Goal: Task Accomplishment & Management: Use online tool/utility

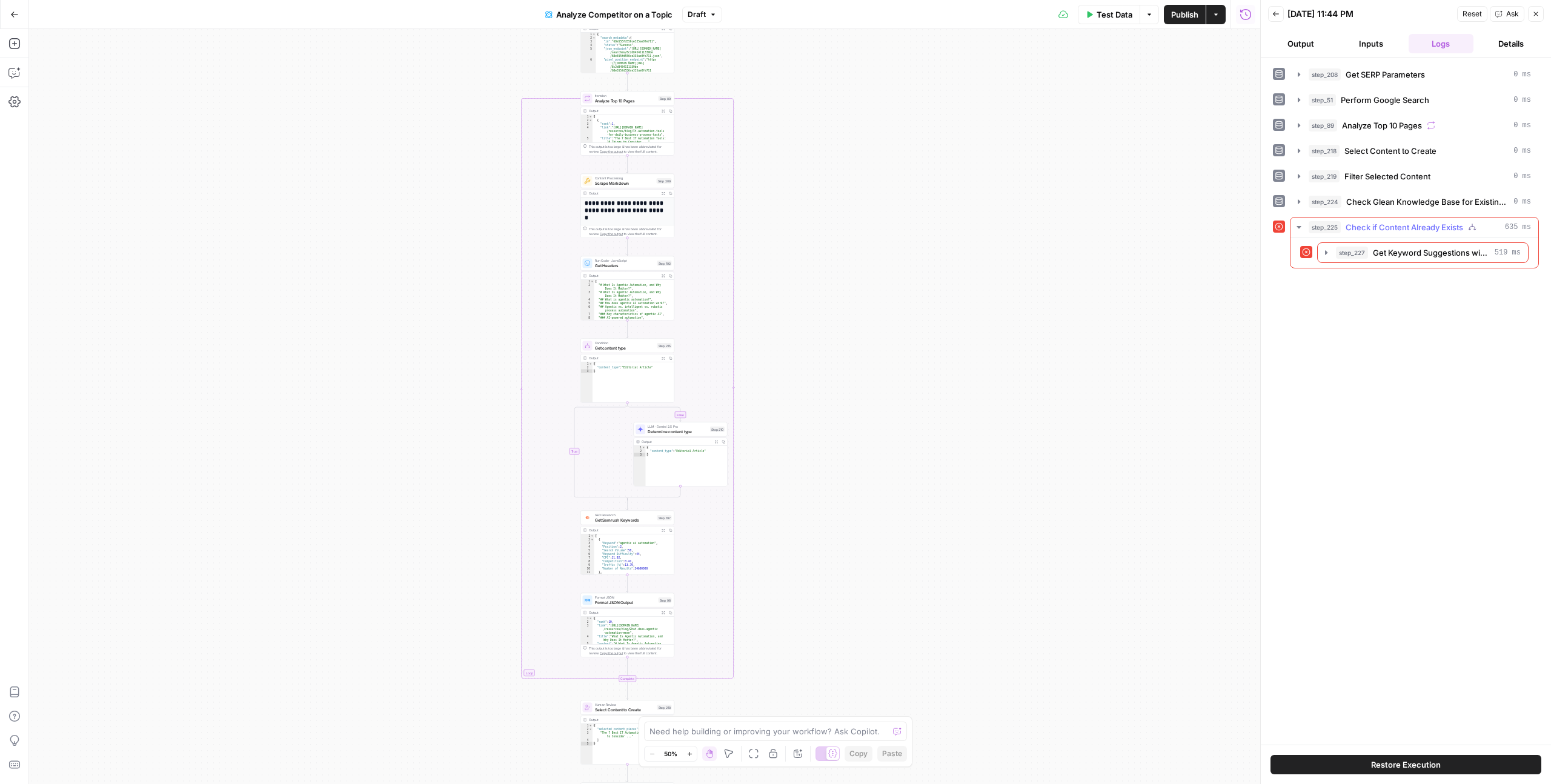
click at [1369, 221] on span "Check if Content Already Exists" at bounding box center [1404, 227] width 117 height 12
click at [1357, 250] on span "step_227" at bounding box center [1351, 252] width 32 height 12
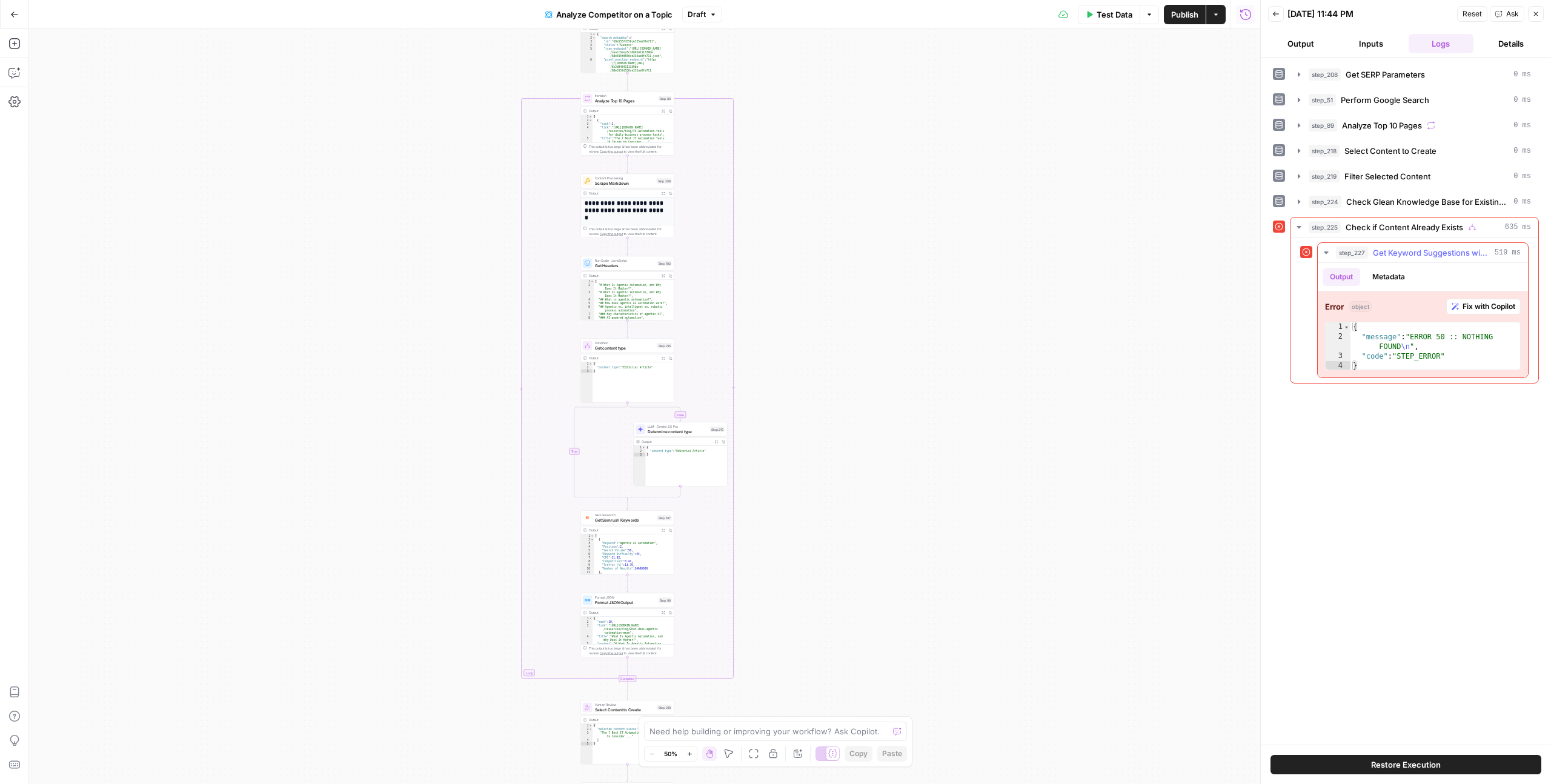
click at [1507, 312] on button "Fix with Copilot" at bounding box center [1483, 306] width 74 height 16
click at [1488, 307] on span "Fix with Copilot" at bounding box center [1489, 306] width 53 height 11
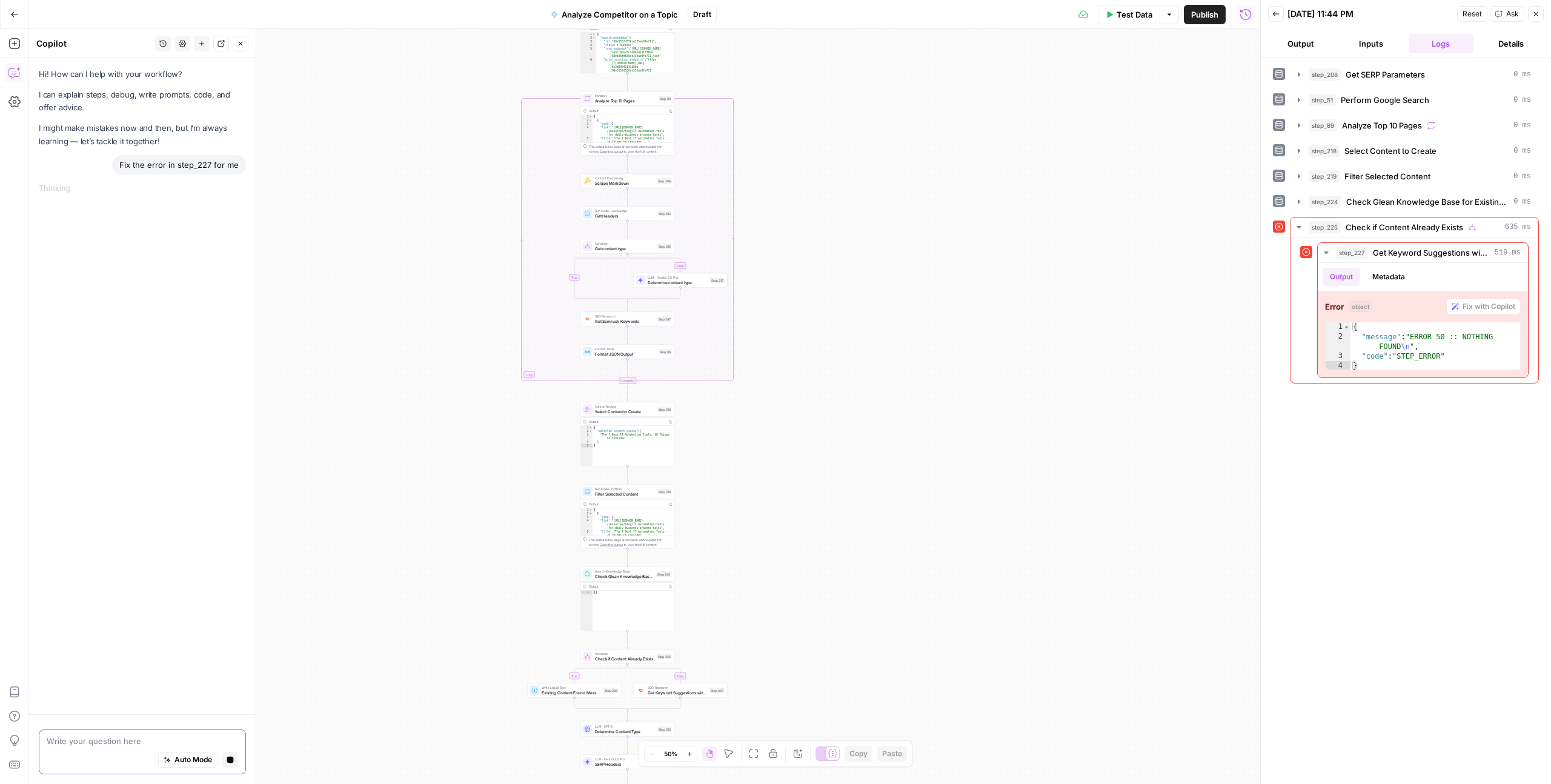
click at [184, 763] on span "Auto Mode" at bounding box center [193, 759] width 38 height 11
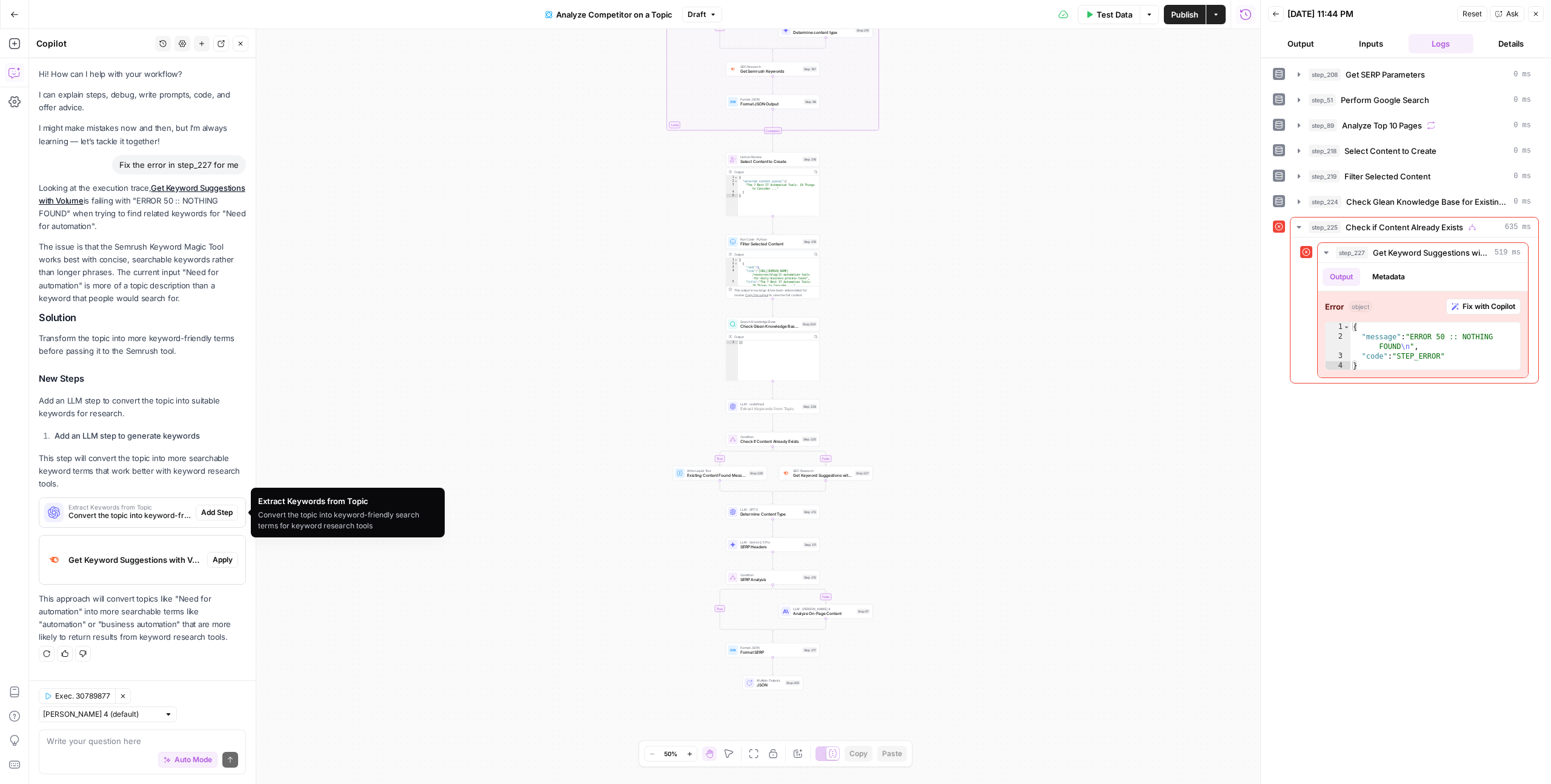
click at [203, 517] on span "Add Step" at bounding box center [216, 512] width 31 height 11
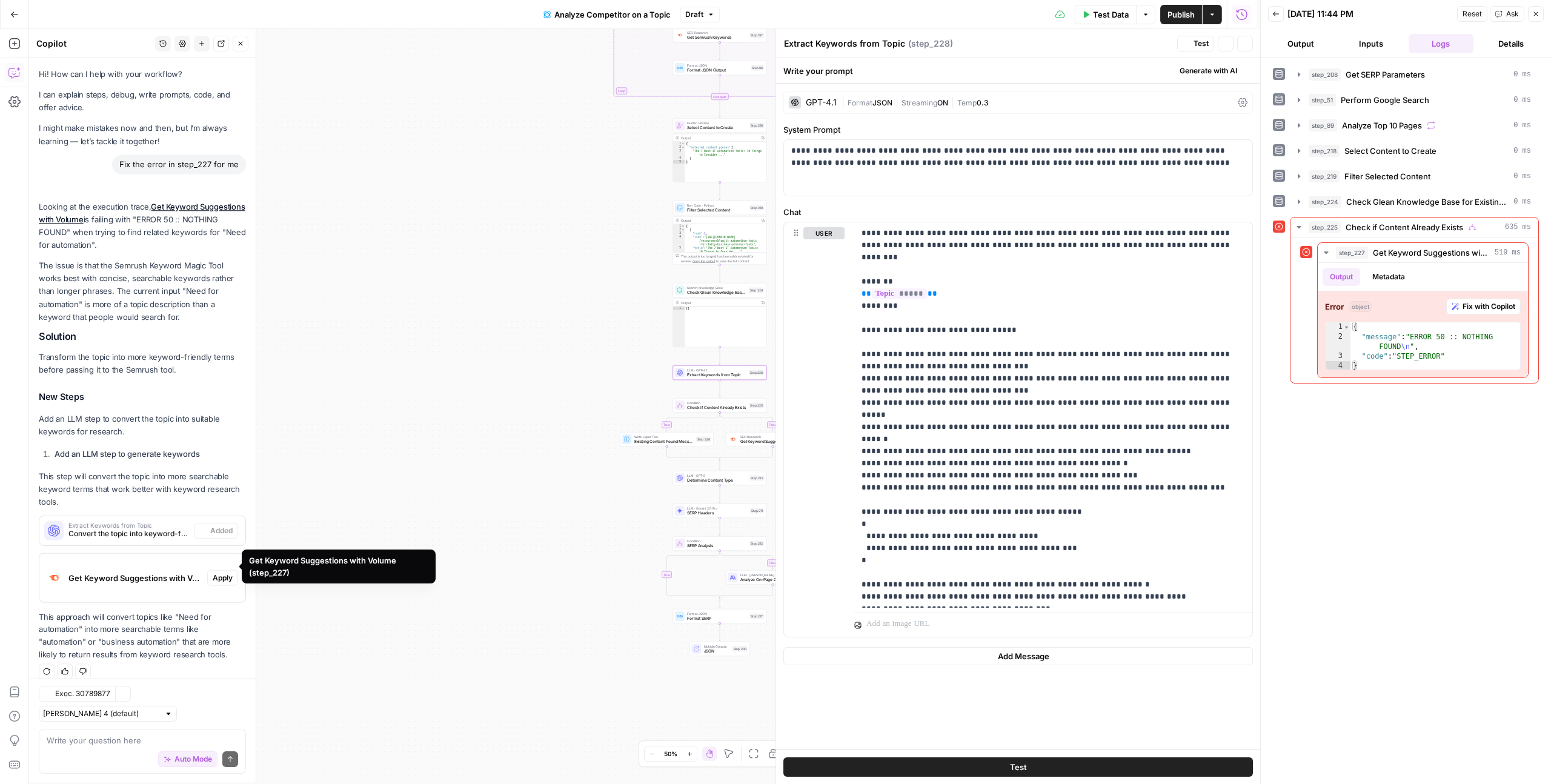
scroll to position [12, 0]
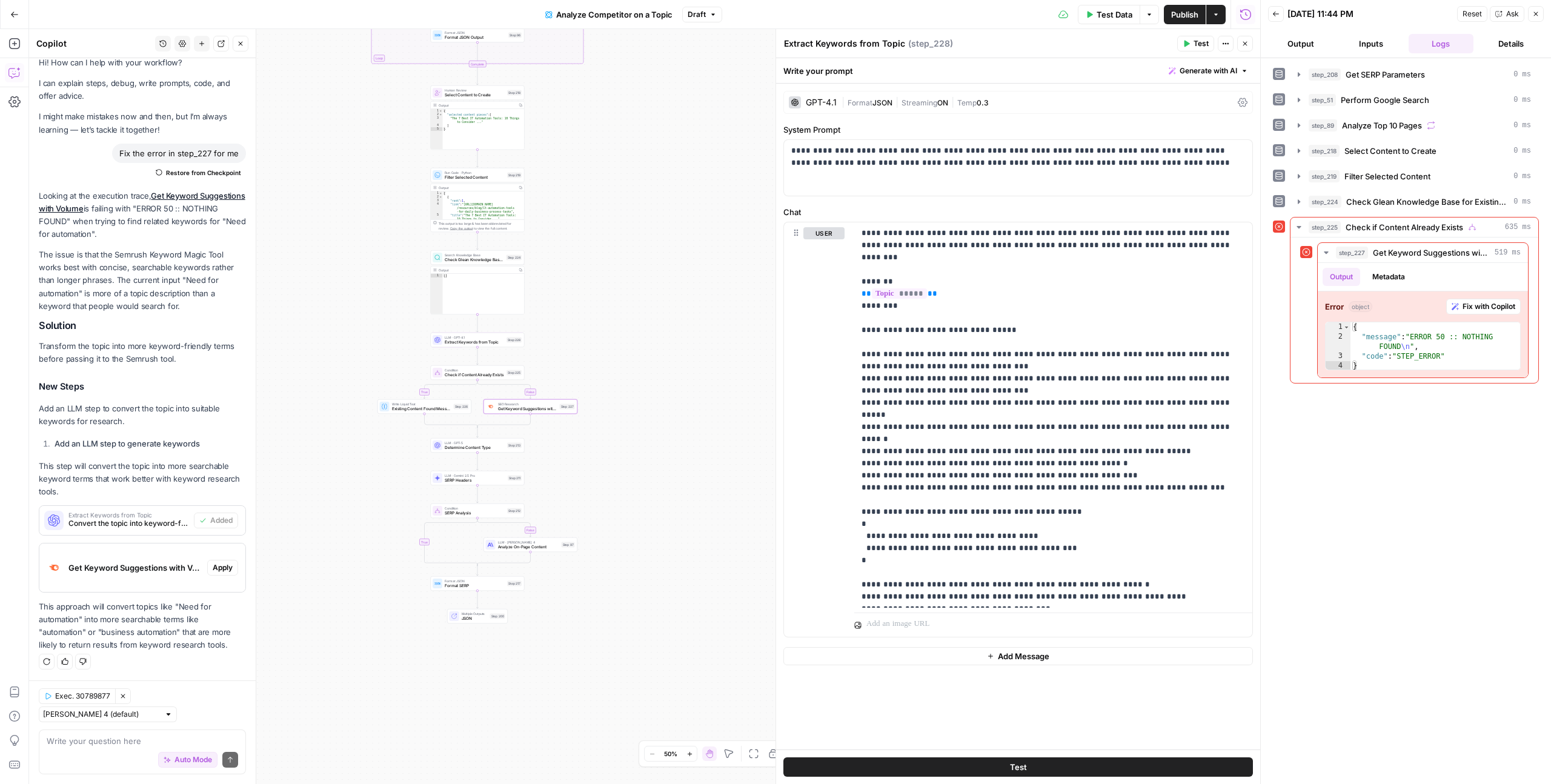
click at [215, 568] on span "Apply" at bounding box center [222, 567] width 20 height 11
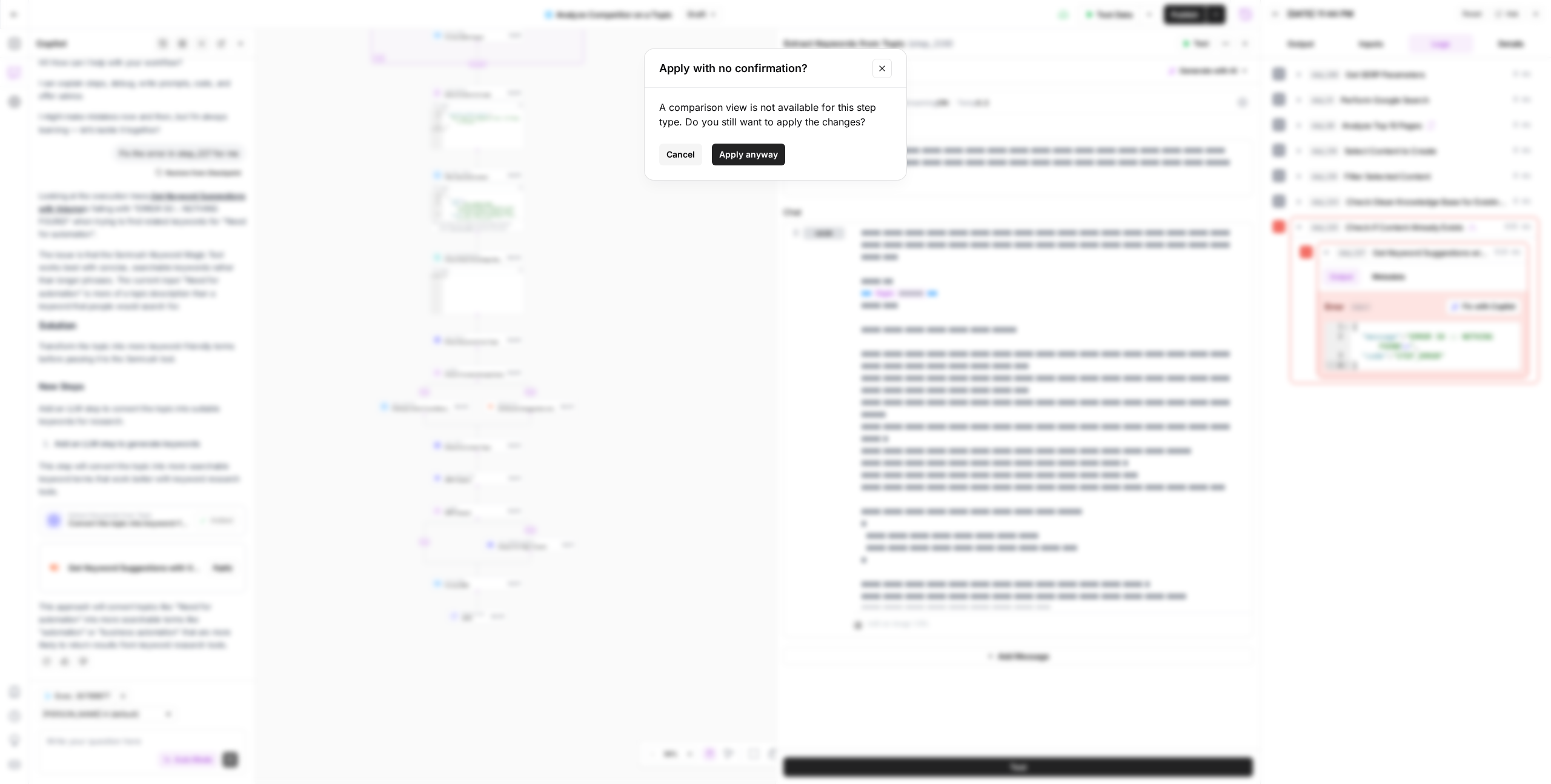
click at [739, 162] on button "Apply anyway" at bounding box center [748, 155] width 73 height 22
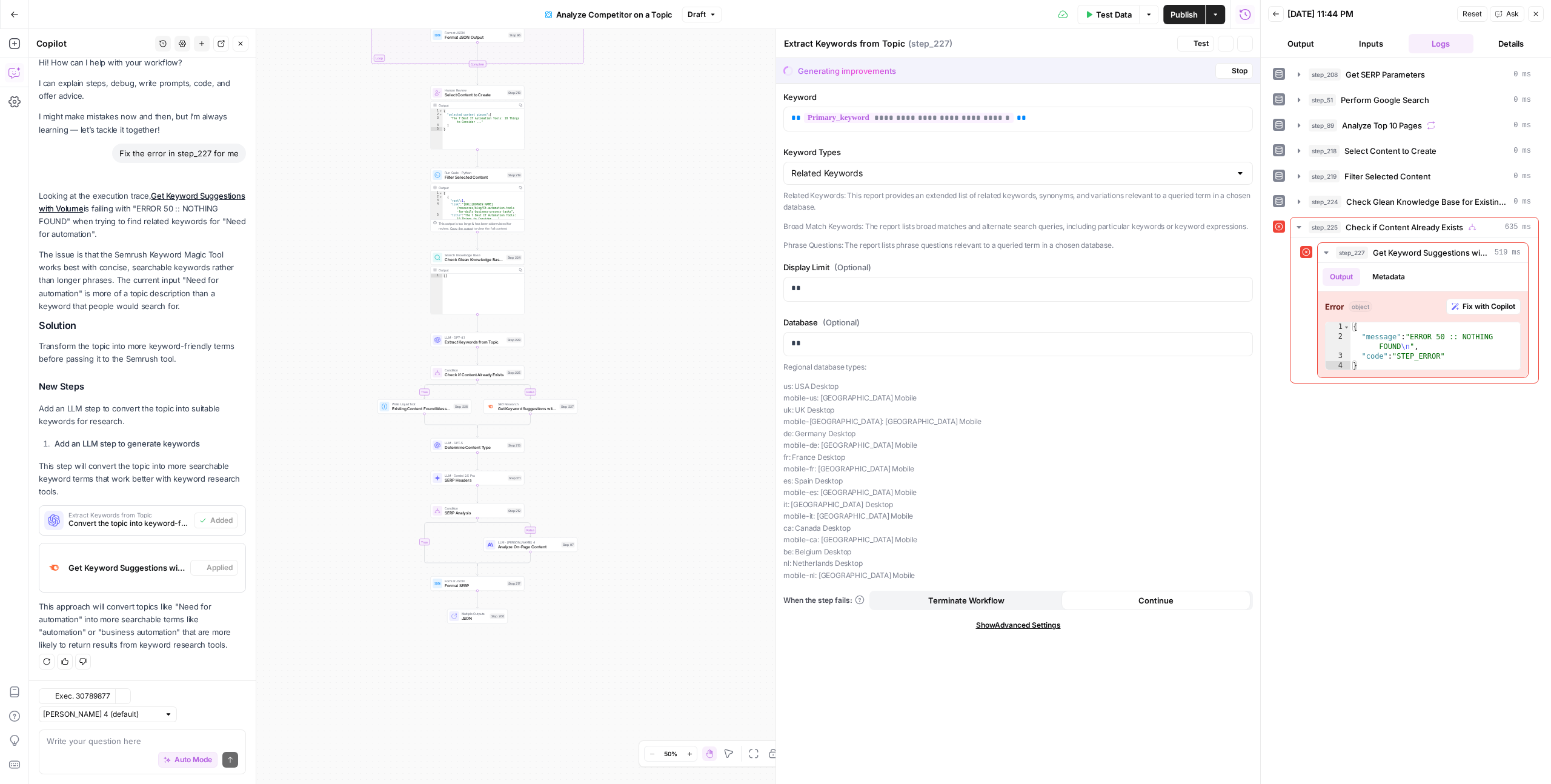
type textarea "Get Keyword Suggestions with Volume"
click at [1539, 10] on icon "button" at bounding box center [1535, 13] width 7 height 7
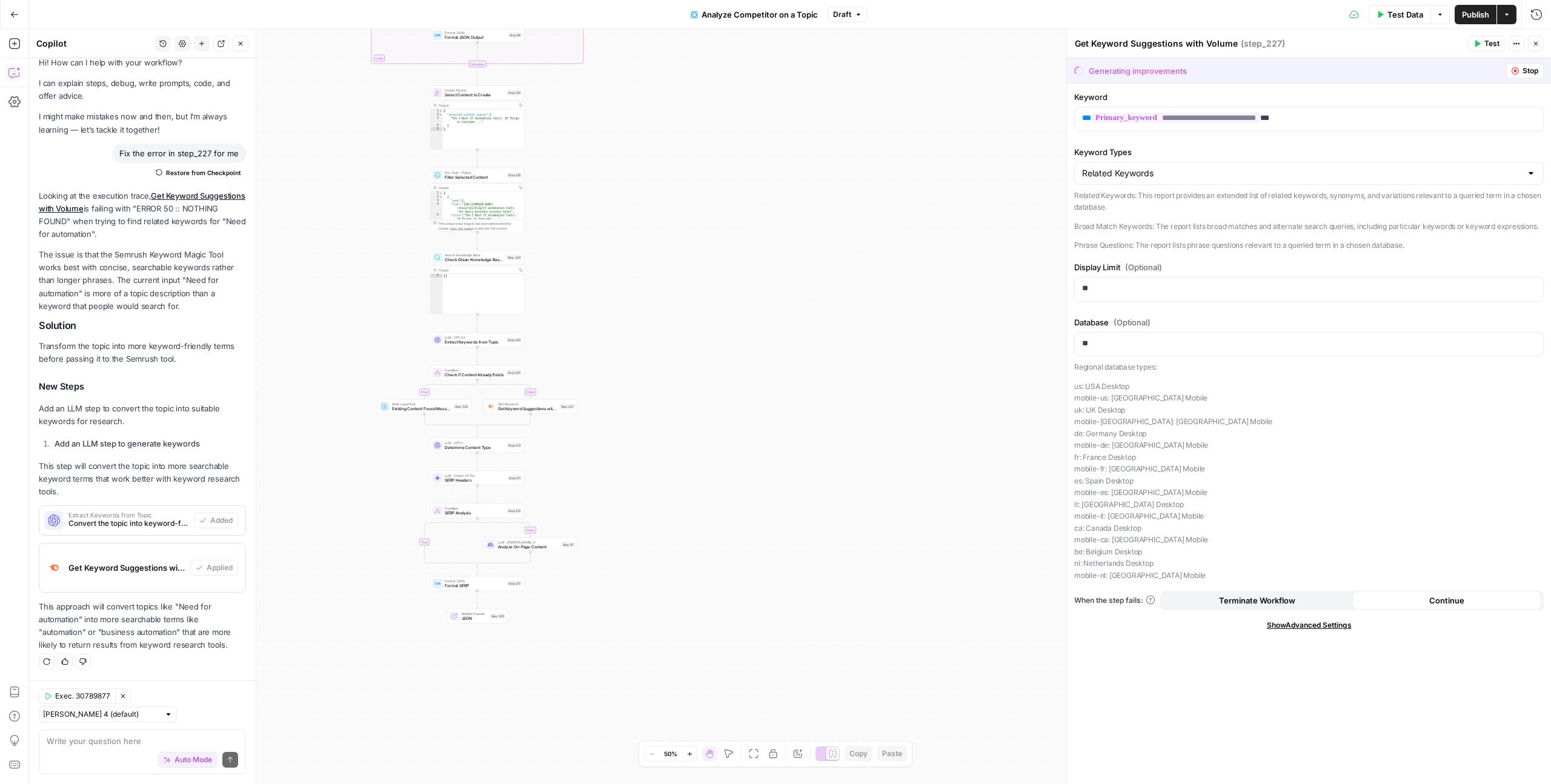
click at [1536, 66] on span "Stop" at bounding box center [1530, 71] width 16 height 11
click at [1531, 68] on span "Stop" at bounding box center [1530, 71] width 16 height 11
click at [1522, 71] on span "Stop" at bounding box center [1530, 71] width 16 height 11
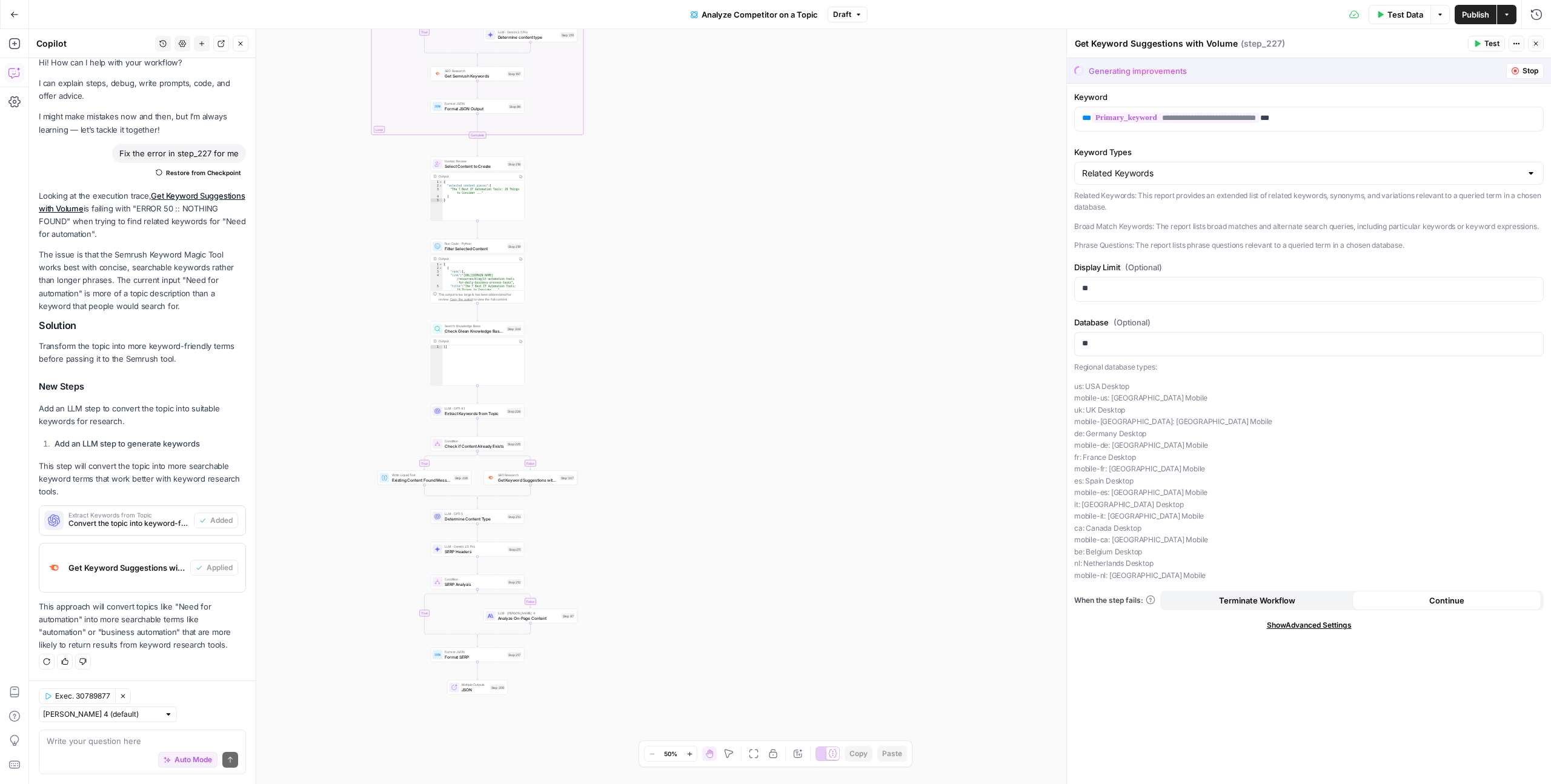
click at [1462, 17] on span "Publish" at bounding box center [1475, 14] width 27 height 12
click at [1419, 15] on span "Test Data" at bounding box center [1405, 14] width 36 height 12
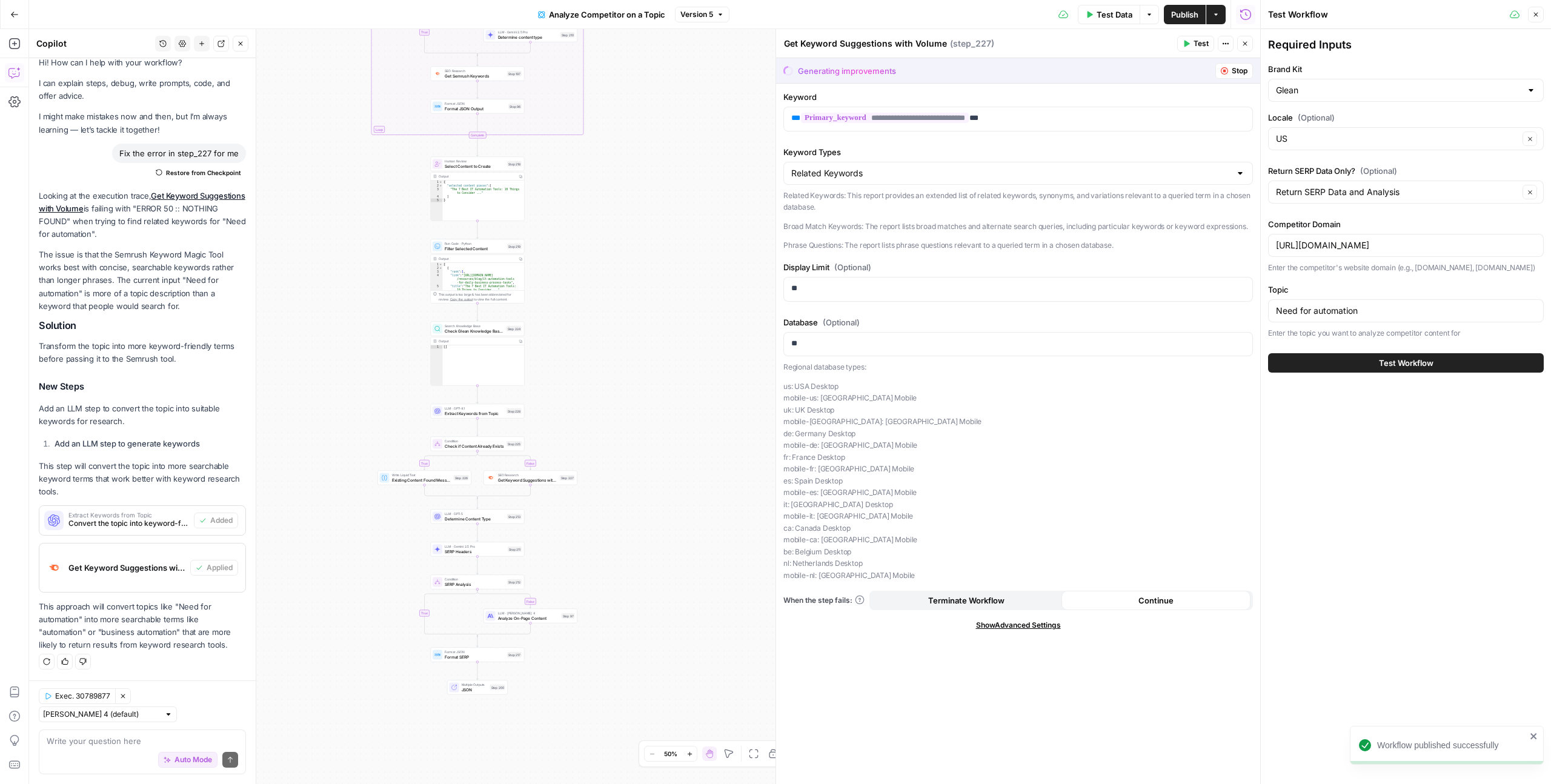
click at [1397, 361] on span "Test Workflow" at bounding box center [1406, 362] width 55 height 12
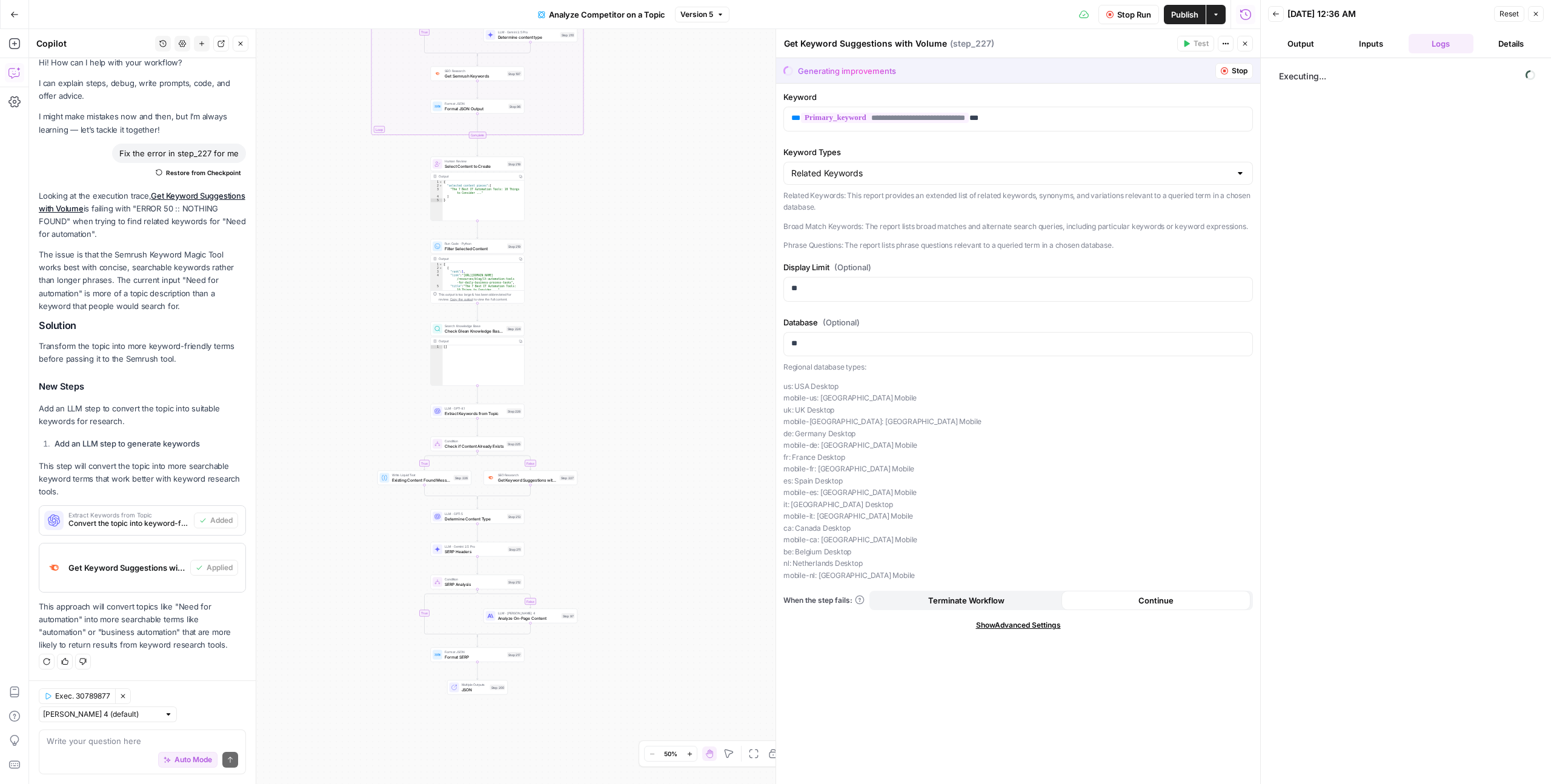
click at [1245, 44] on icon "button" at bounding box center [1244, 43] width 7 height 7
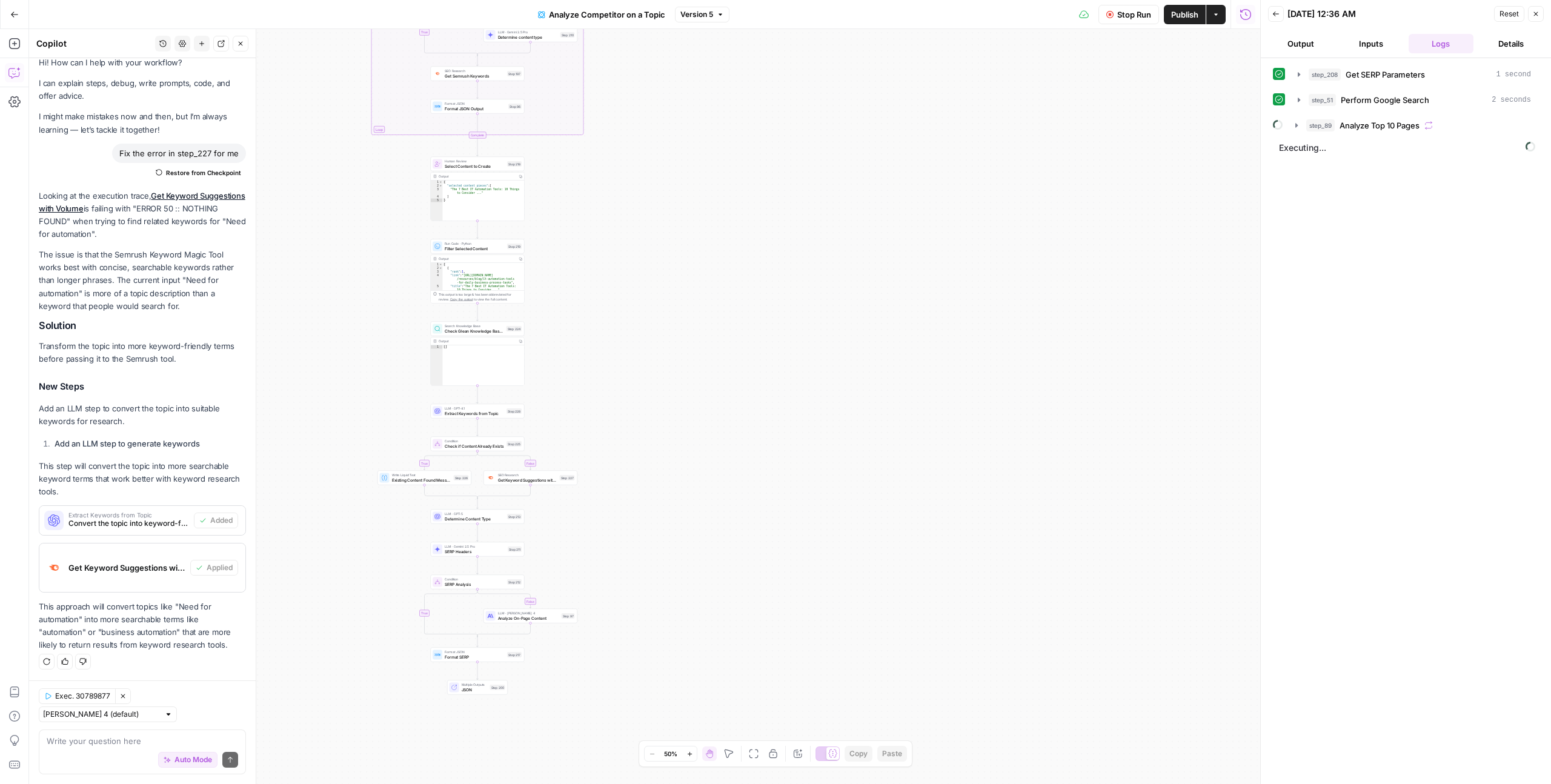
scroll to position [12, 0]
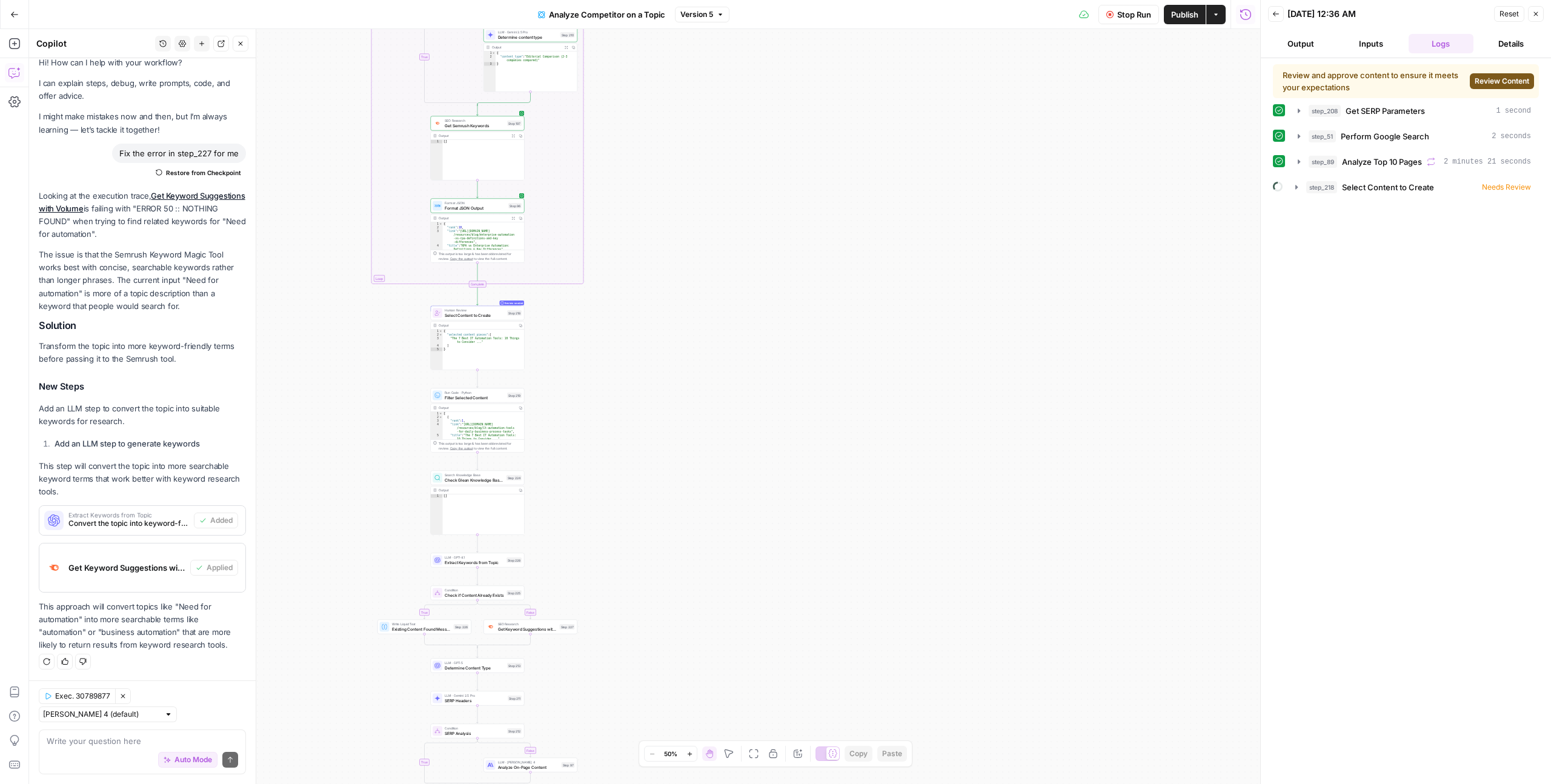
click at [1511, 87] on button "Review Content" at bounding box center [1502, 81] width 64 height 16
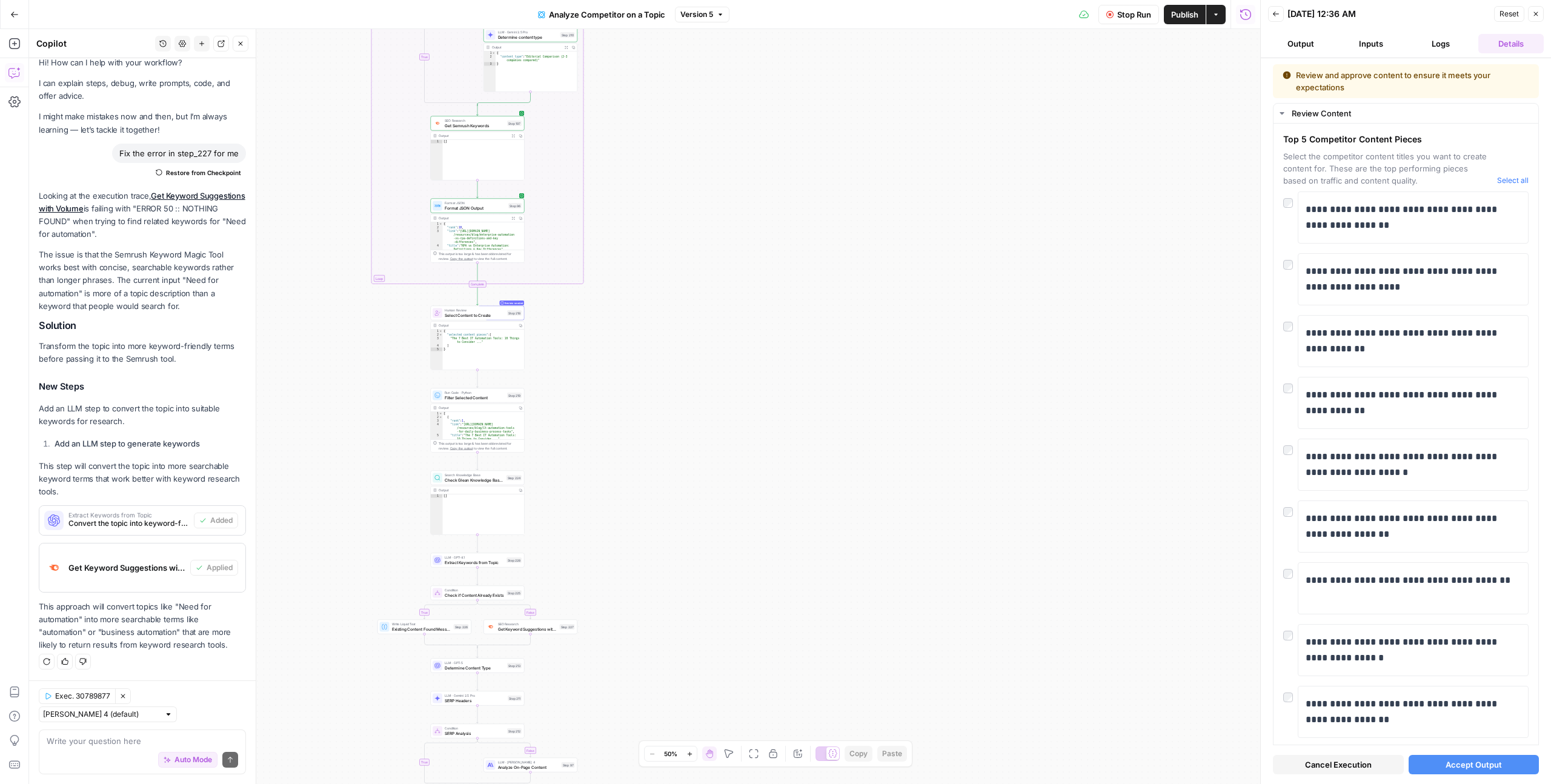
click at [1491, 763] on span "Accept Output" at bounding box center [1473, 764] width 56 height 12
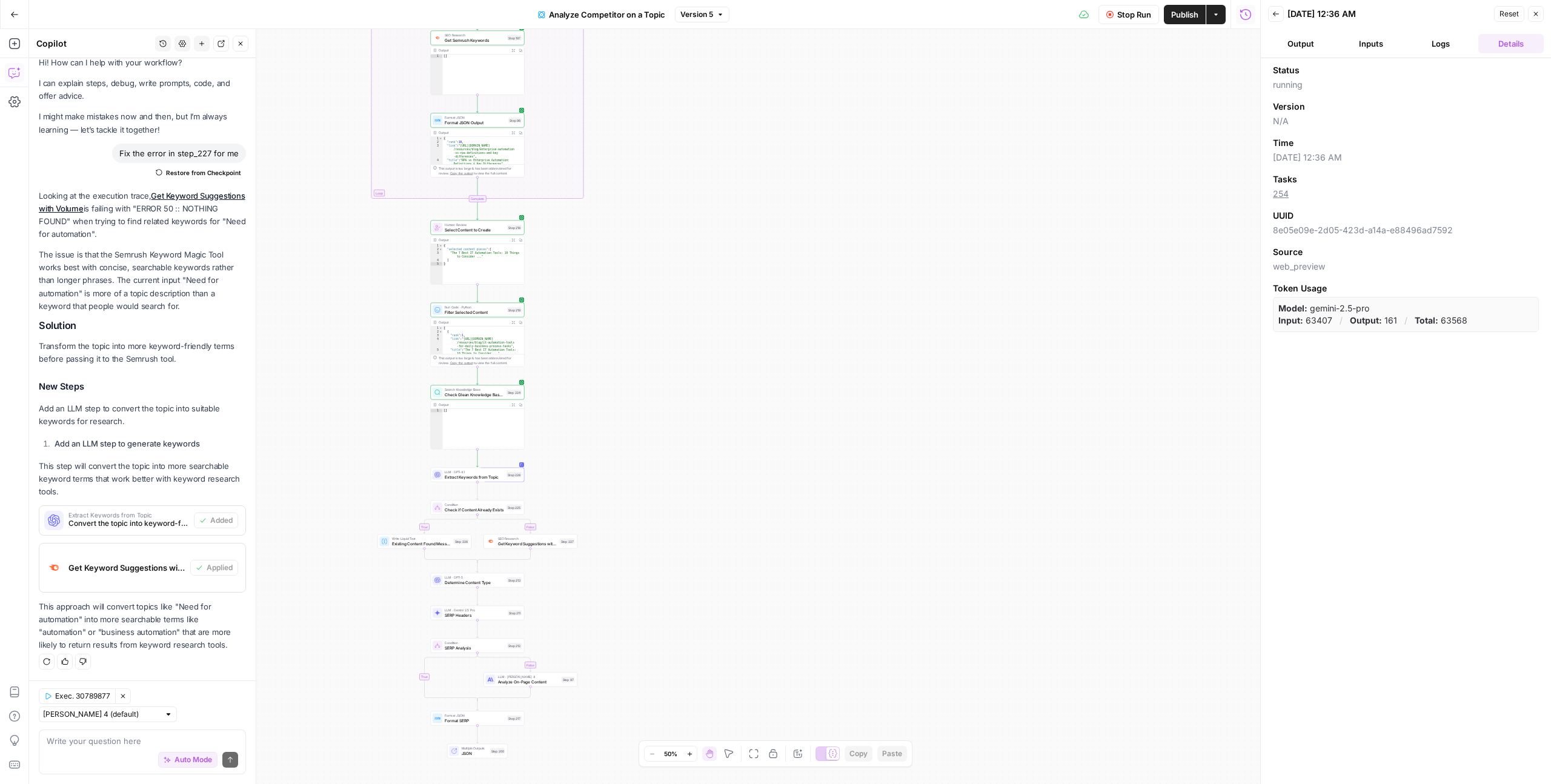
click at [1438, 49] on button "Logs" at bounding box center [1441, 44] width 65 height 19
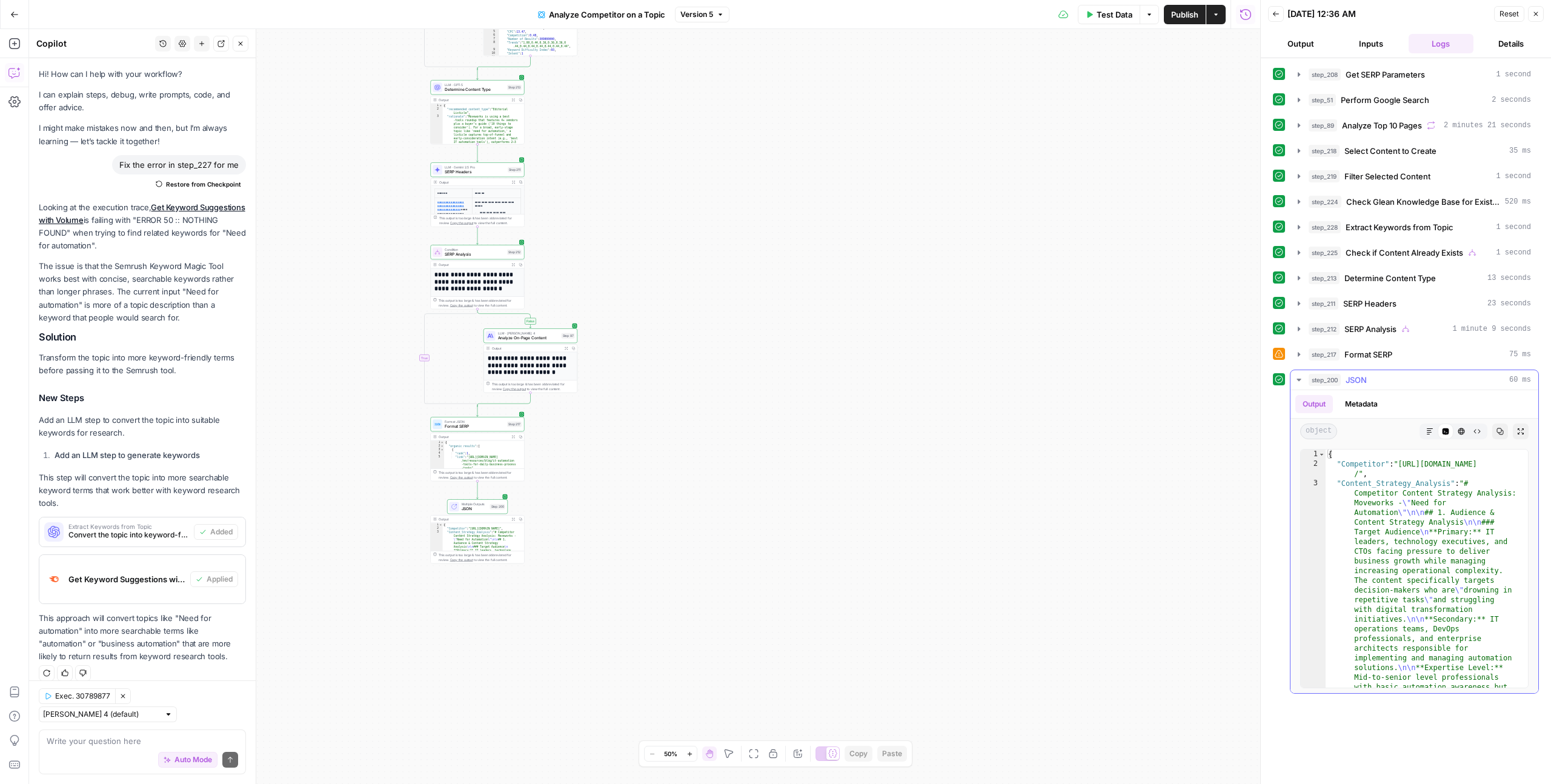
scroll to position [0, 0]
click at [1304, 42] on button "Output" at bounding box center [1301, 44] width 65 height 19
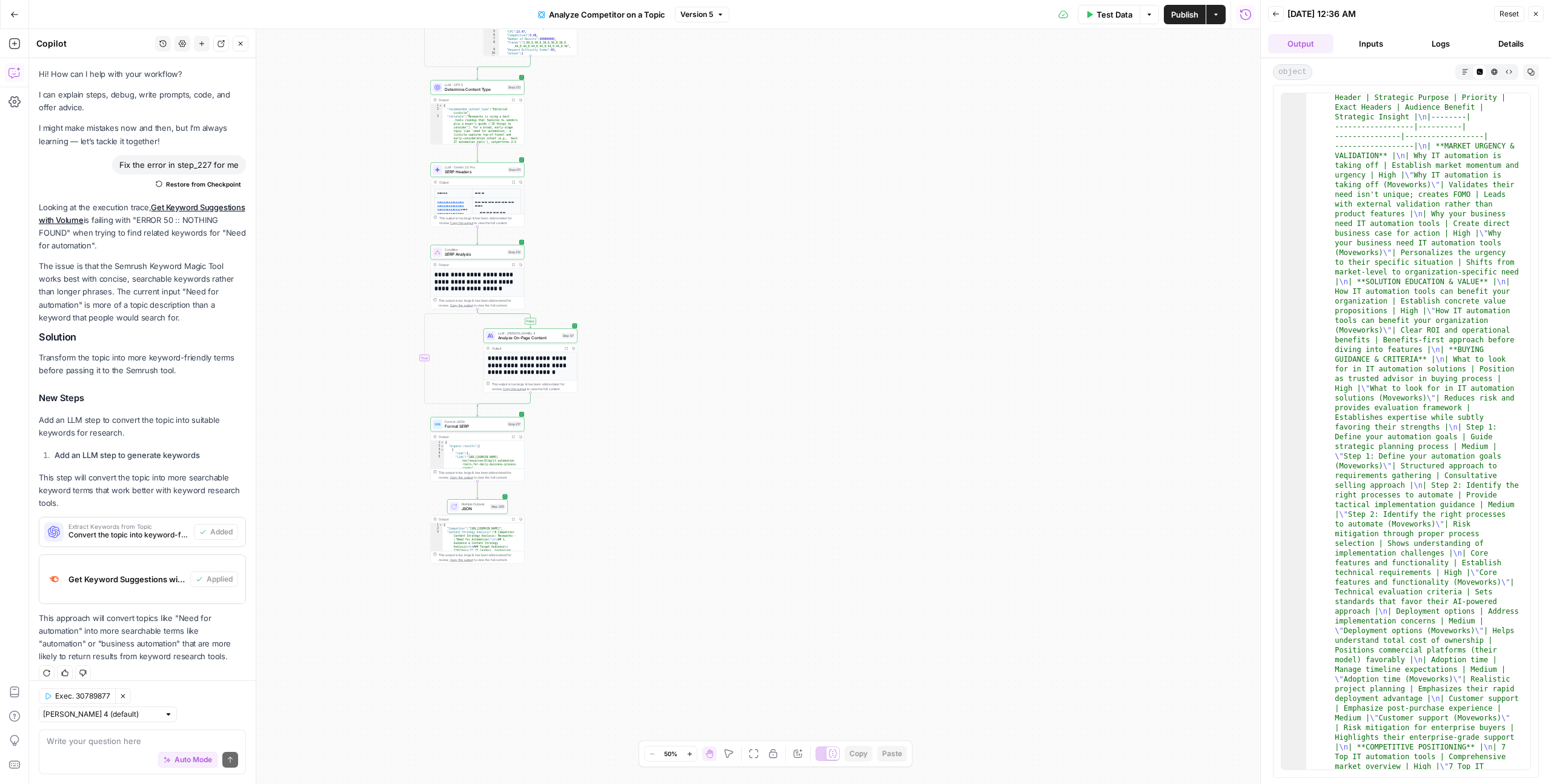
scroll to position [950, 0]
click at [1464, 71] on icon "button" at bounding box center [1464, 71] width 5 height 5
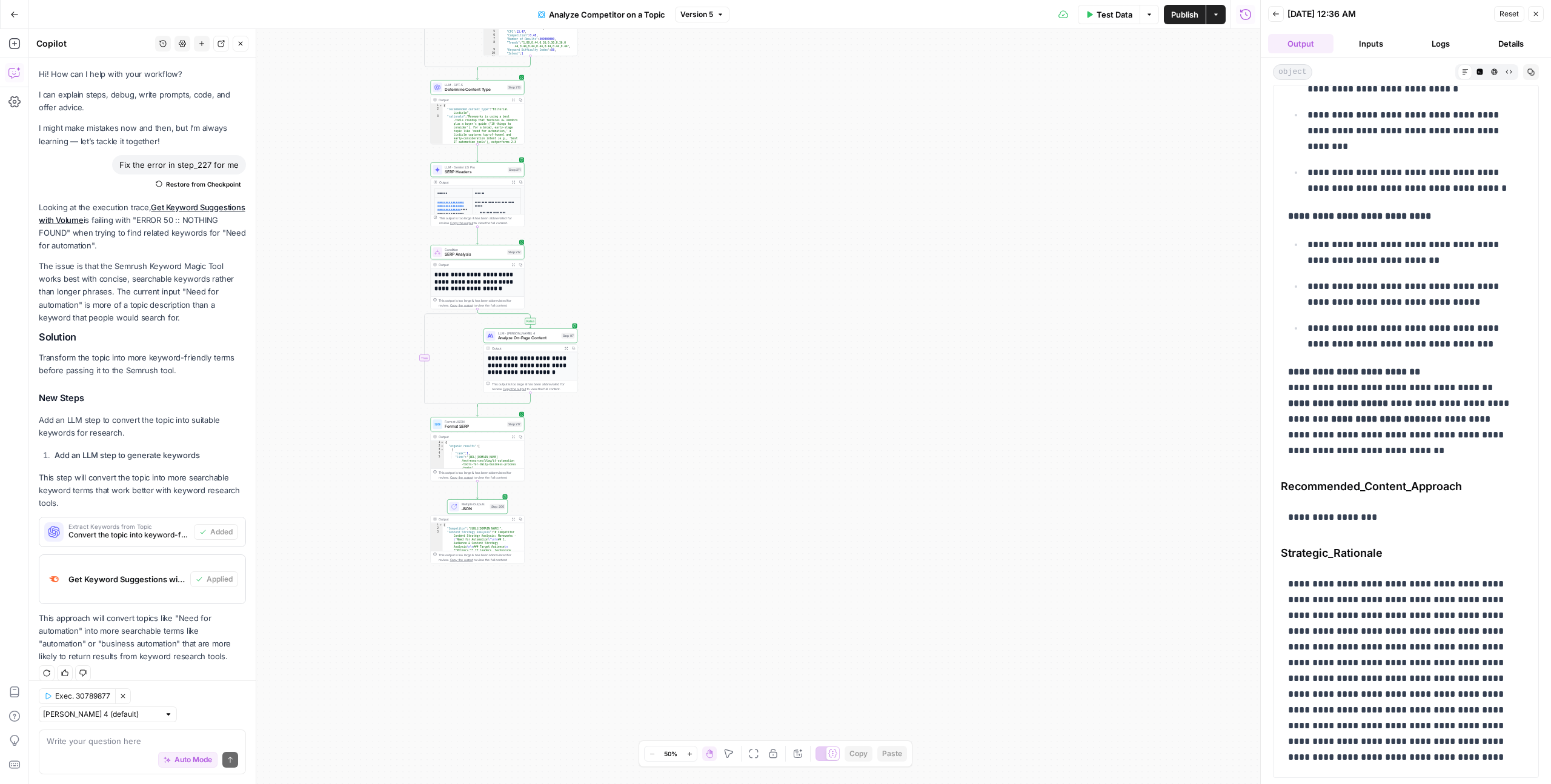
scroll to position [6072, 0]
drag, startPoint x: 1407, startPoint y: 548, endPoint x: 1287, endPoint y: 556, distance: 120.3
click at [1287, 556] on span "Strategic_Rationale" at bounding box center [1406, 553] width 250 height 17
click at [1419, 548] on span "Strategic_Rationale" at bounding box center [1406, 553] width 250 height 17
drag, startPoint x: 1397, startPoint y: 518, endPoint x: 1292, endPoint y: 503, distance: 106.1
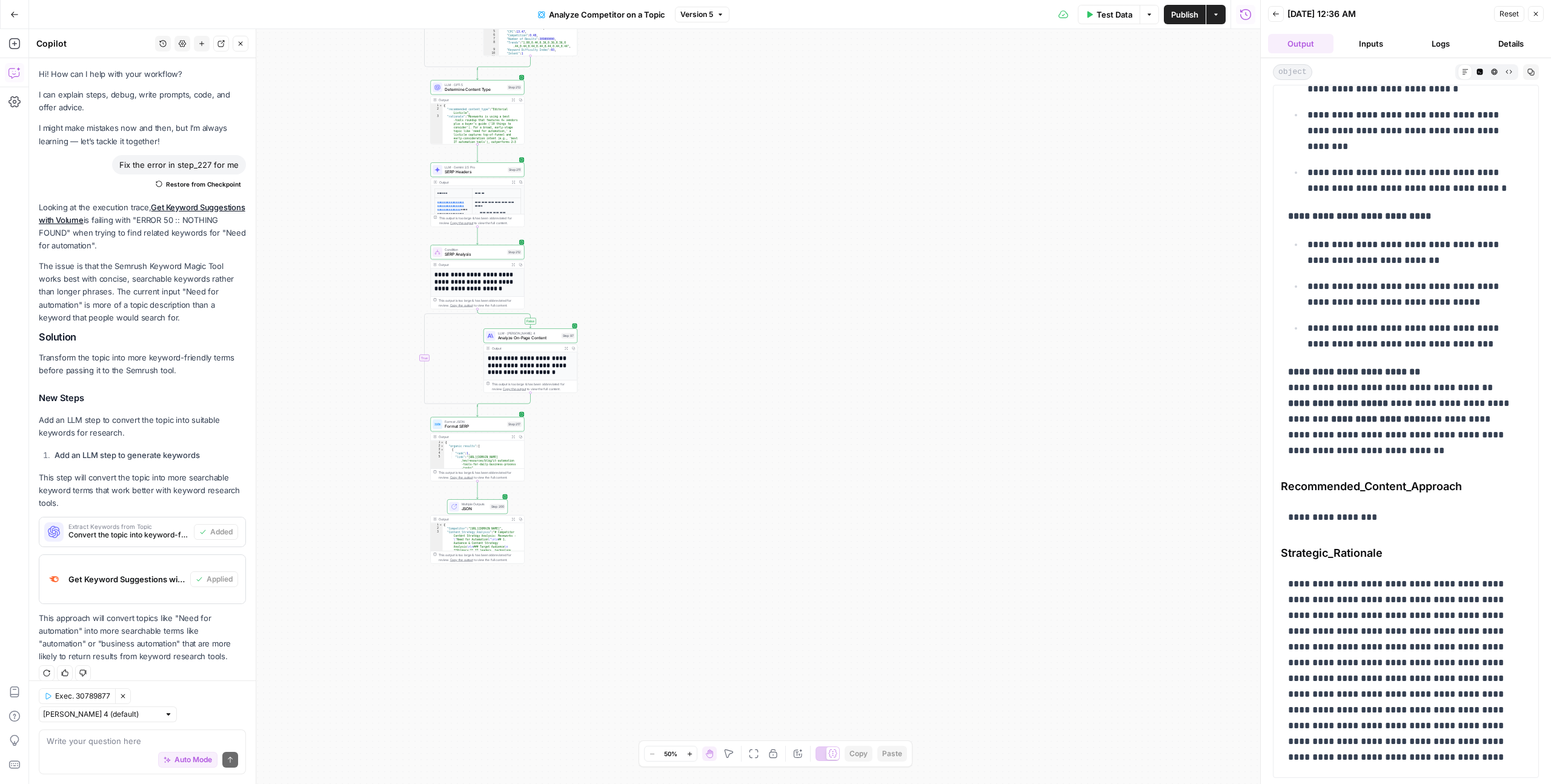
click at [1292, 503] on div "**********" at bounding box center [1406, 504] width 250 height 52
click at [1269, 408] on div "**********" at bounding box center [1405, 421] width 290 height 726
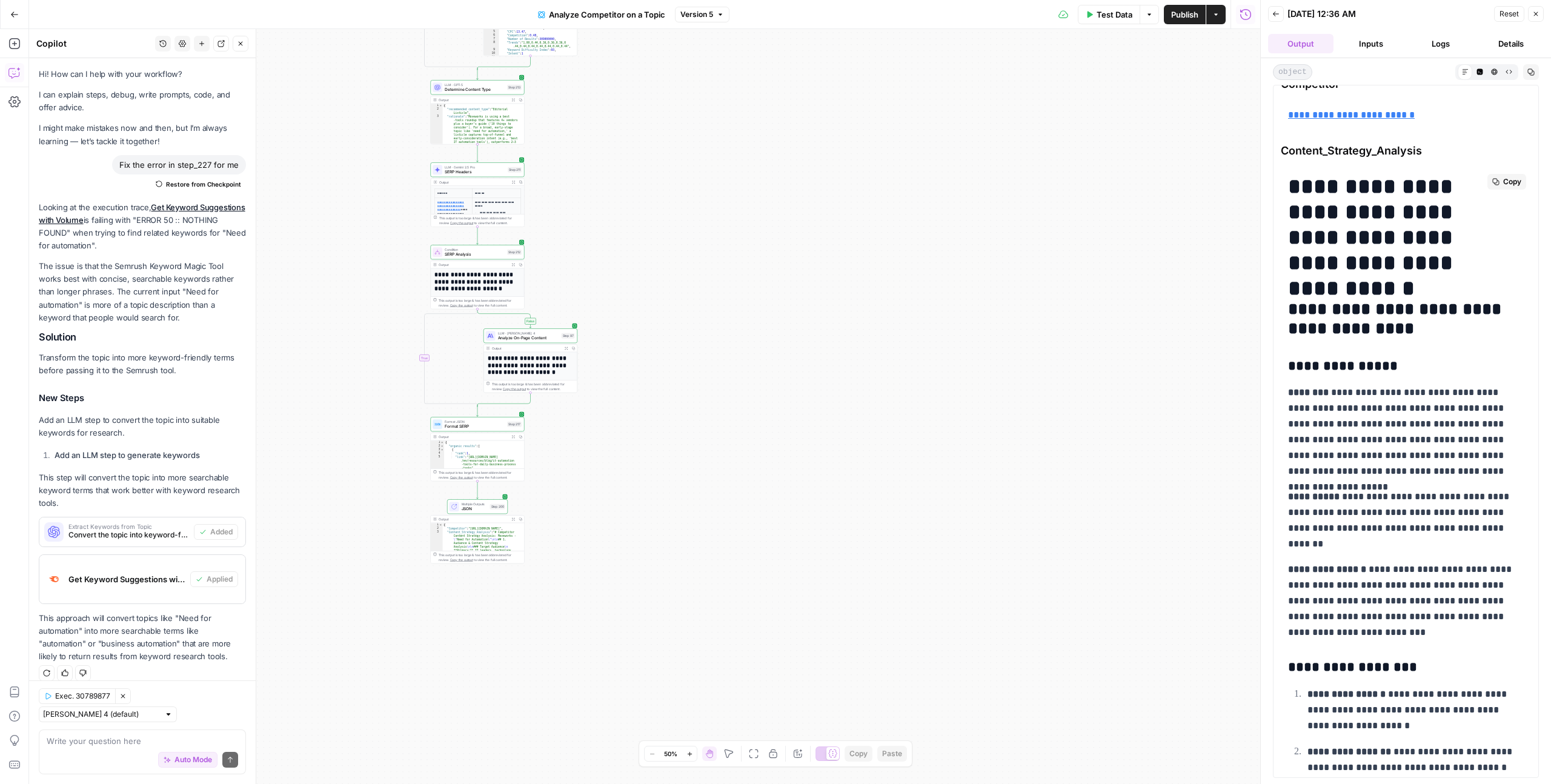
scroll to position [0, 0]
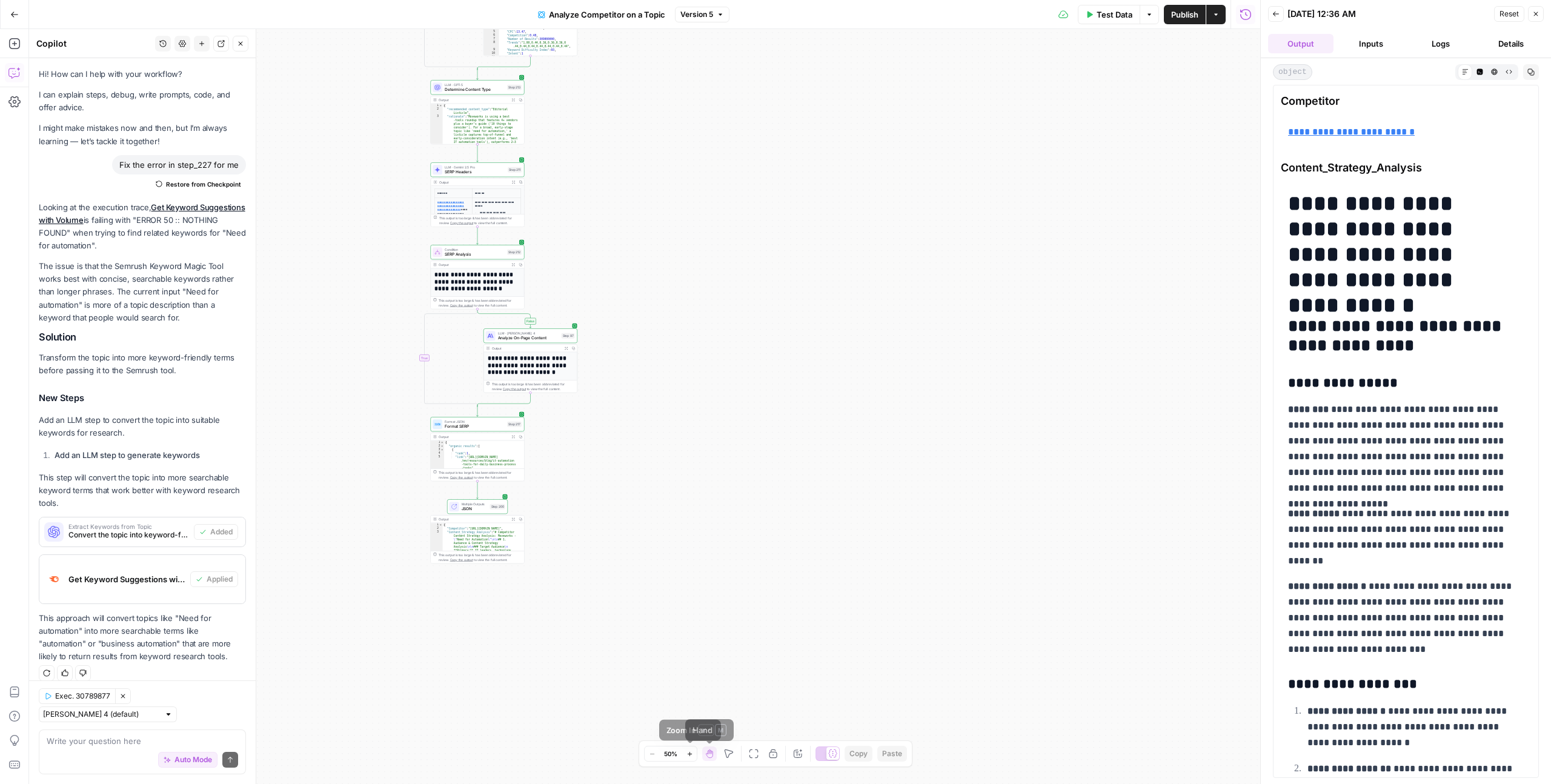
click at [690, 754] on icon "button" at bounding box center [690, 754] width 6 height 6
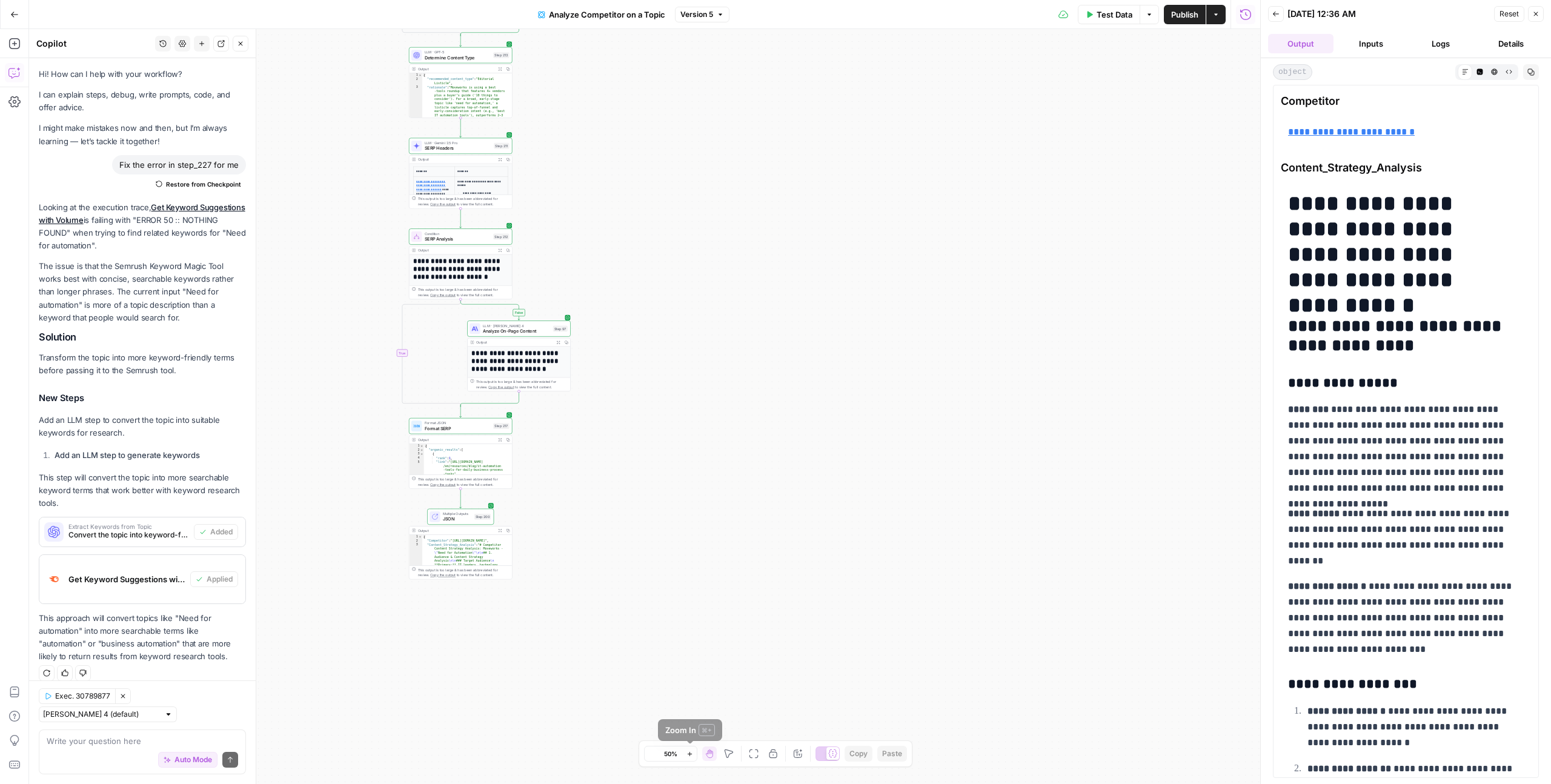
click at [690, 754] on icon "button" at bounding box center [690, 754] width 6 height 6
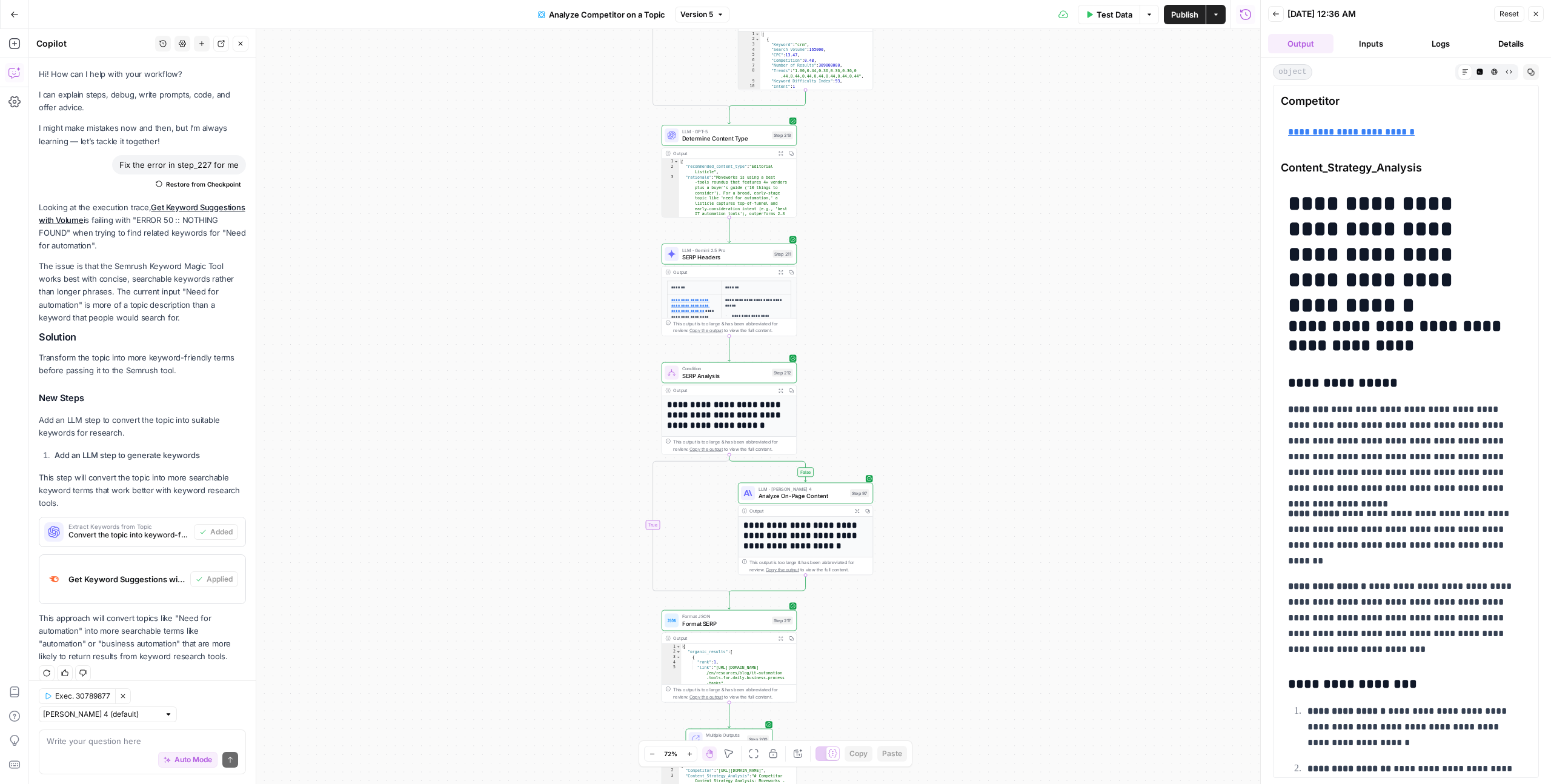
drag, startPoint x: 827, startPoint y: 575, endPoint x: 1113, endPoint y: 763, distance: 342.3
click at [1112, 783] on div "false true false false true true Workflow Input Settings Inputs Run Code · Pyth…" at bounding box center [644, 406] width 1231 height 754
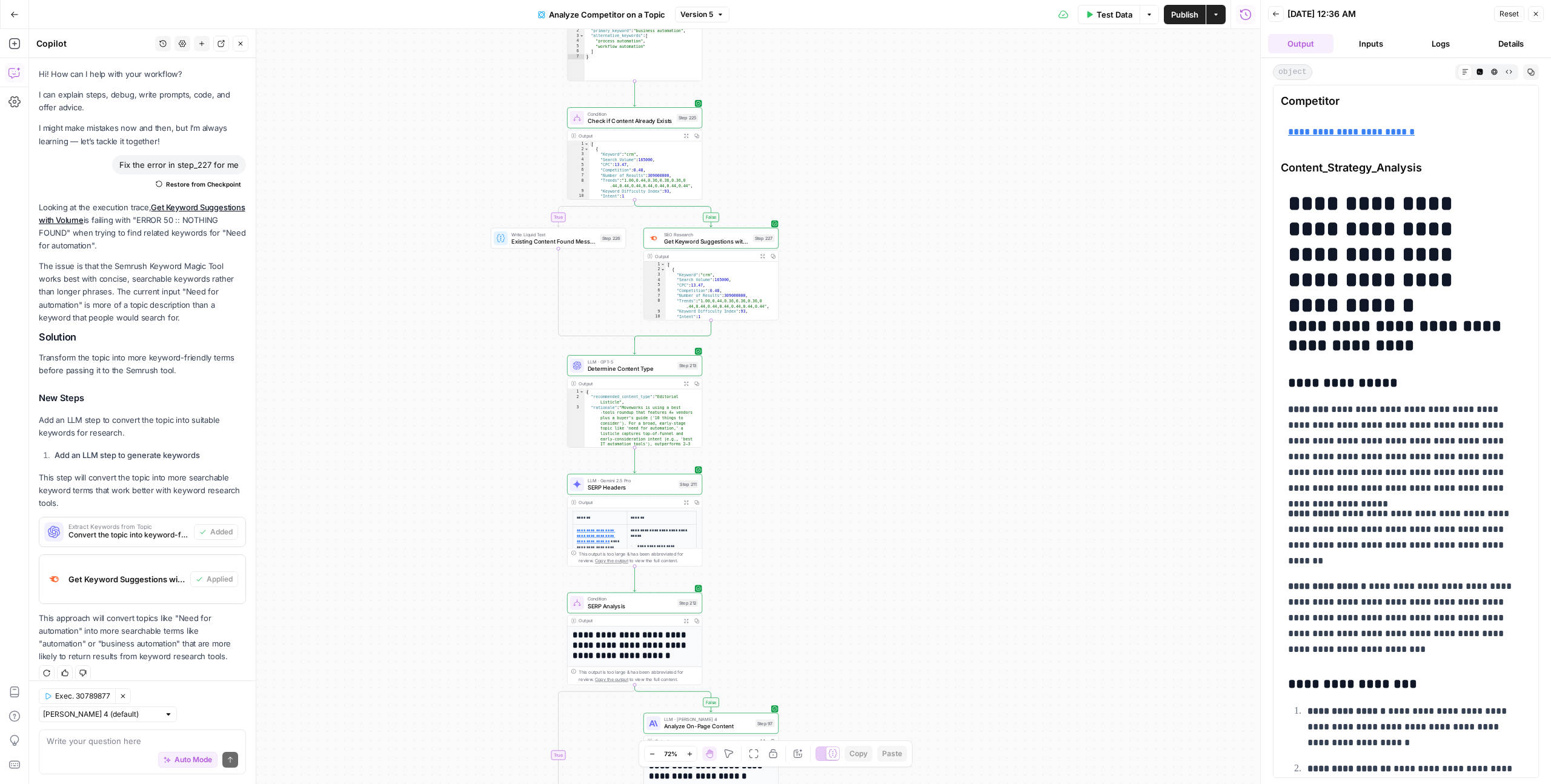
drag, startPoint x: 1085, startPoint y: 372, endPoint x: 1027, endPoint y: 649, distance: 283.0
click at [1027, 650] on div "false true false false true true Workflow Input Settings Inputs Run Code · Pyth…" at bounding box center [644, 406] width 1231 height 754
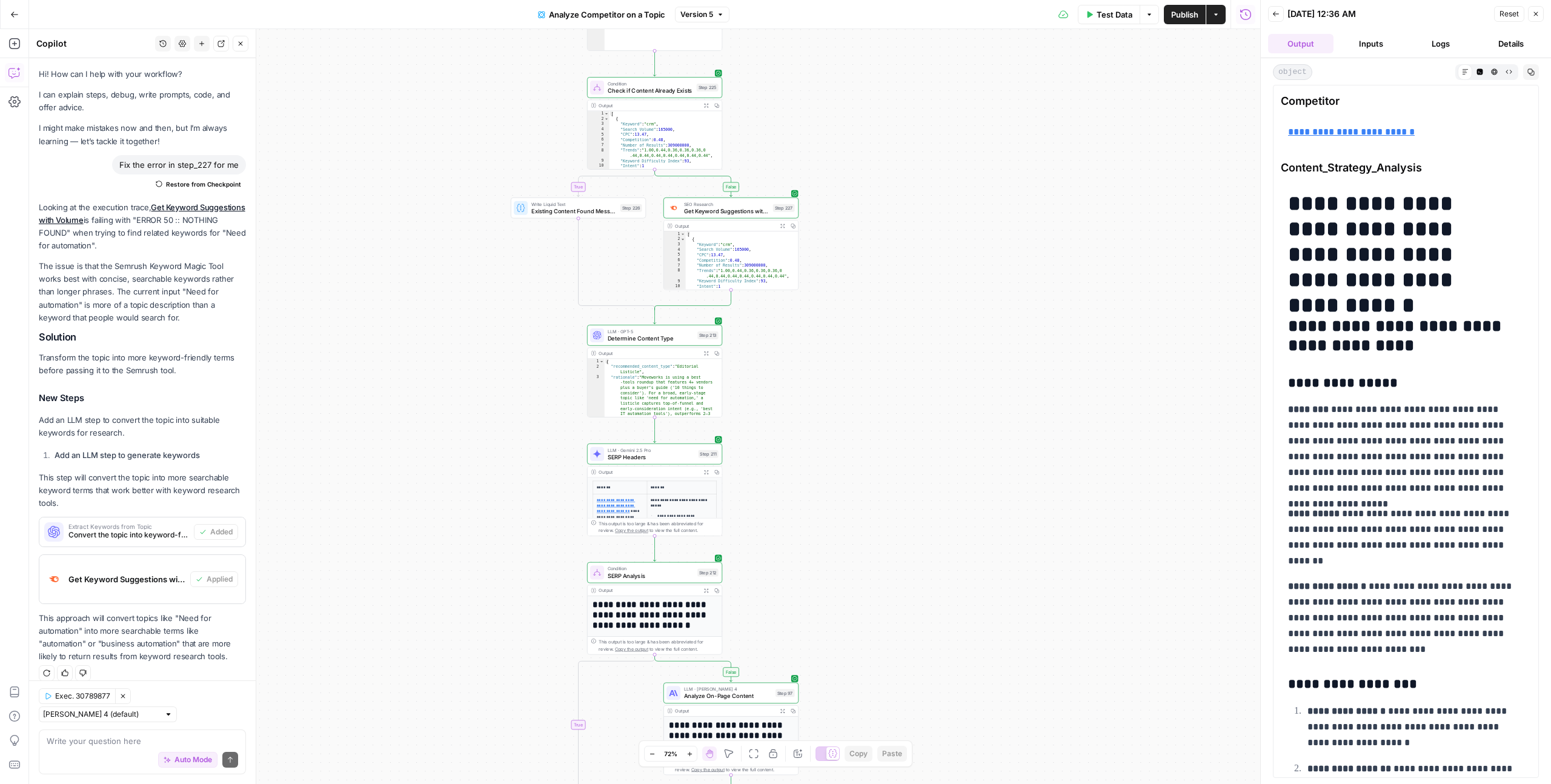
drag, startPoint x: 1040, startPoint y: 437, endPoint x: 1065, endPoint y: 340, distance: 100.2
click at [1065, 340] on div "false true false false true true Workflow Input Settings Inputs Run Code · Pyth…" at bounding box center [644, 406] width 1231 height 754
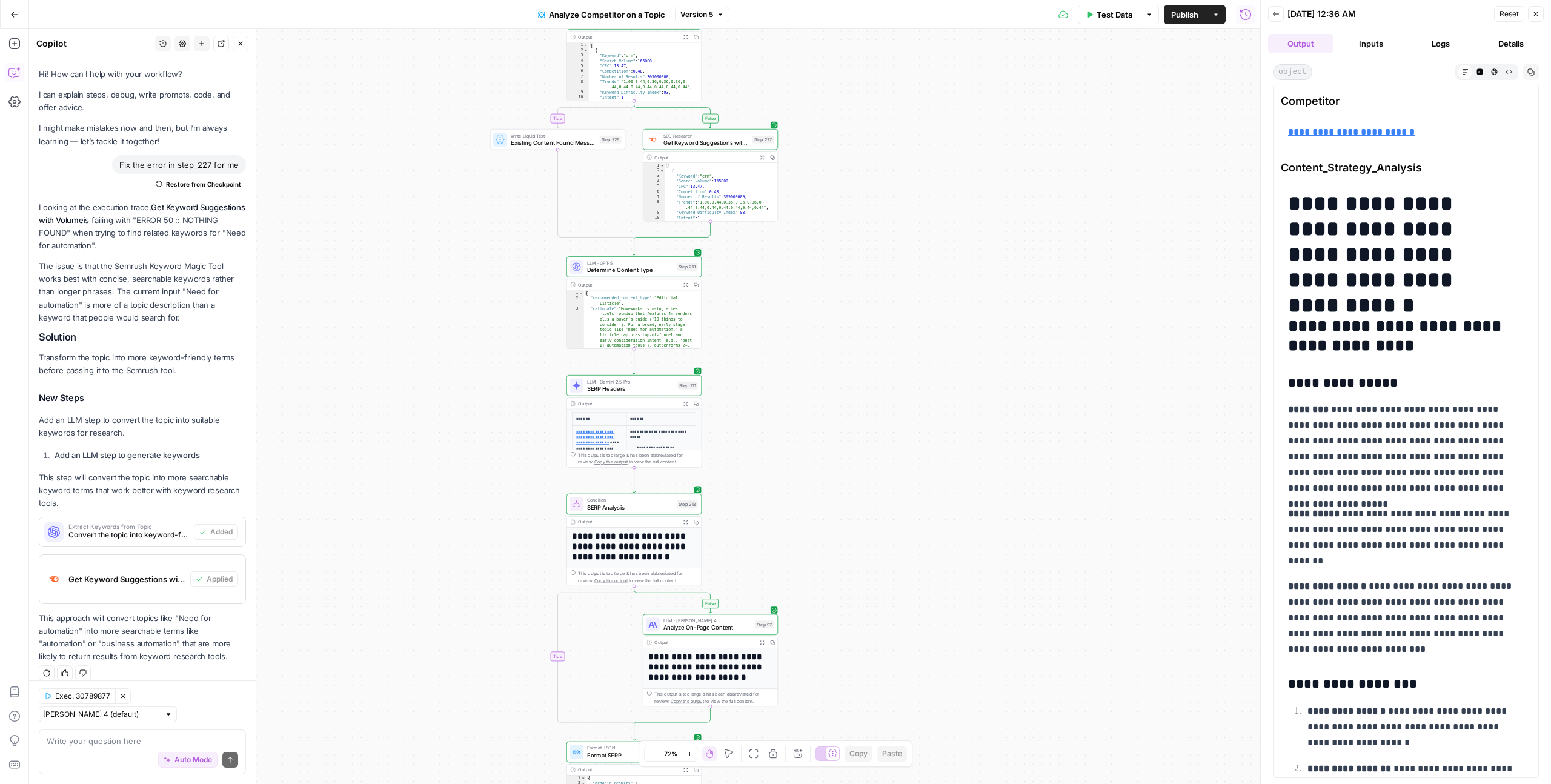
drag, startPoint x: 1056, startPoint y: 427, endPoint x: 1342, endPoint y: 475, distance: 290.0
click at [1036, 359] on div "false true false false true true Workflow Input Settings Inputs Run Code · Pyth…" at bounding box center [644, 406] width 1231 height 754
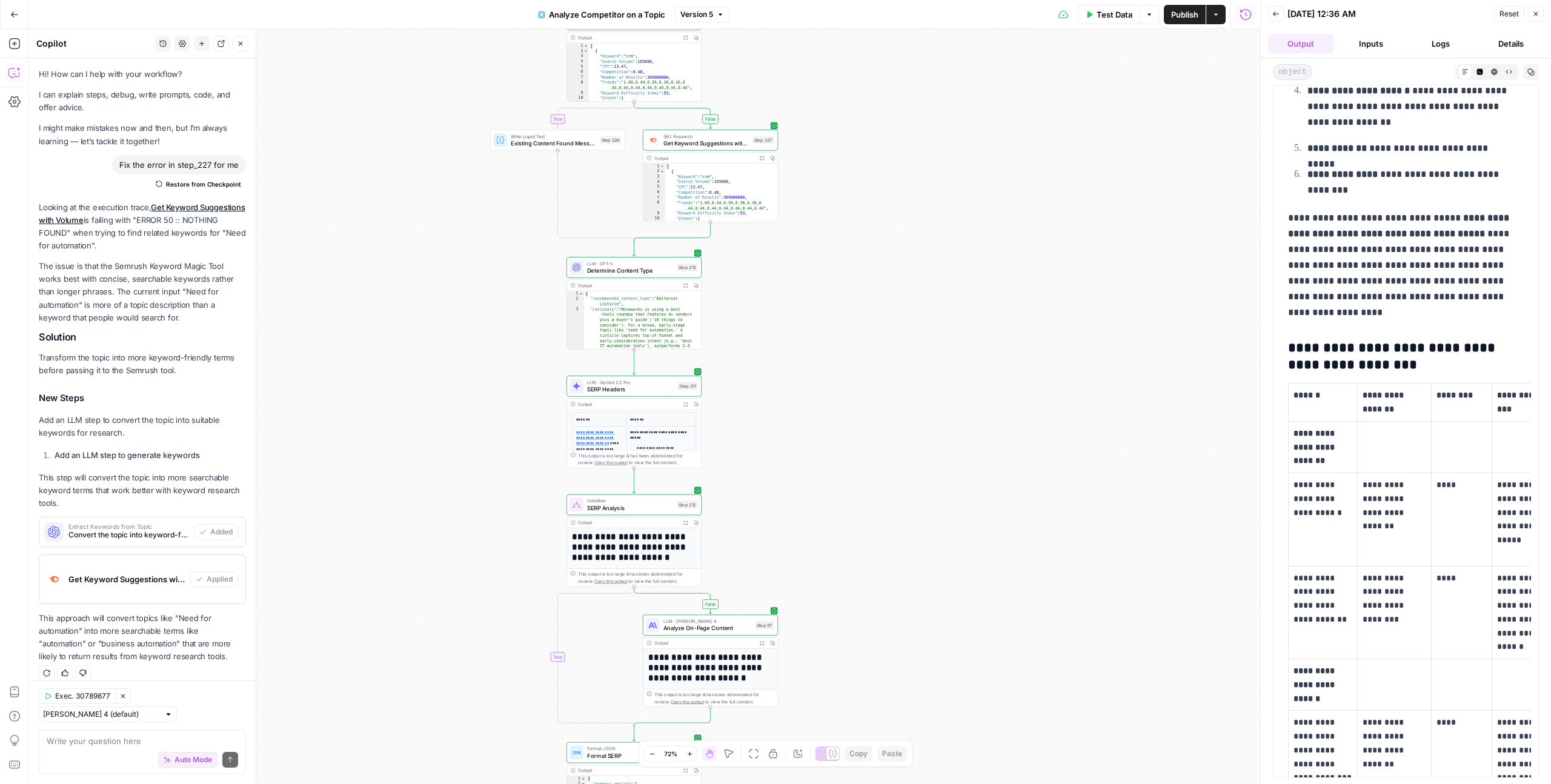
scroll to position [1953, 0]
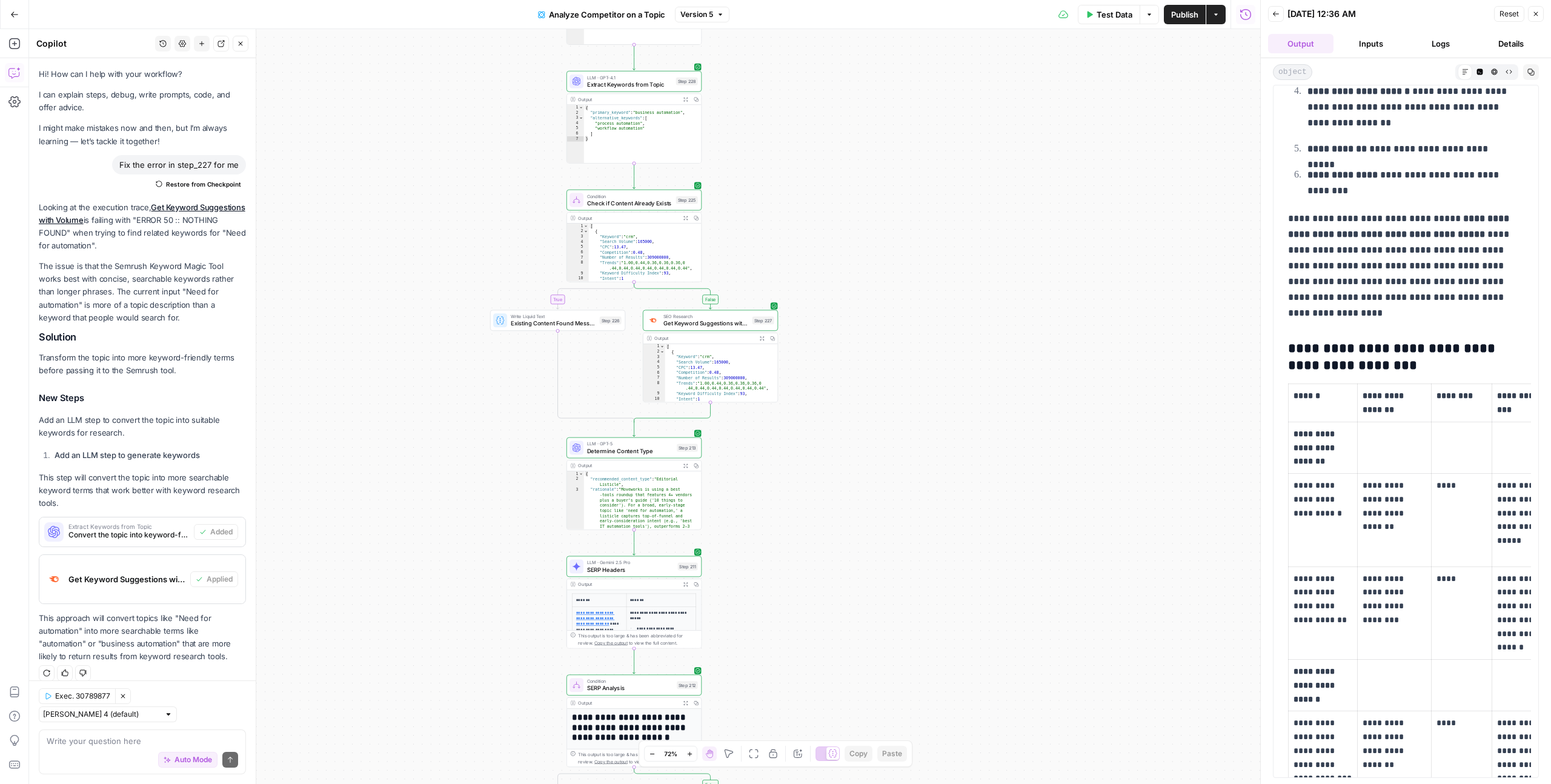
click at [1437, 43] on button "Logs" at bounding box center [1441, 44] width 65 height 19
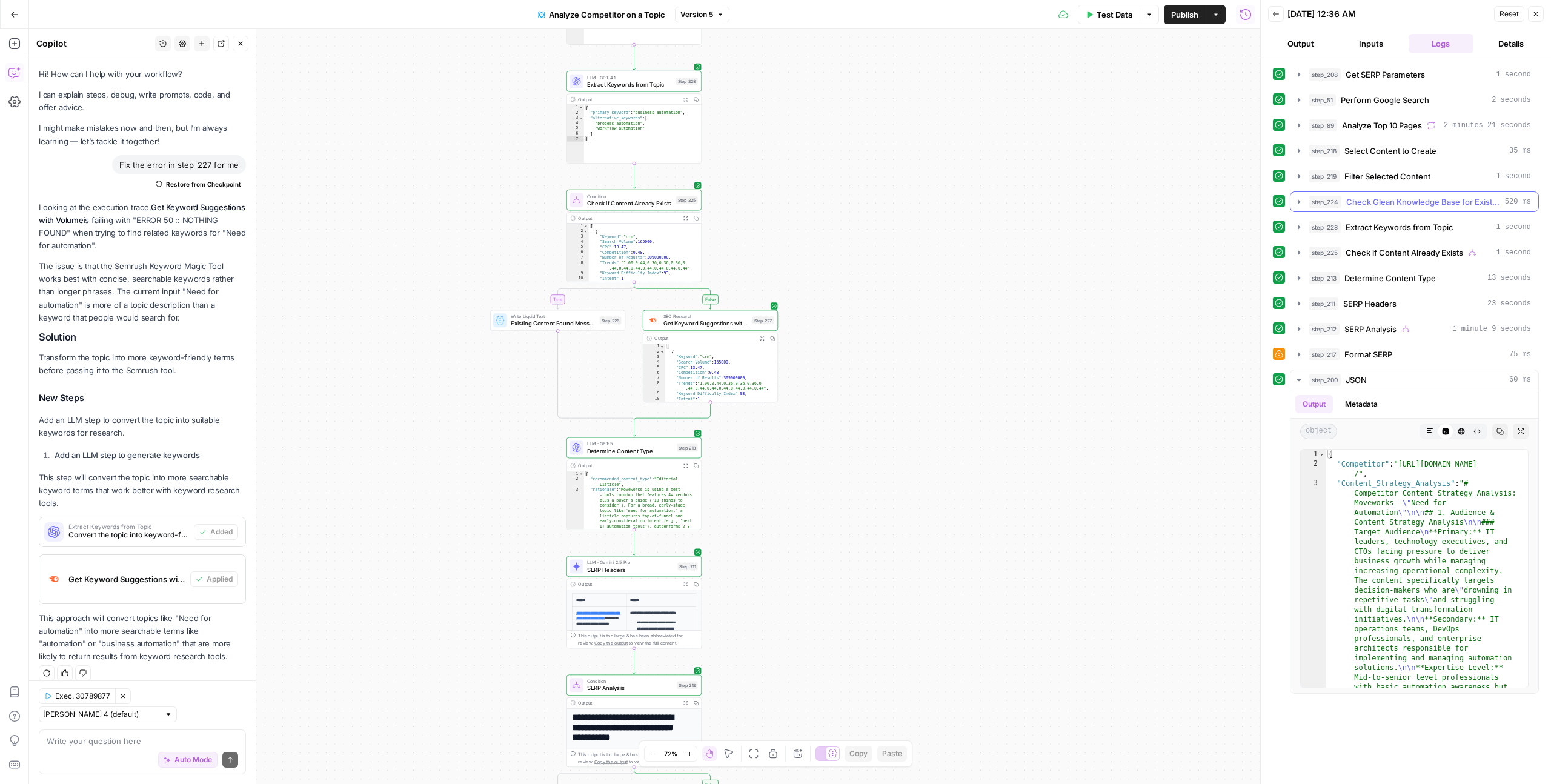
click at [1418, 207] on span "Check Glean Knowledge Base for Existing Content" at bounding box center [1423, 201] width 154 height 12
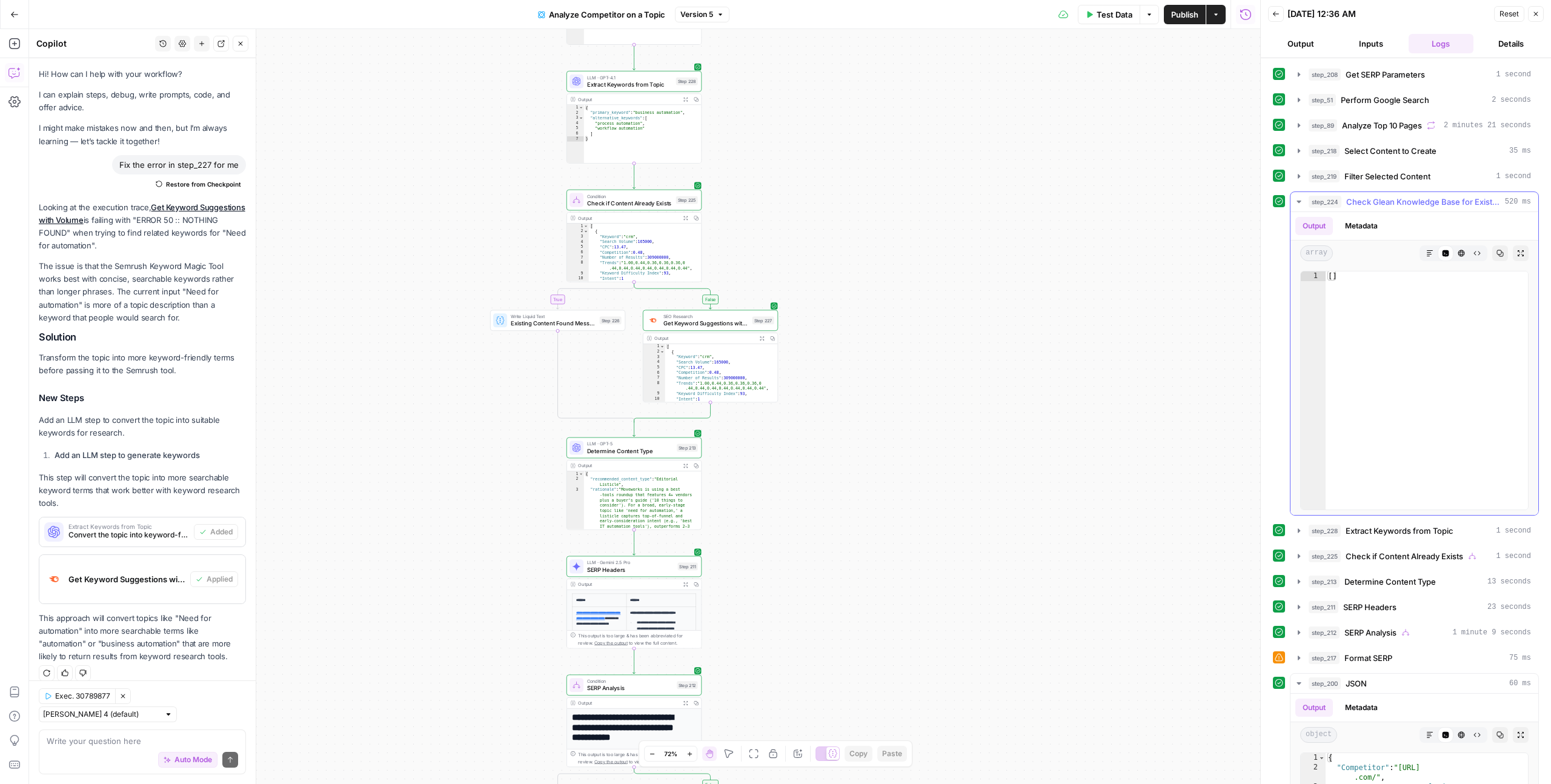
click at [1375, 219] on button "Metadata" at bounding box center [1361, 226] width 47 height 18
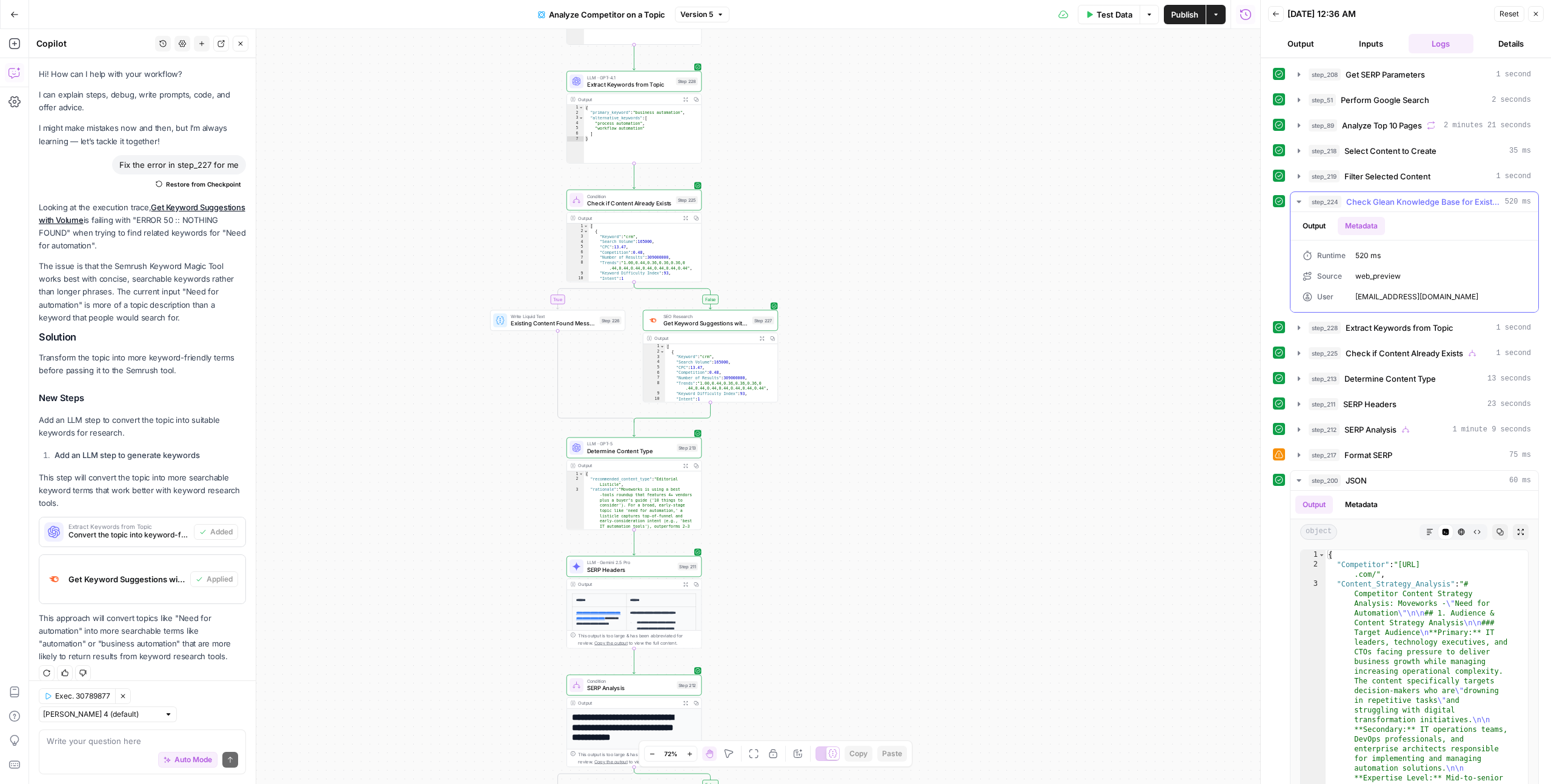
click at [1332, 223] on button "Output" at bounding box center [1314, 226] width 38 height 18
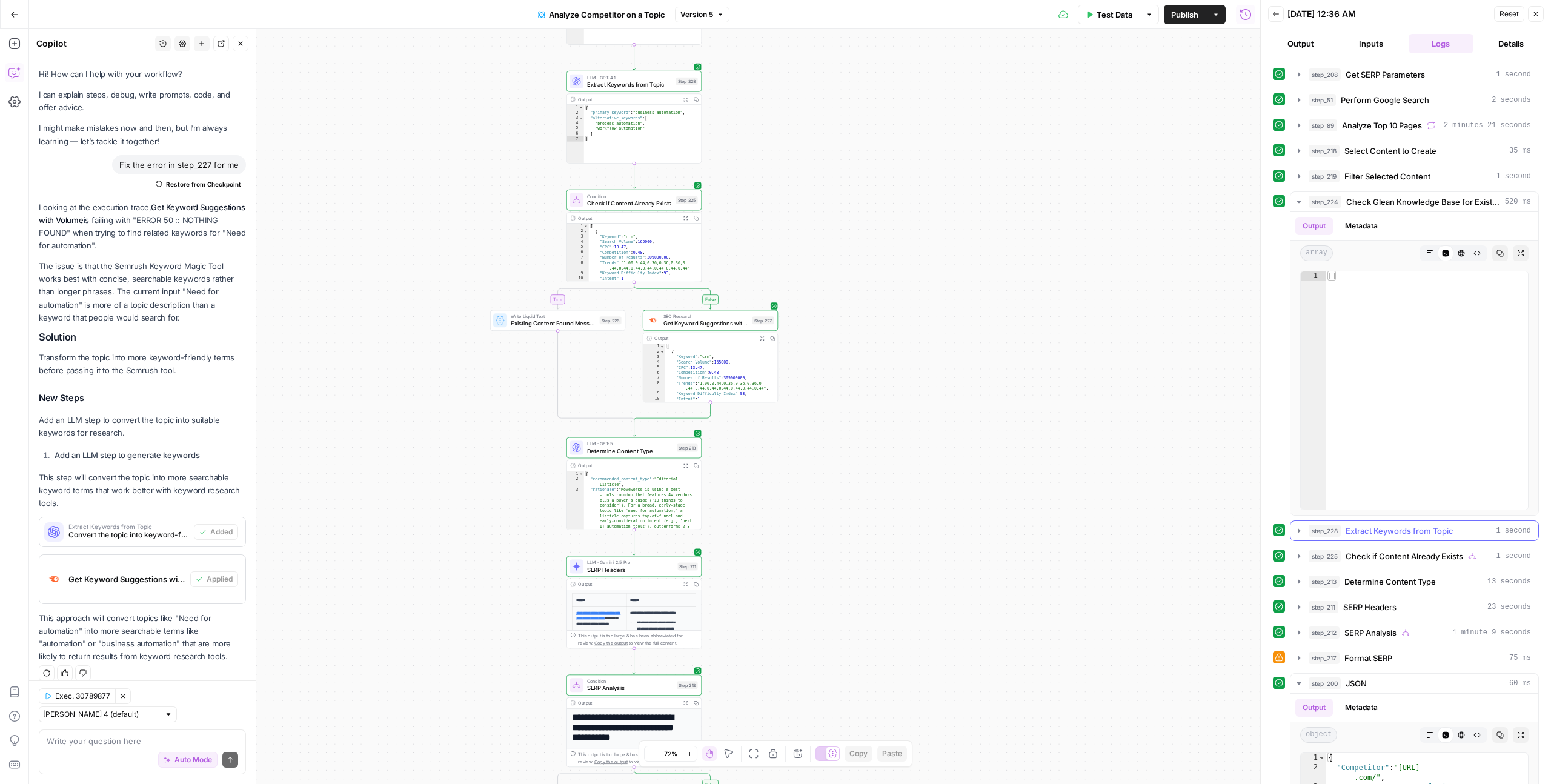
click at [1396, 533] on span "Extract Keywords from Topic" at bounding box center [1400, 530] width 108 height 12
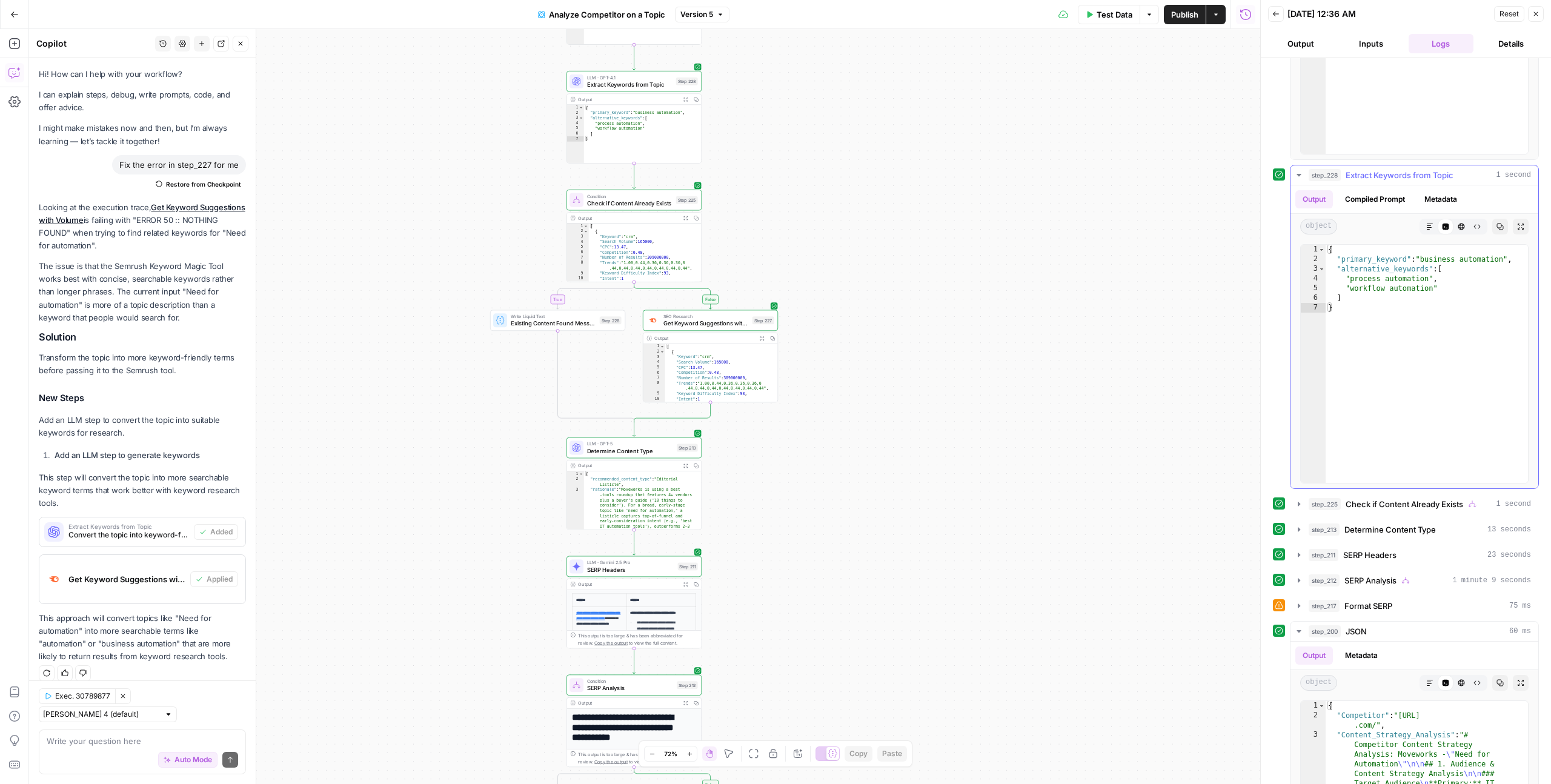
scroll to position [407, 0]
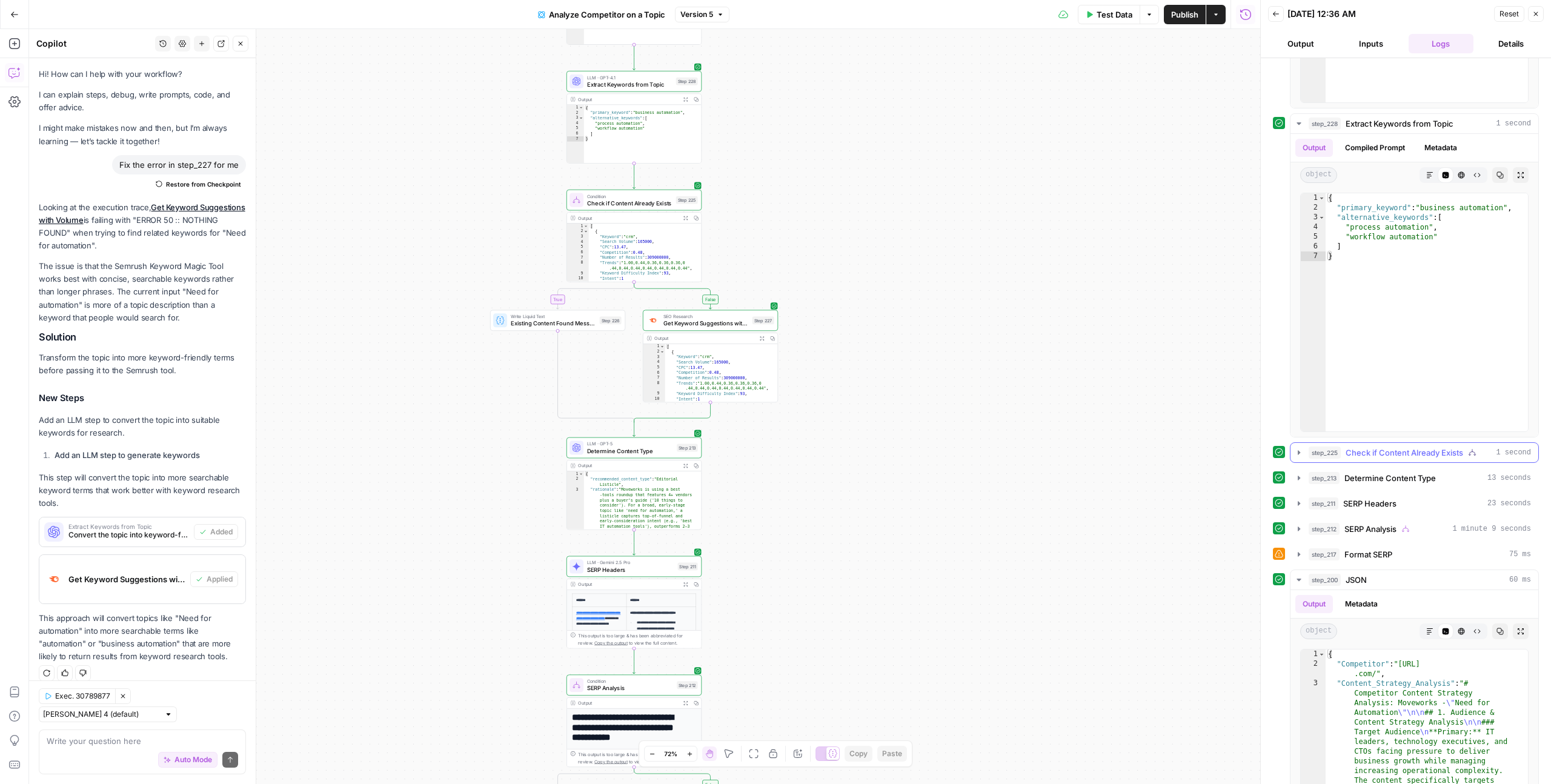
click at [1369, 461] on button "step_225 Check if Content Already Exists 1 second" at bounding box center [1414, 452] width 248 height 19
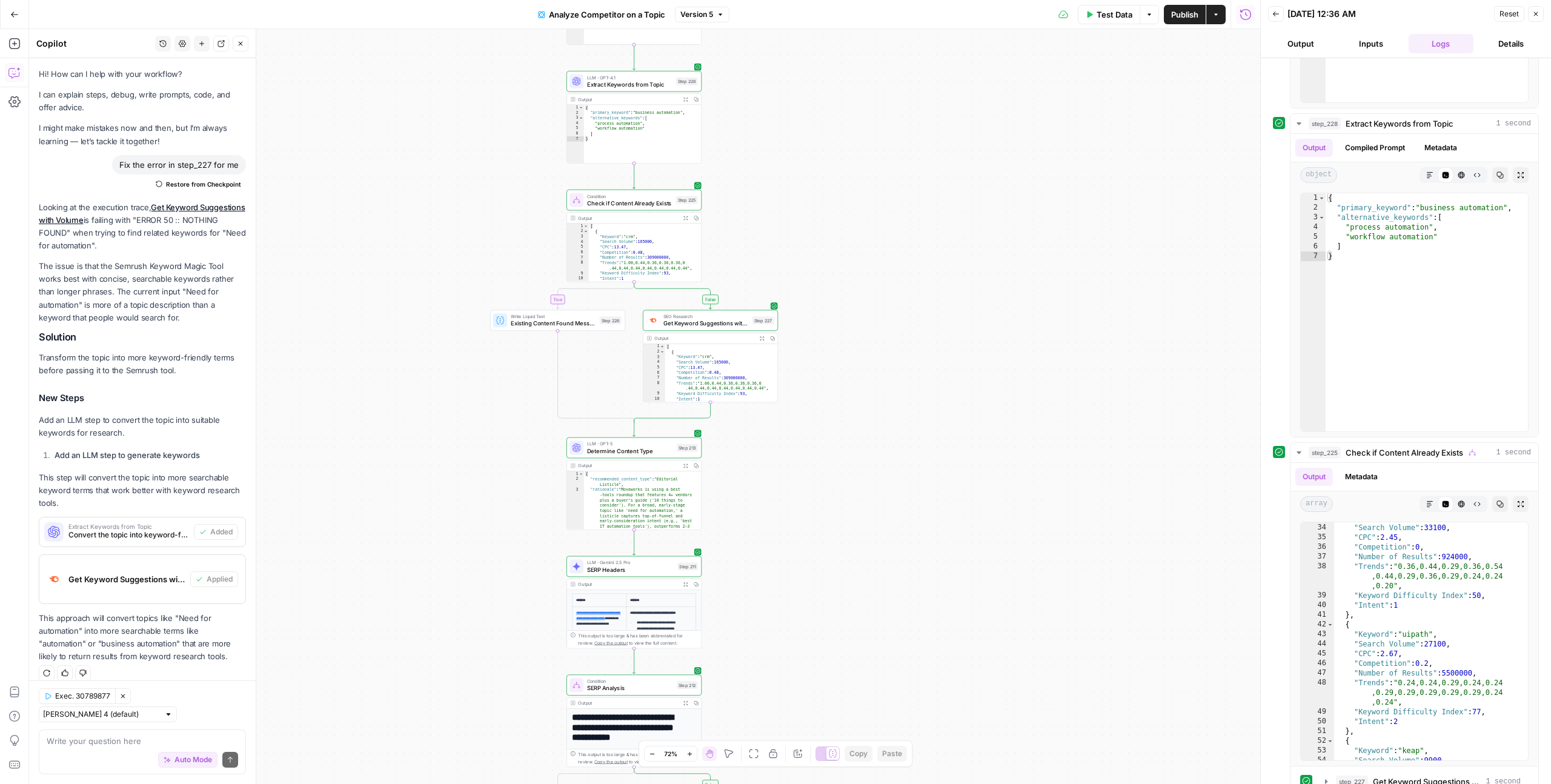
scroll to position [857, 0]
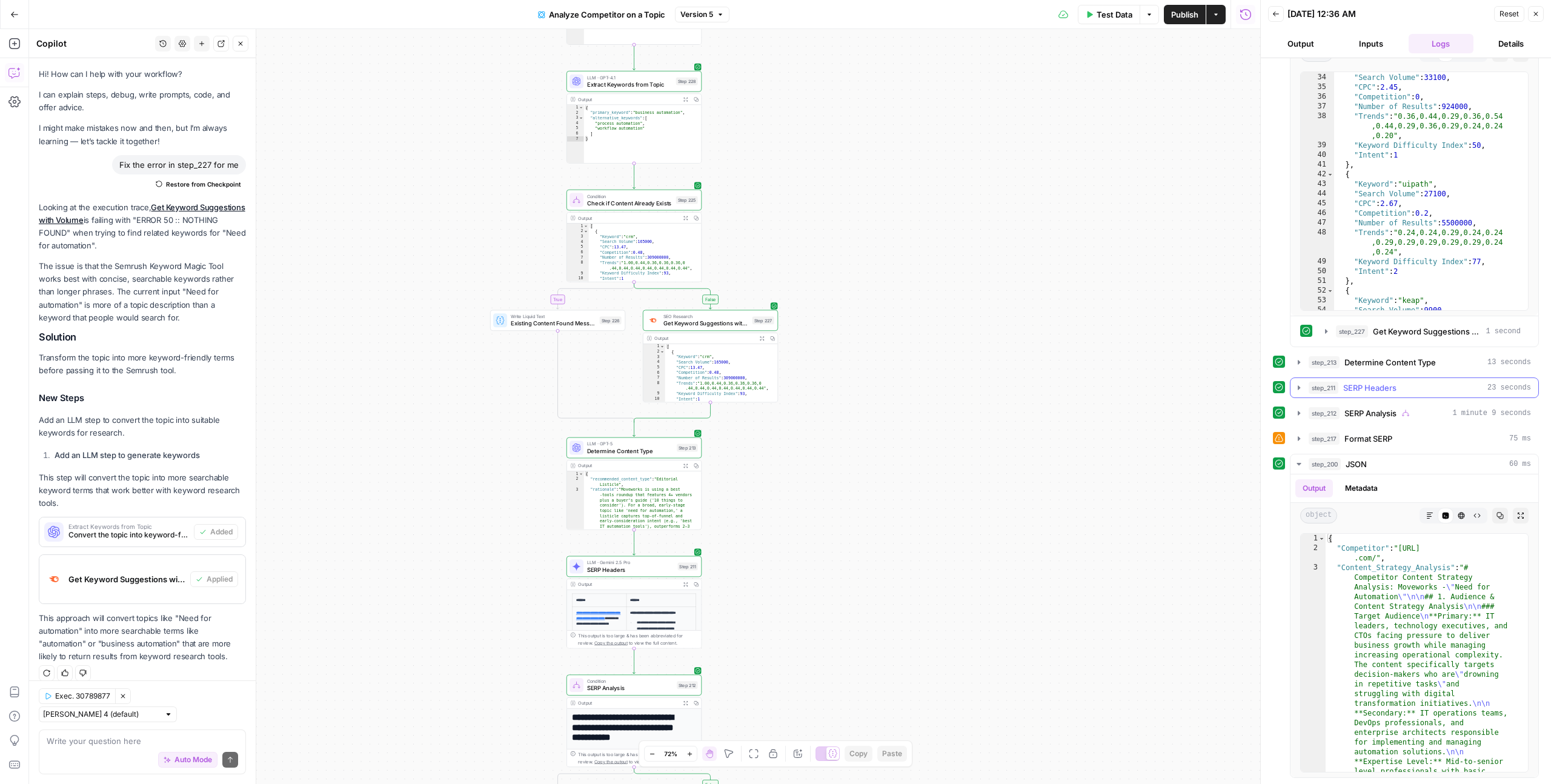
click at [1366, 379] on button "step_211 SERP Headers 23 seconds" at bounding box center [1414, 388] width 248 height 19
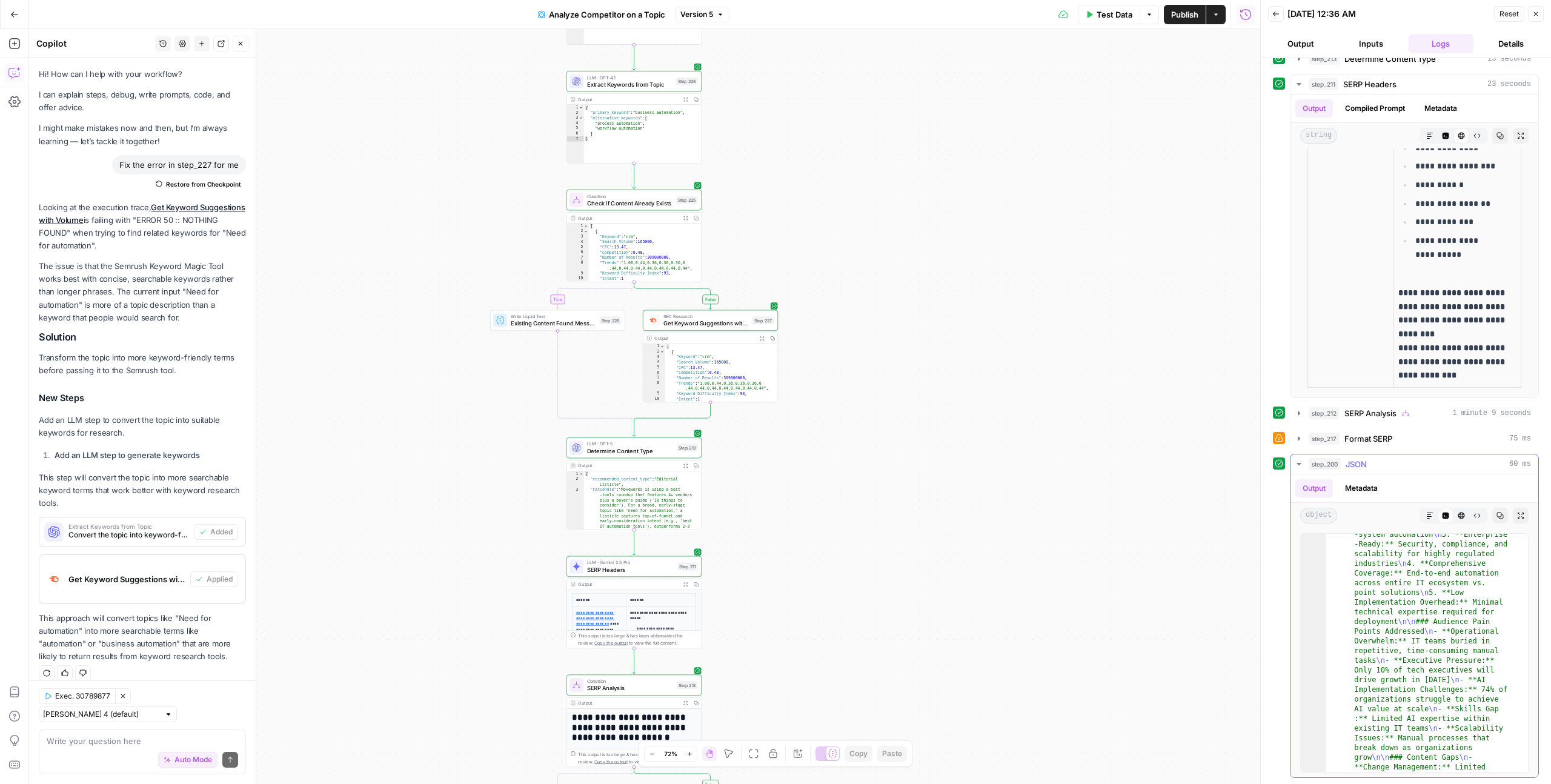
scroll to position [595, 0]
click at [1368, 37] on button "Inputs" at bounding box center [1371, 44] width 65 height 19
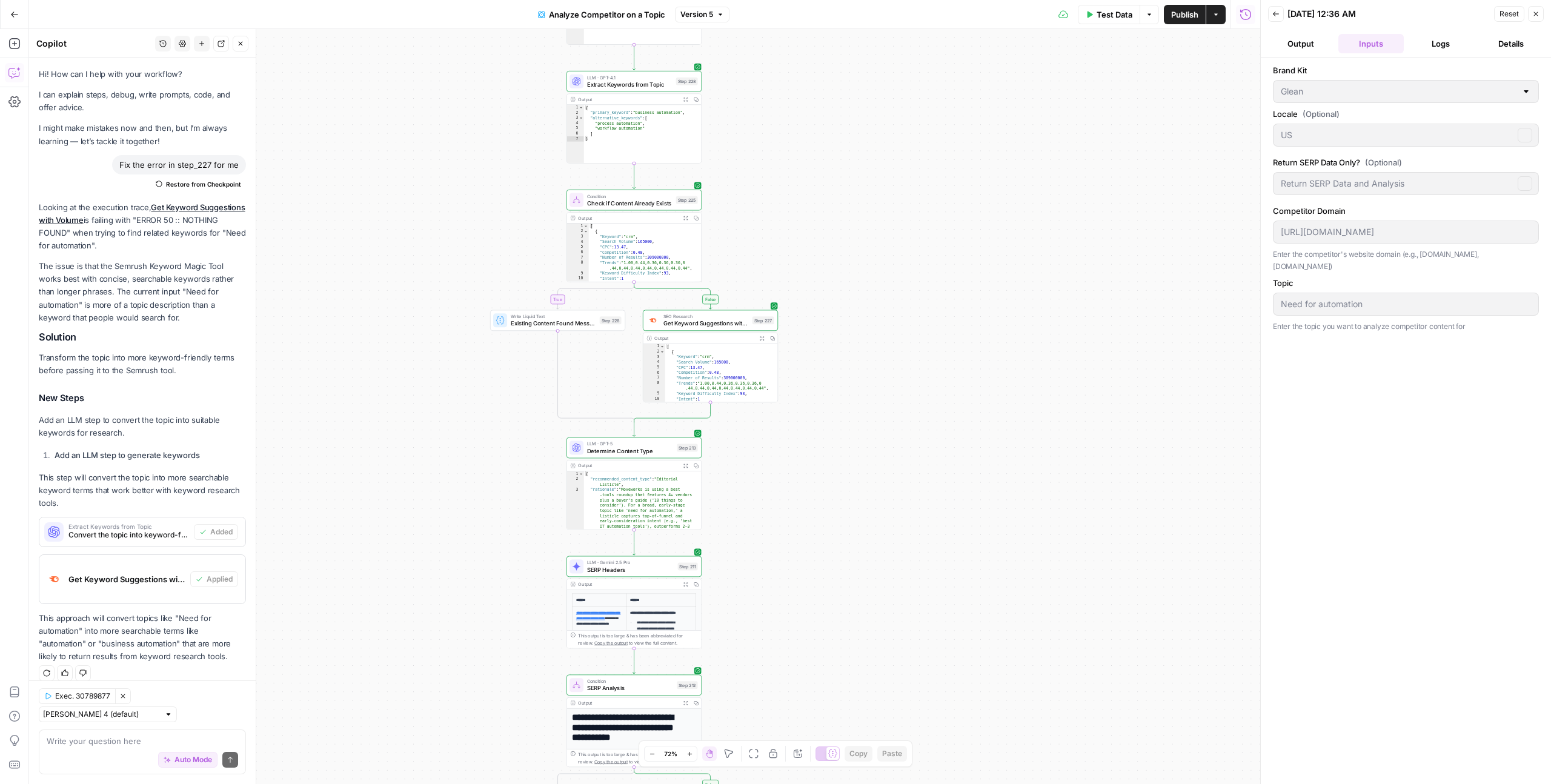
scroll to position [0, 0]
click at [1298, 42] on button "Output" at bounding box center [1301, 44] width 65 height 19
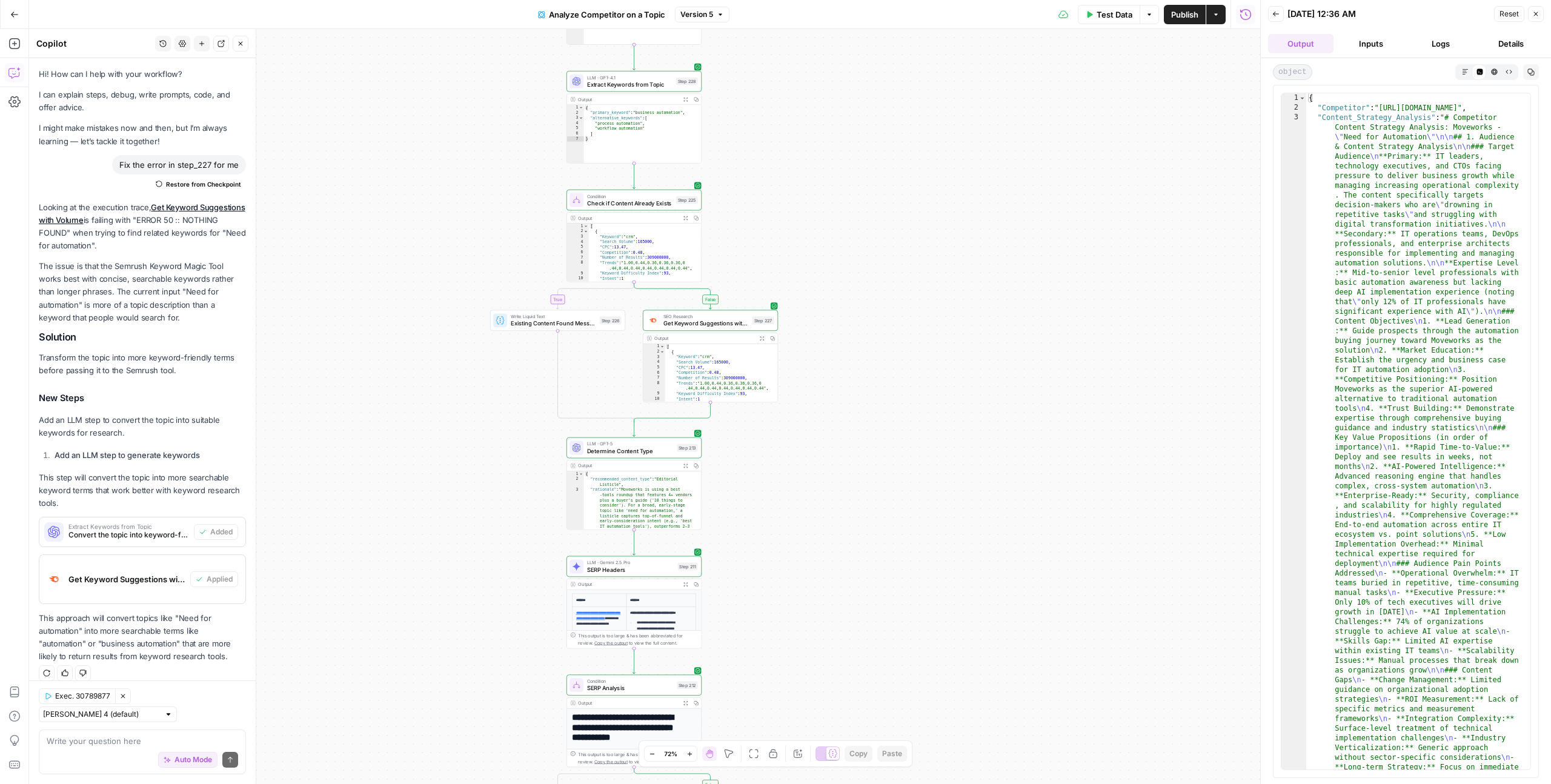
scroll to position [285, 0]
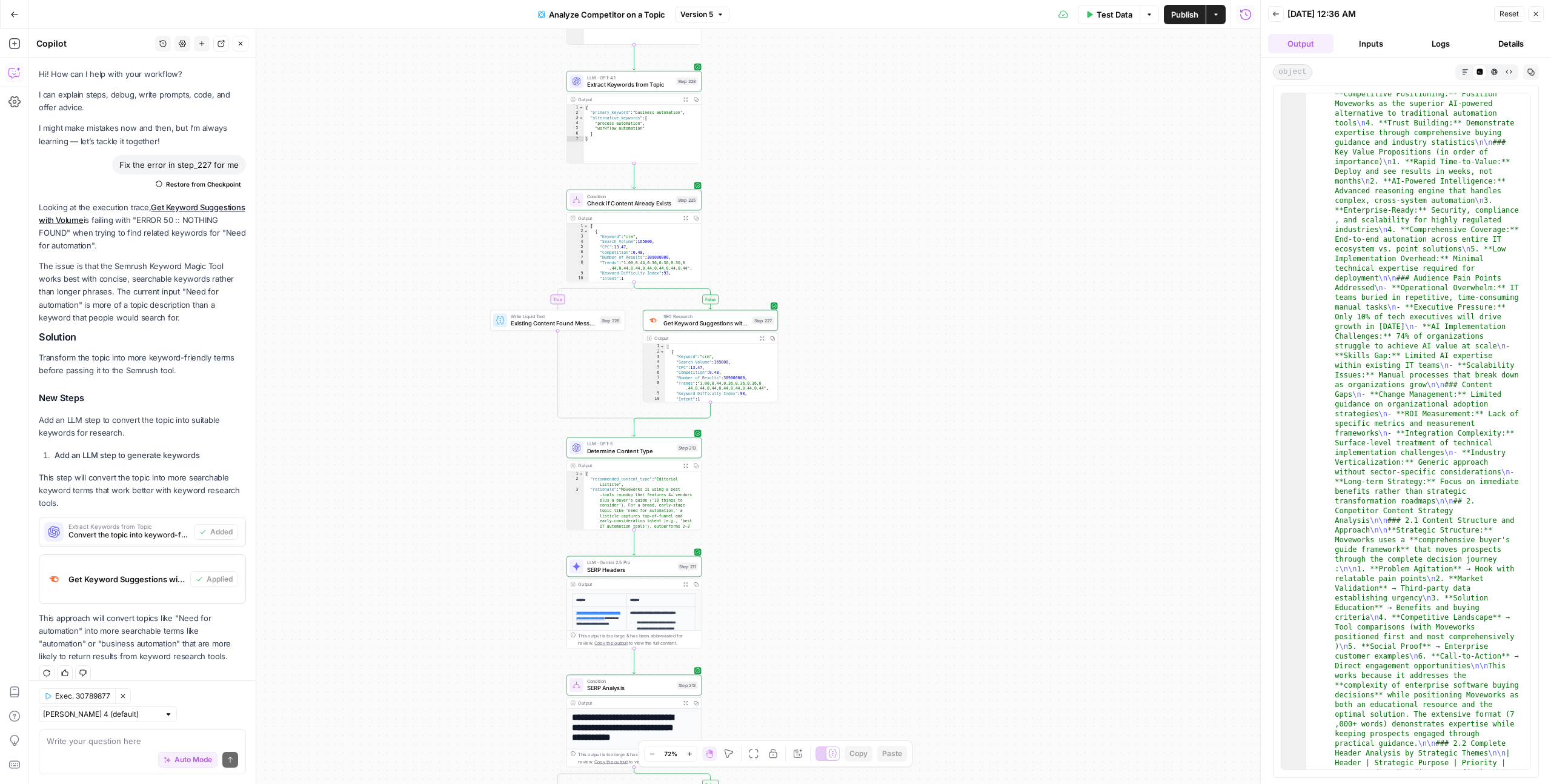
click at [1469, 71] on button "Markdown" at bounding box center [1464, 71] width 15 height 15
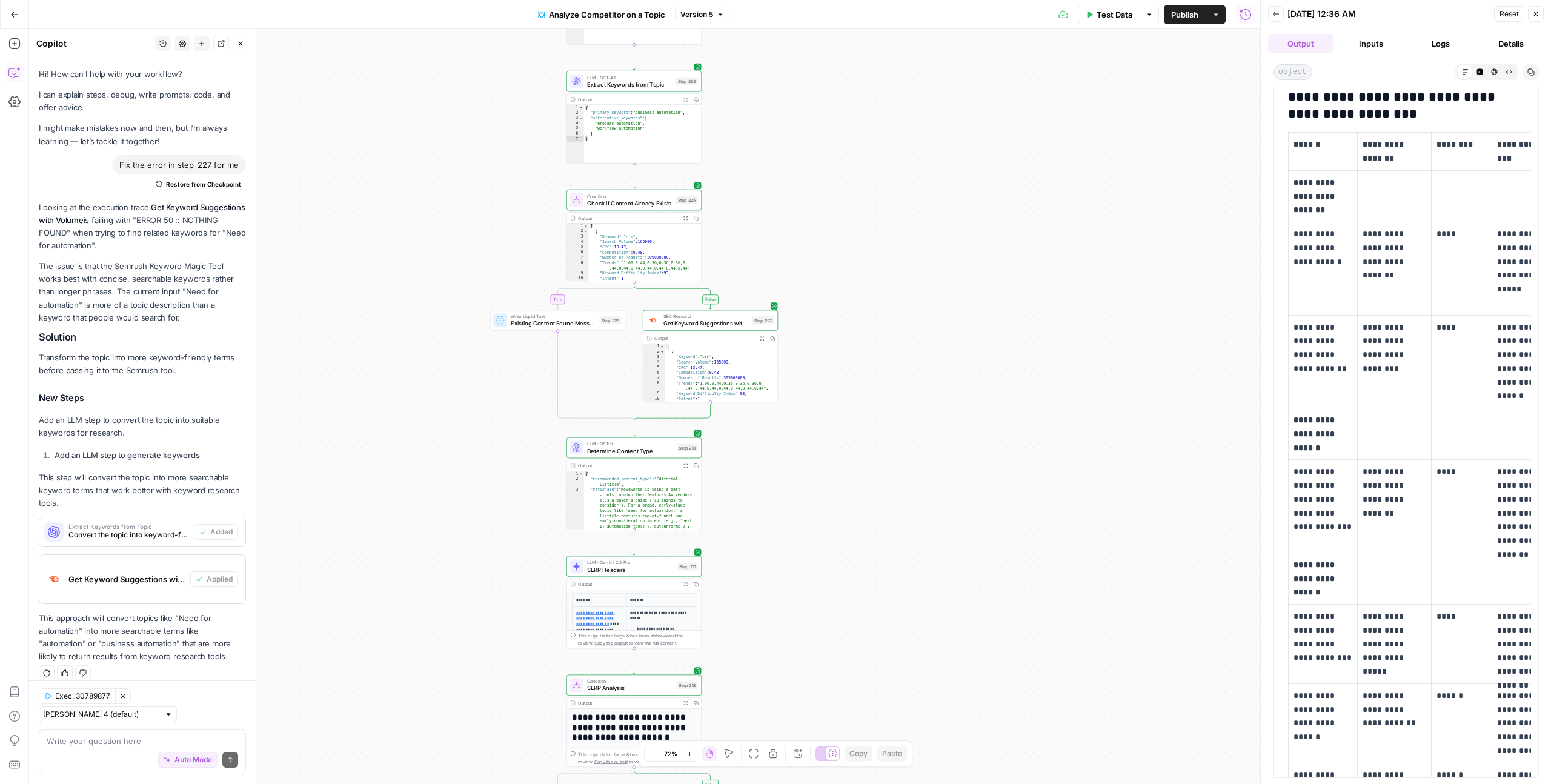
scroll to position [2202, 0]
drag, startPoint x: 1491, startPoint y: 183, endPoint x: 1450, endPoint y: 129, distance: 67.8
click at [1406, 177] on tr "**********" at bounding box center [1494, 198] width 411 height 51
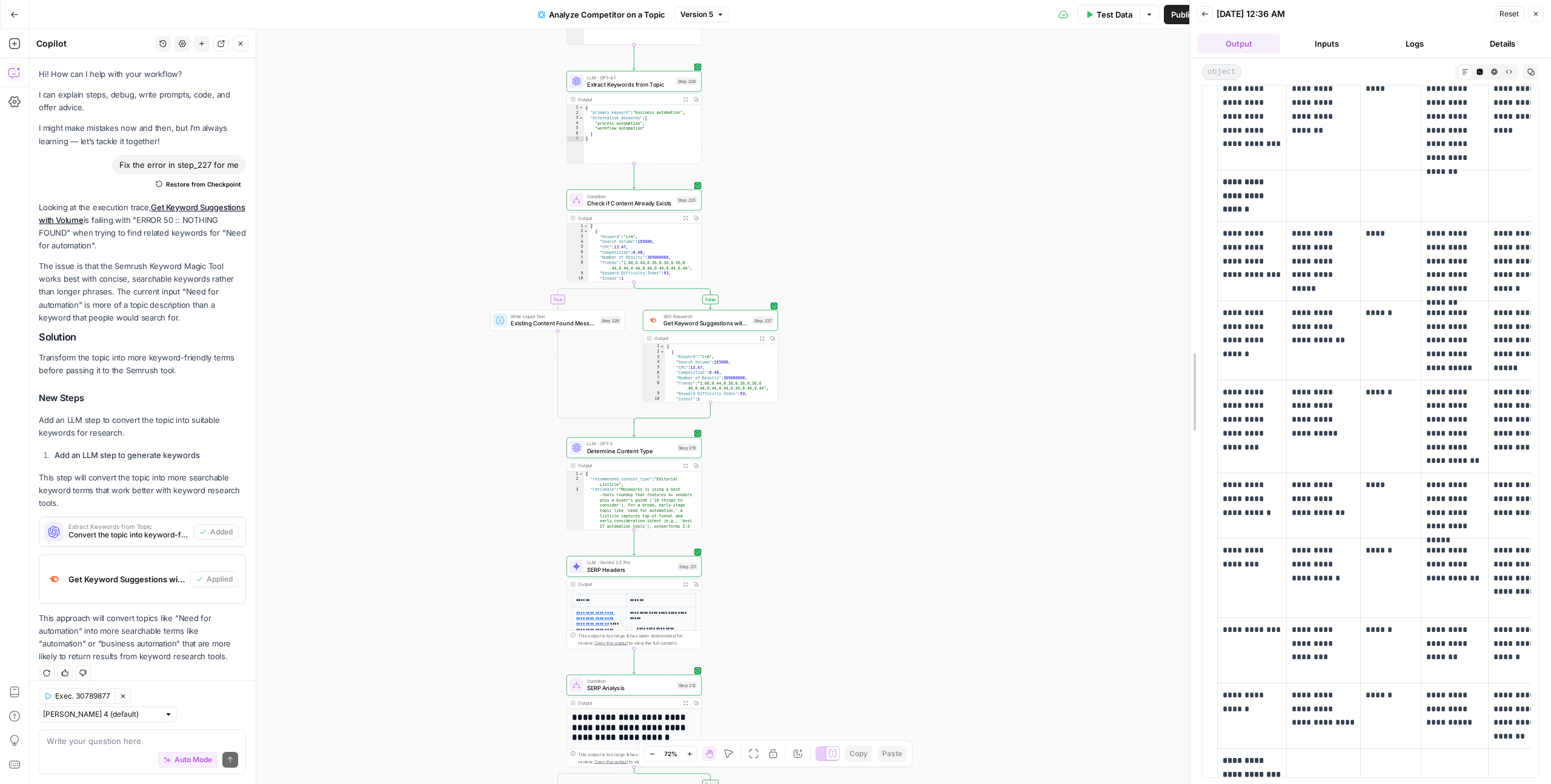
scroll to position [1922, 0]
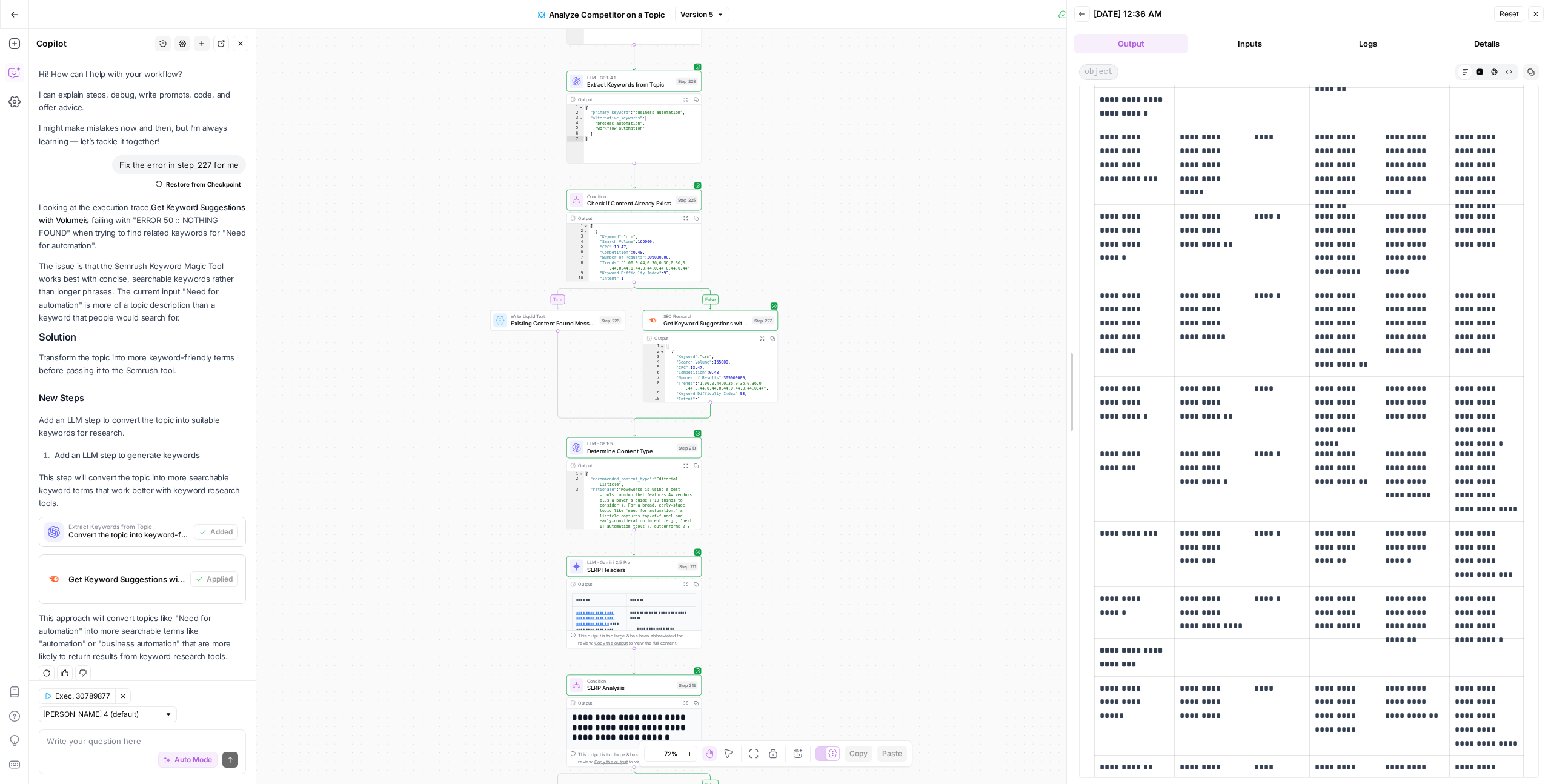
drag, startPoint x: 1262, startPoint y: 56, endPoint x: 1385, endPoint y: 296, distance: 269.7
click at [769, 101] on body "September Cohort New Home Browse Insights Opportunities Your Data Recent Grids …" at bounding box center [775, 392] width 1551 height 784
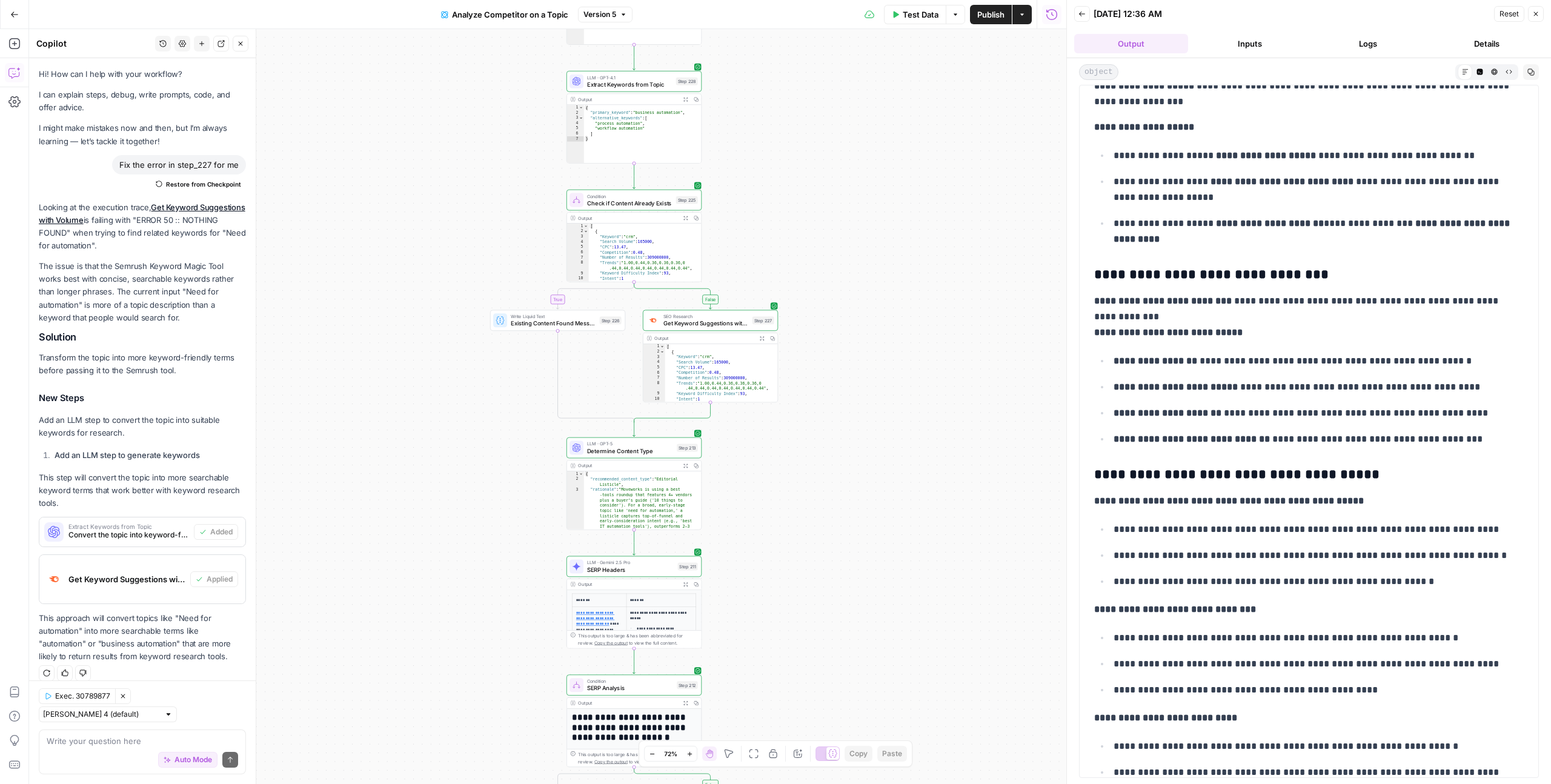
scroll to position [4053, 0]
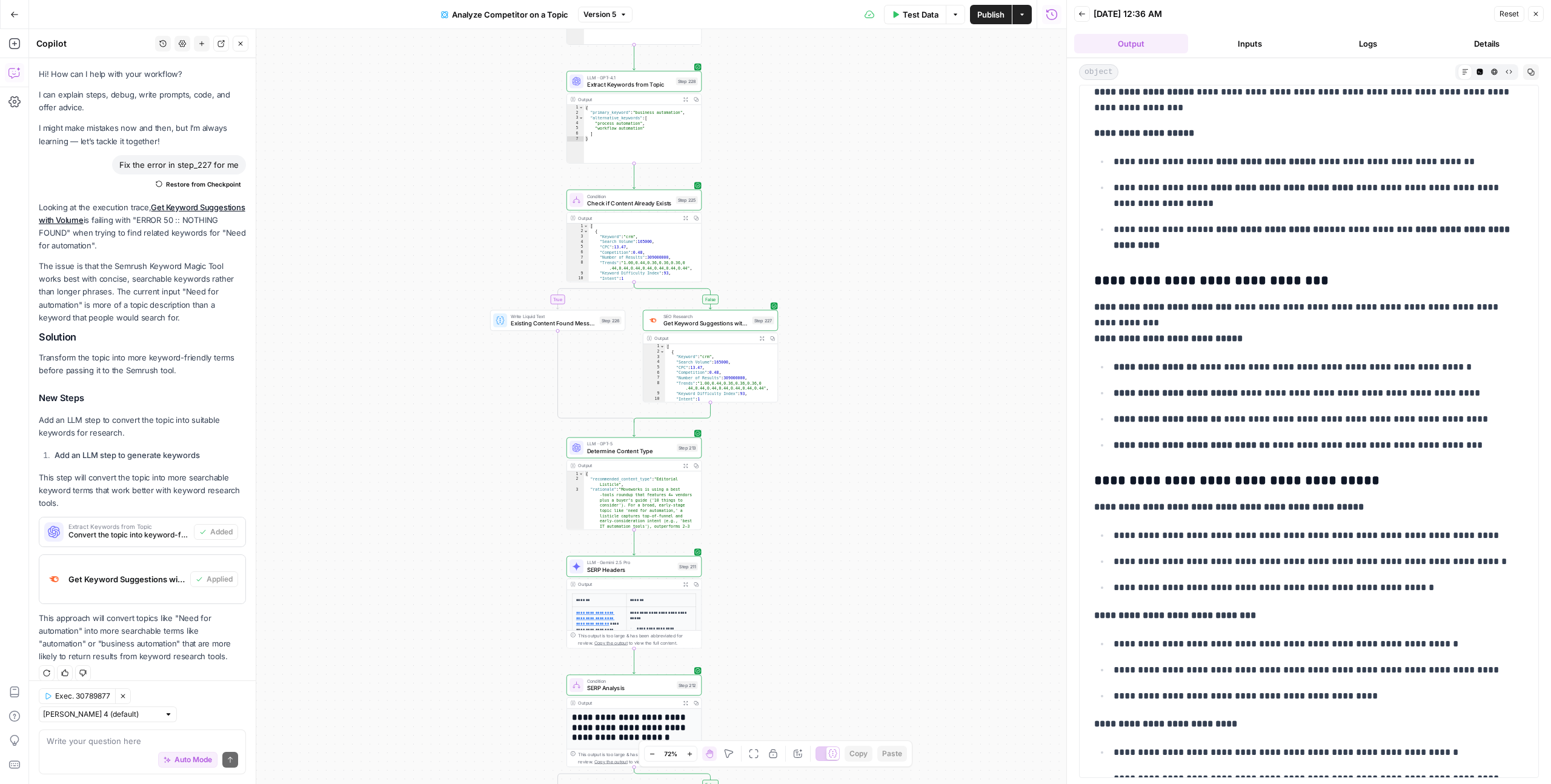
drag, startPoint x: 1120, startPoint y: 421, endPoint x: 1461, endPoint y: 515, distance: 353.7
drag, startPoint x: 1456, startPoint y: 509, endPoint x: 1094, endPoint y: 414, distance: 374.3
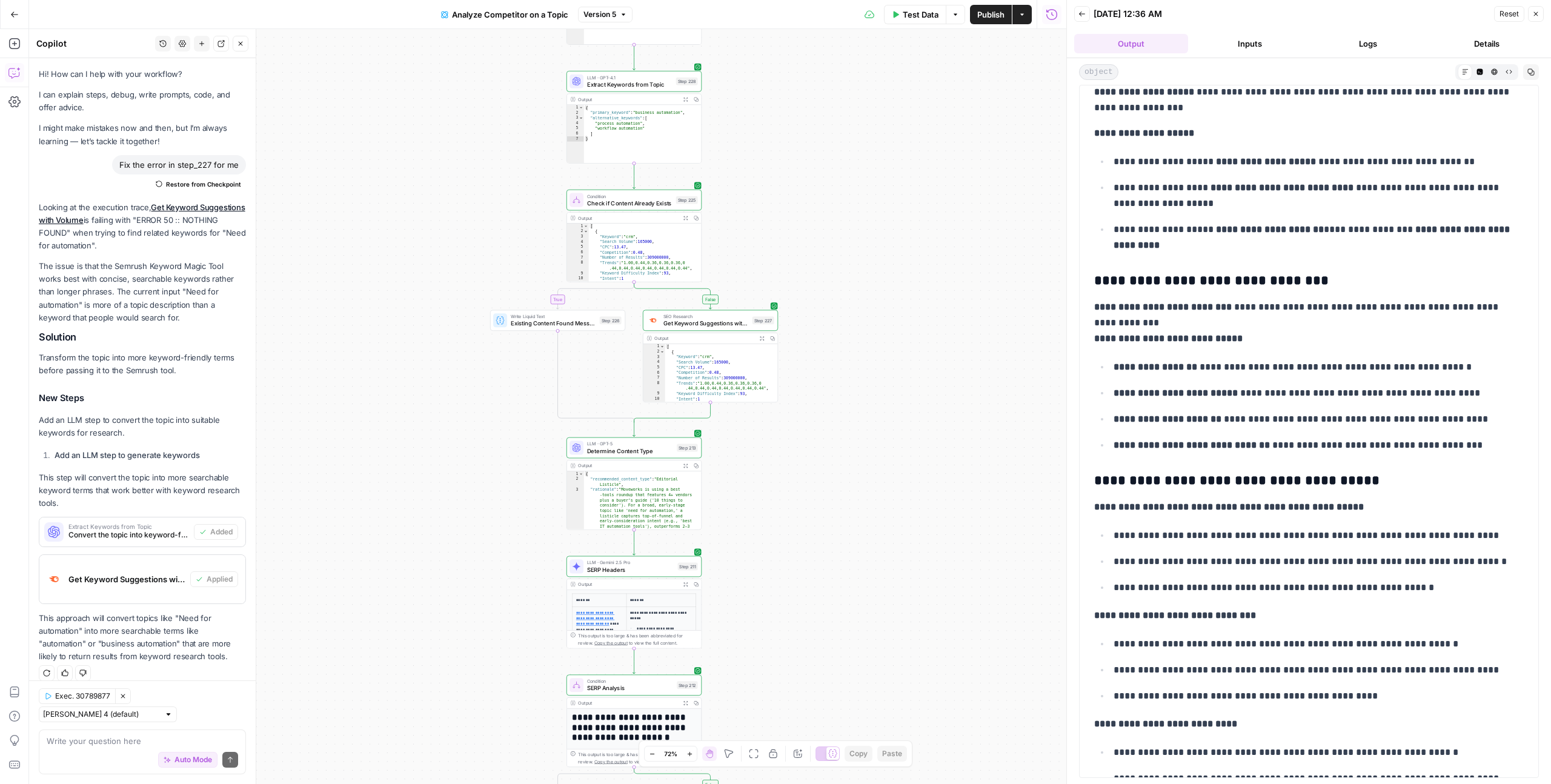
click at [1371, 490] on h3 "**********" at bounding box center [1304, 481] width 420 height 17
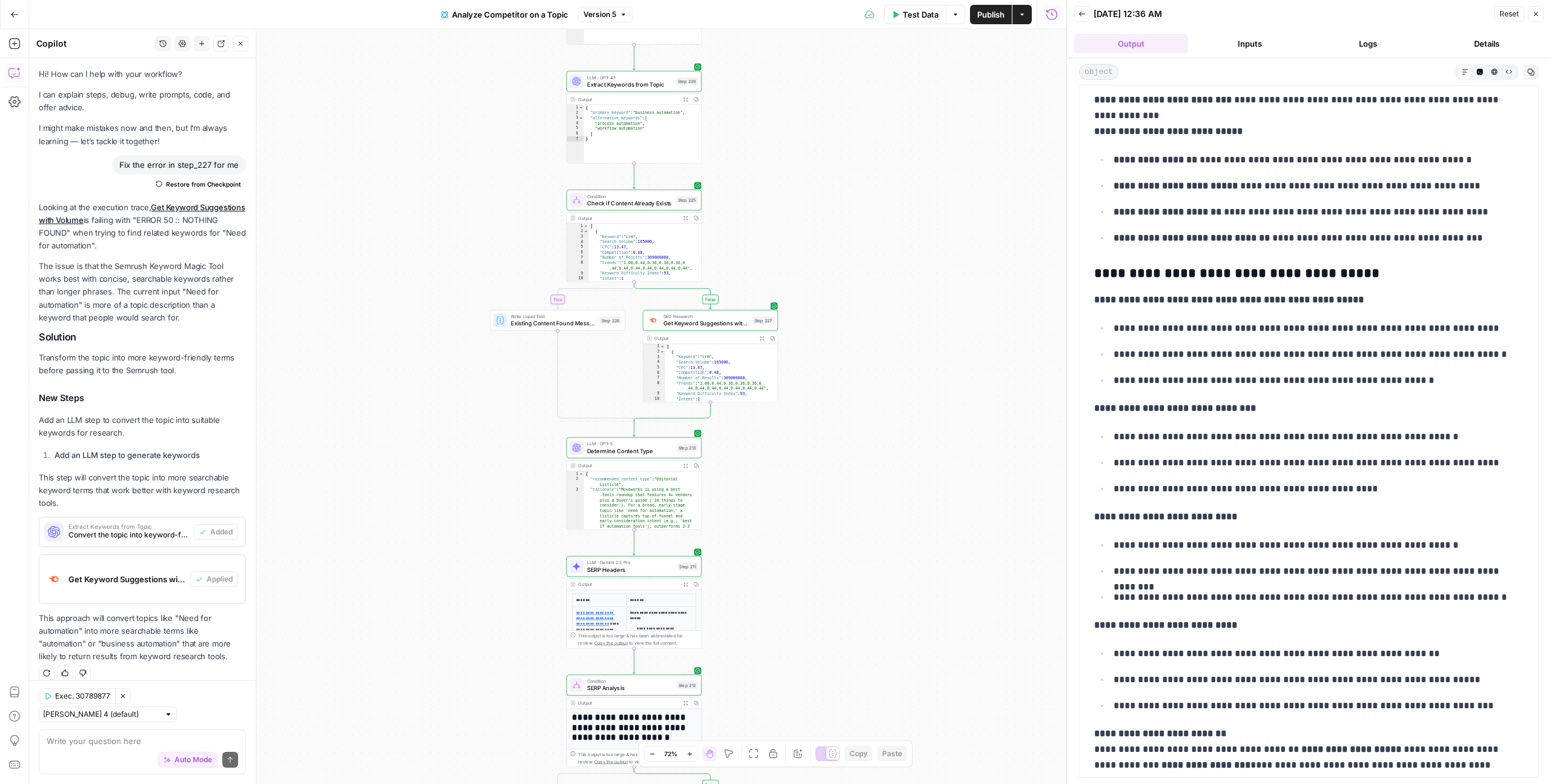
drag, startPoint x: 1106, startPoint y: 352, endPoint x: 1346, endPoint y: 357, distance: 240.1
click at [1346, 304] on strong "**********" at bounding box center [1229, 300] width 270 height 9
click at [1360, 416] on p "**********" at bounding box center [1308, 408] width 429 height 16
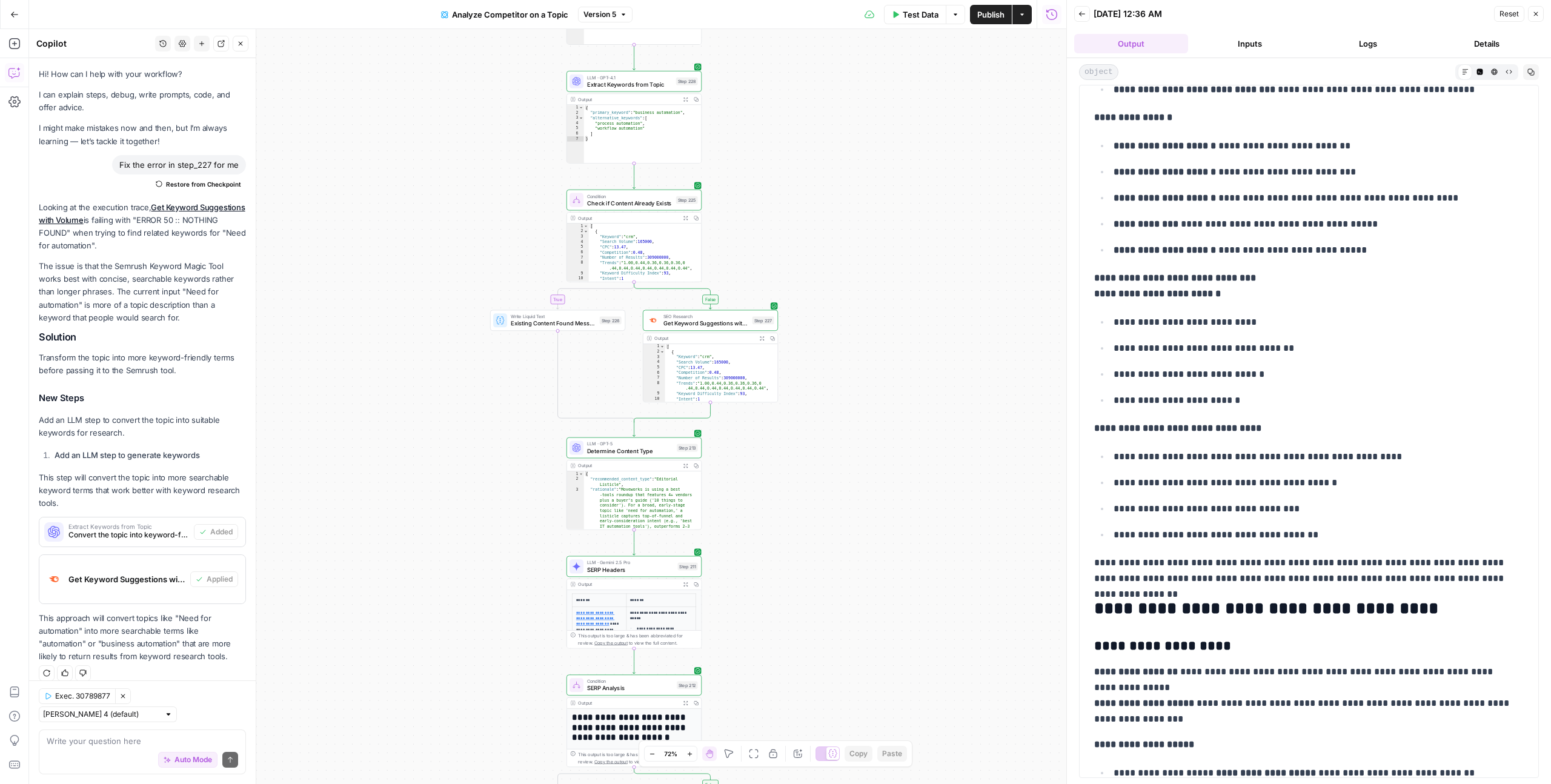
scroll to position [2949, 0]
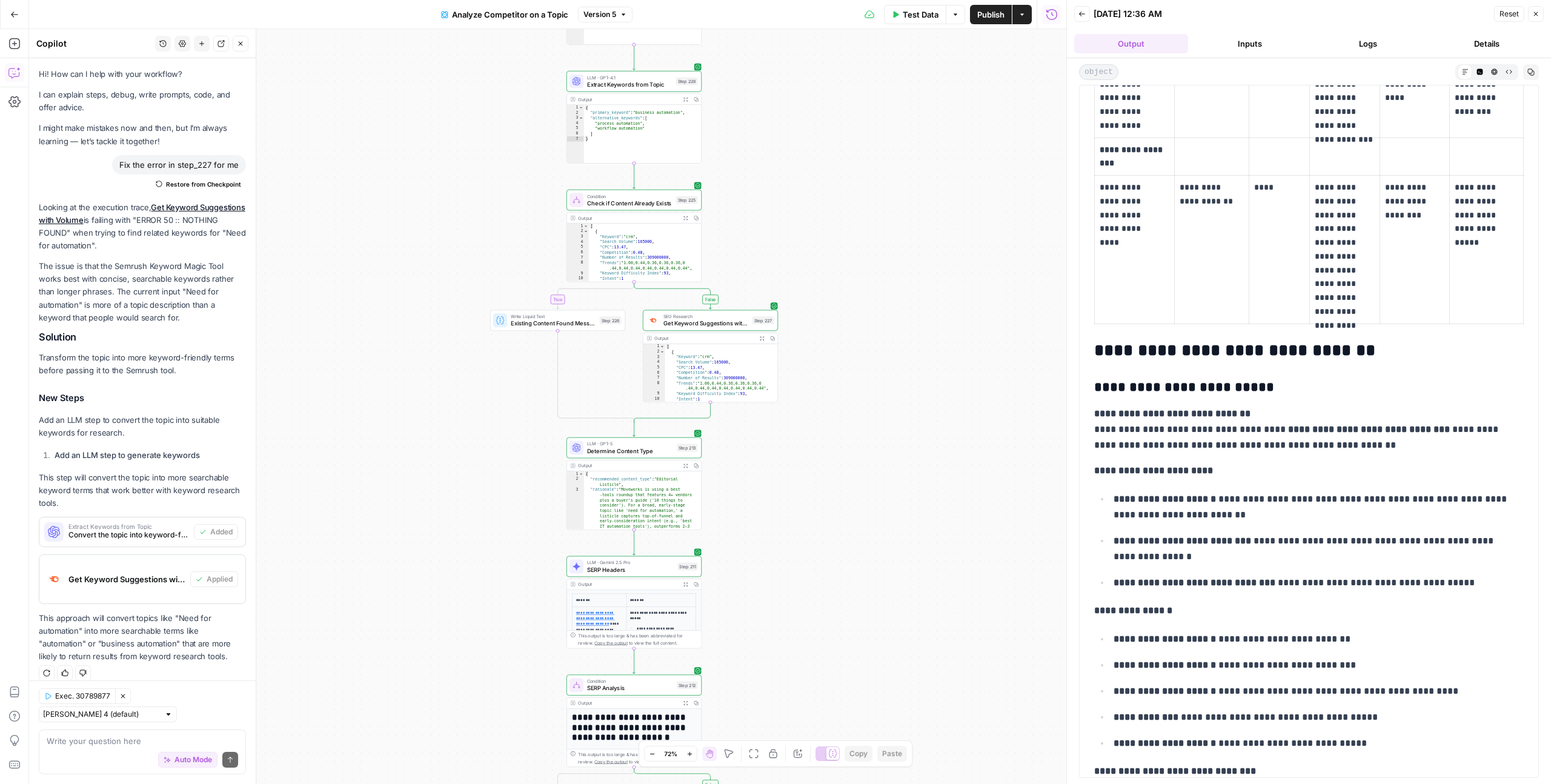
click at [1538, 19] on button "Close" at bounding box center [1536, 13] width 16 height 16
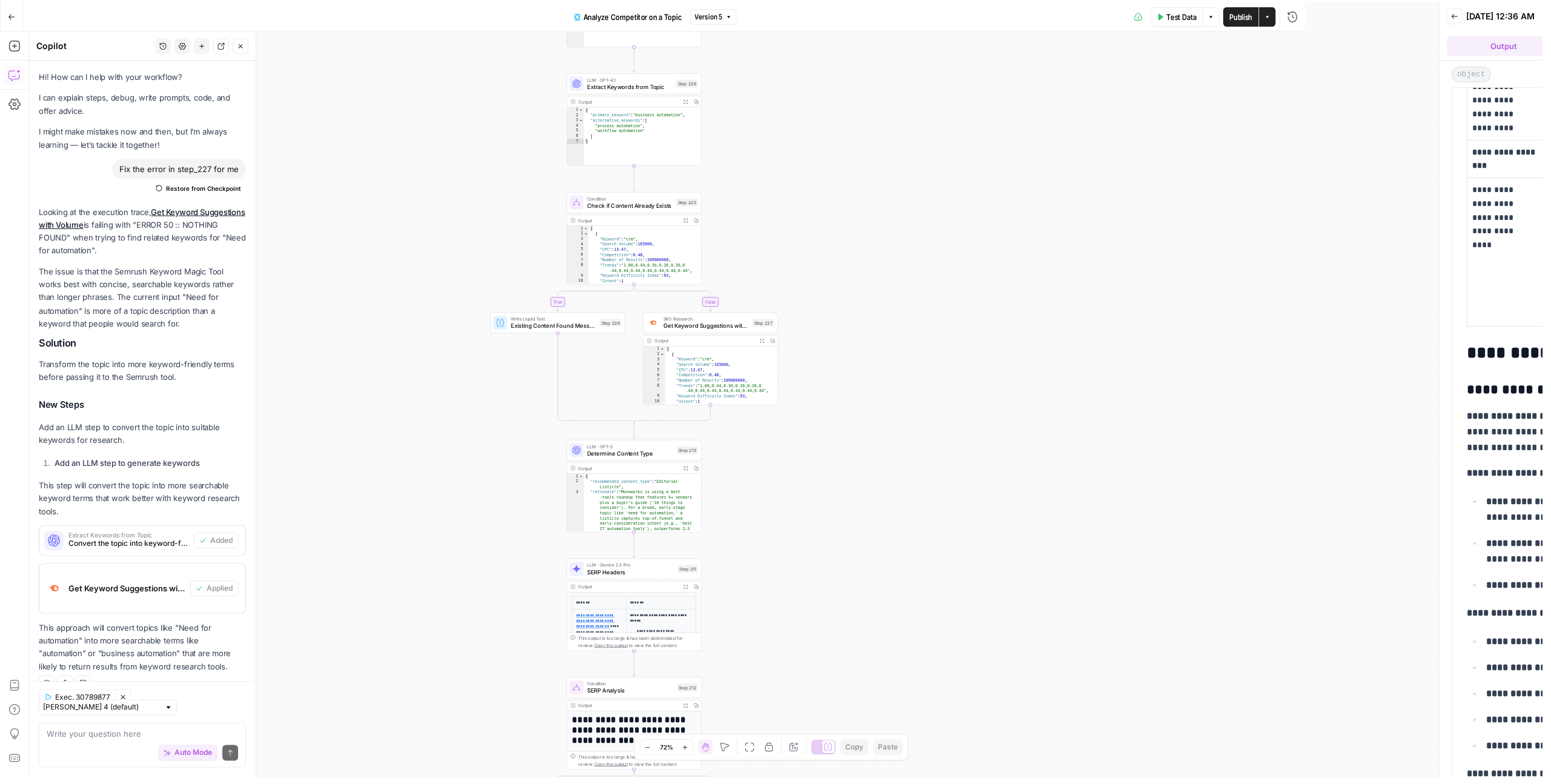
scroll to position [12, 0]
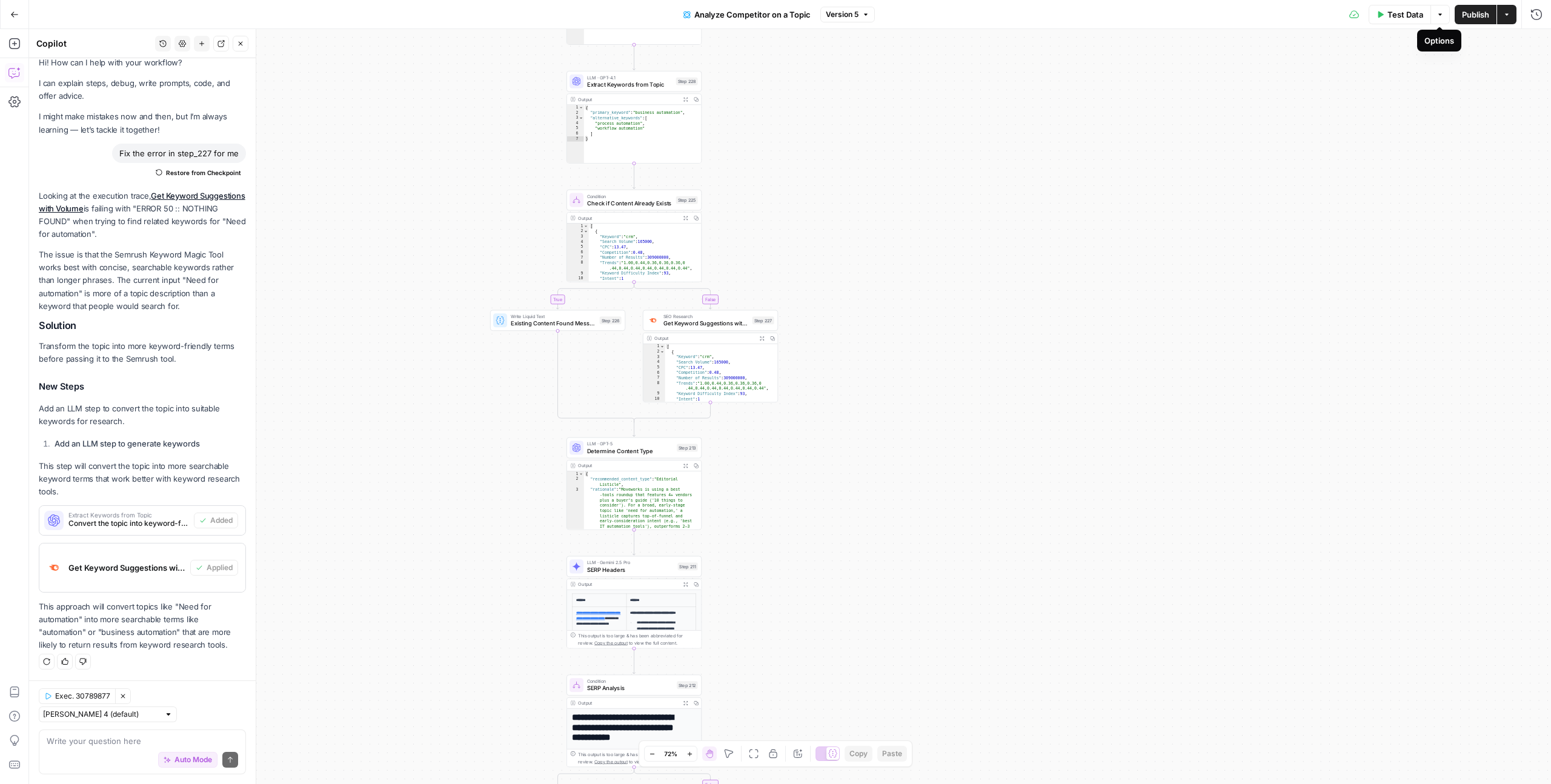
click at [1439, 19] on button "Options" at bounding box center [1440, 15] width 19 height 19
click at [1395, 103] on div "false true false false true true Workflow Input Settings Inputs Run Code · Pyth…" at bounding box center [789, 406] width 1521 height 754
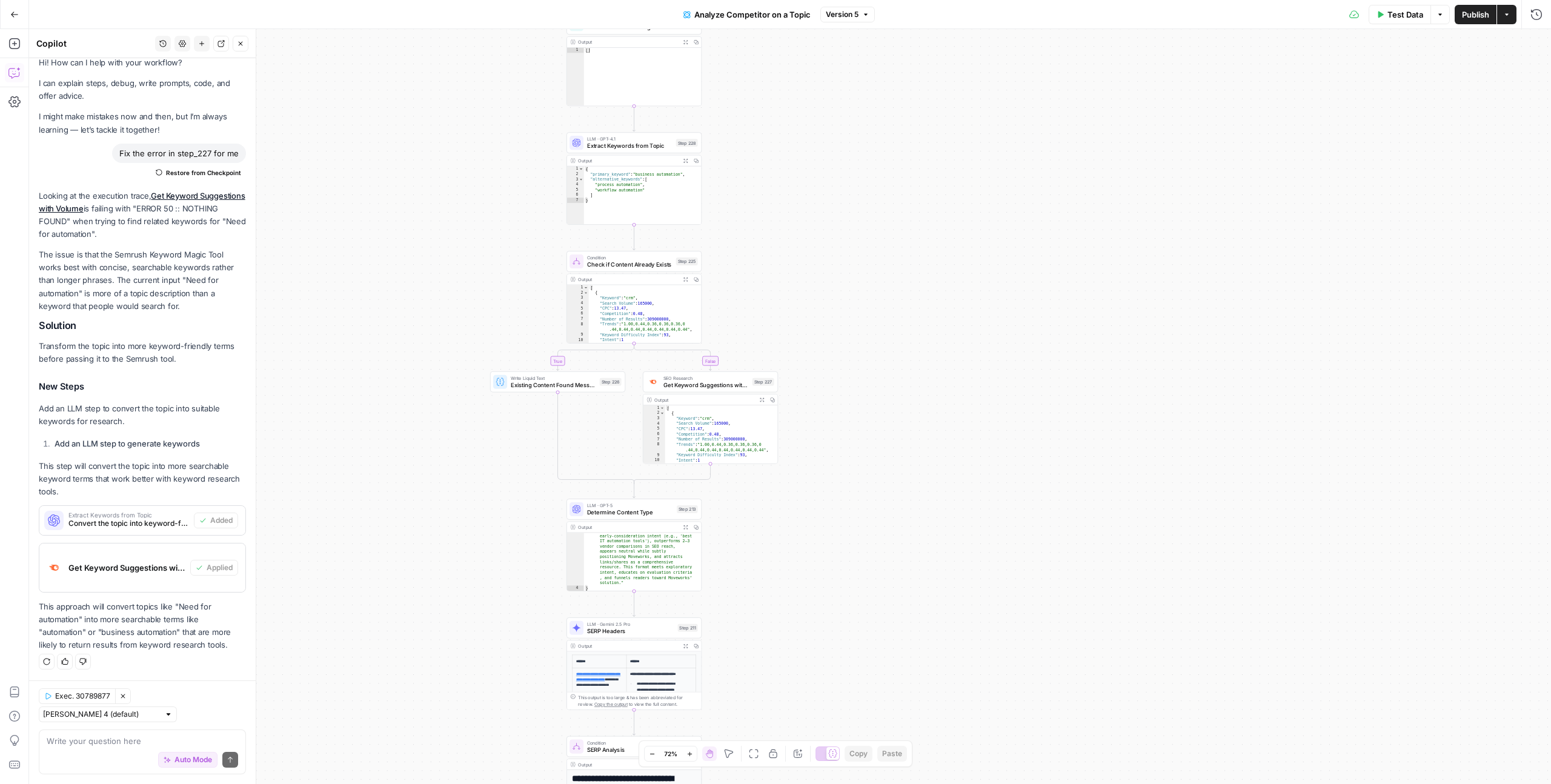
click at [243, 44] on span "Close" at bounding box center [243, 44] width 1 height 1
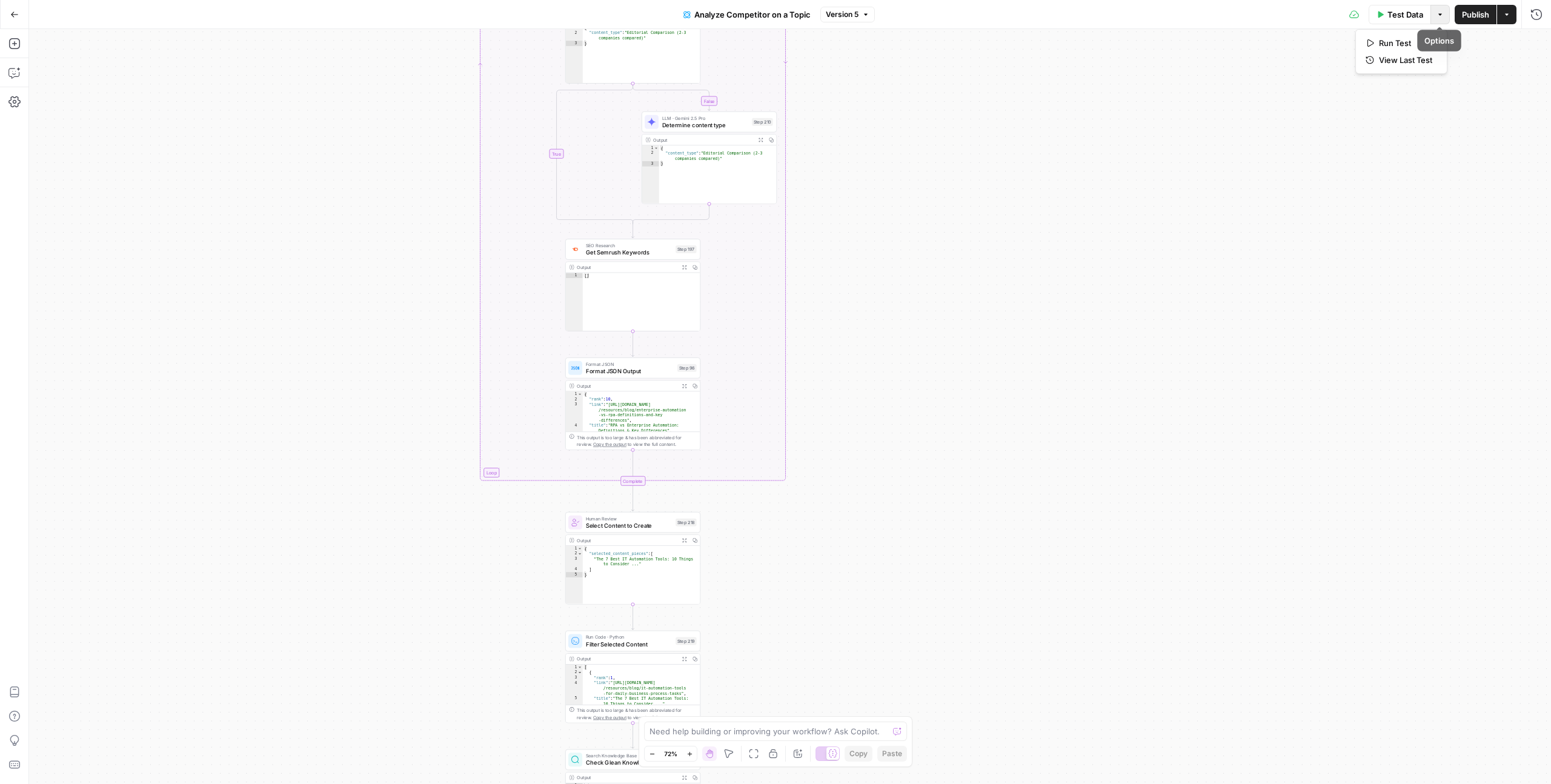
click at [1442, 13] on icon "button" at bounding box center [1439, 14] width 7 height 7
click at [1284, 65] on div "false true false false true true Workflow Input Settings Inputs Run Code · Pyth…" at bounding box center [789, 406] width 1521 height 754
click at [1505, 16] on icon "button" at bounding box center [1506, 14] width 7 height 7
click at [1424, 117] on span "Create Grid" at bounding box center [1427, 120] width 114 height 12
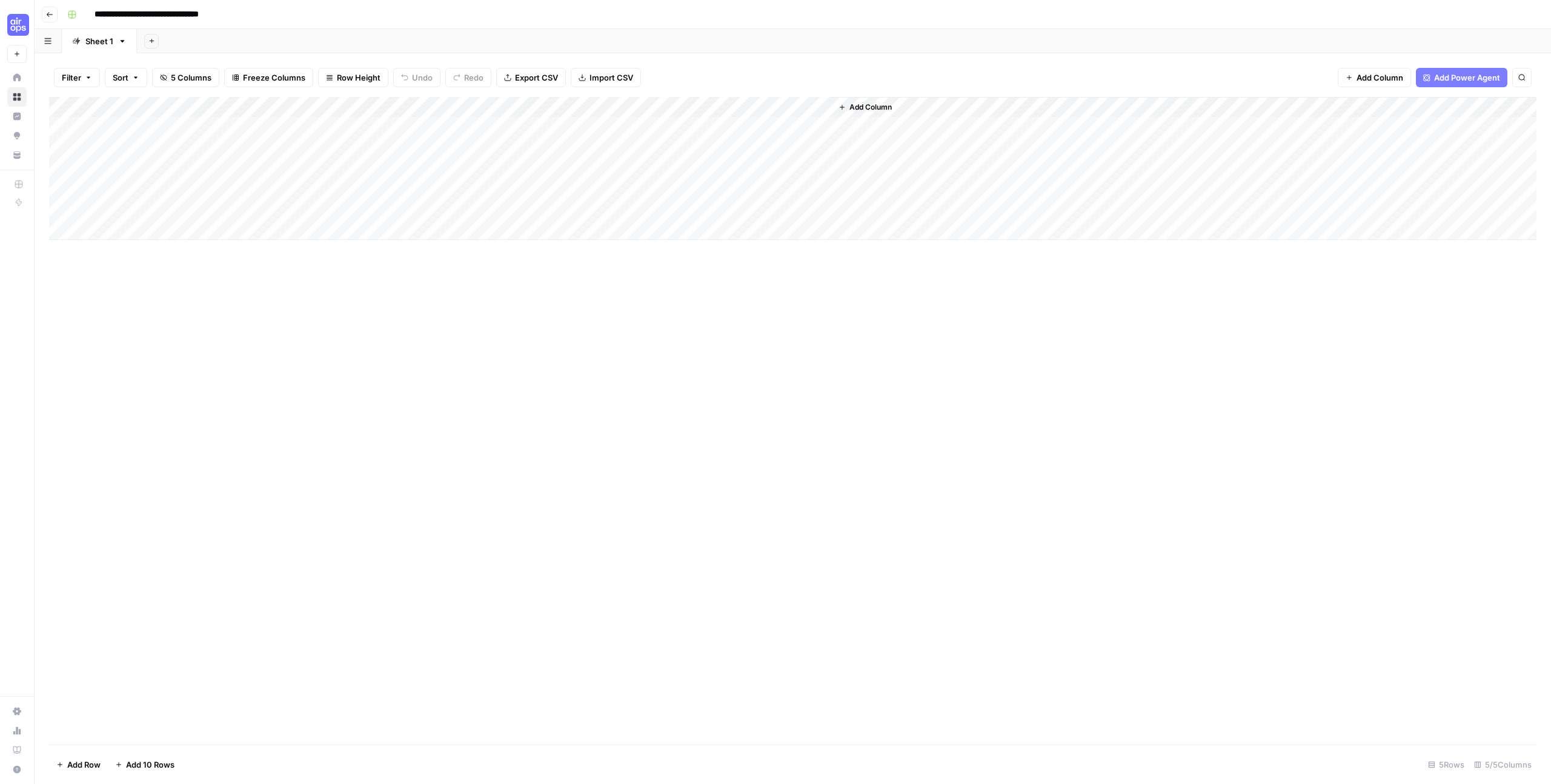
click at [137, 138] on div "Add Column" at bounding box center [792, 168] width 1487 height 143
click at [141, 128] on div "Add Column" at bounding box center [792, 168] width 1487 height 143
click at [119, 175] on button "US" at bounding box center [121, 174] width 21 height 15
click at [244, 129] on div "Add Column" at bounding box center [792, 168] width 1487 height 143
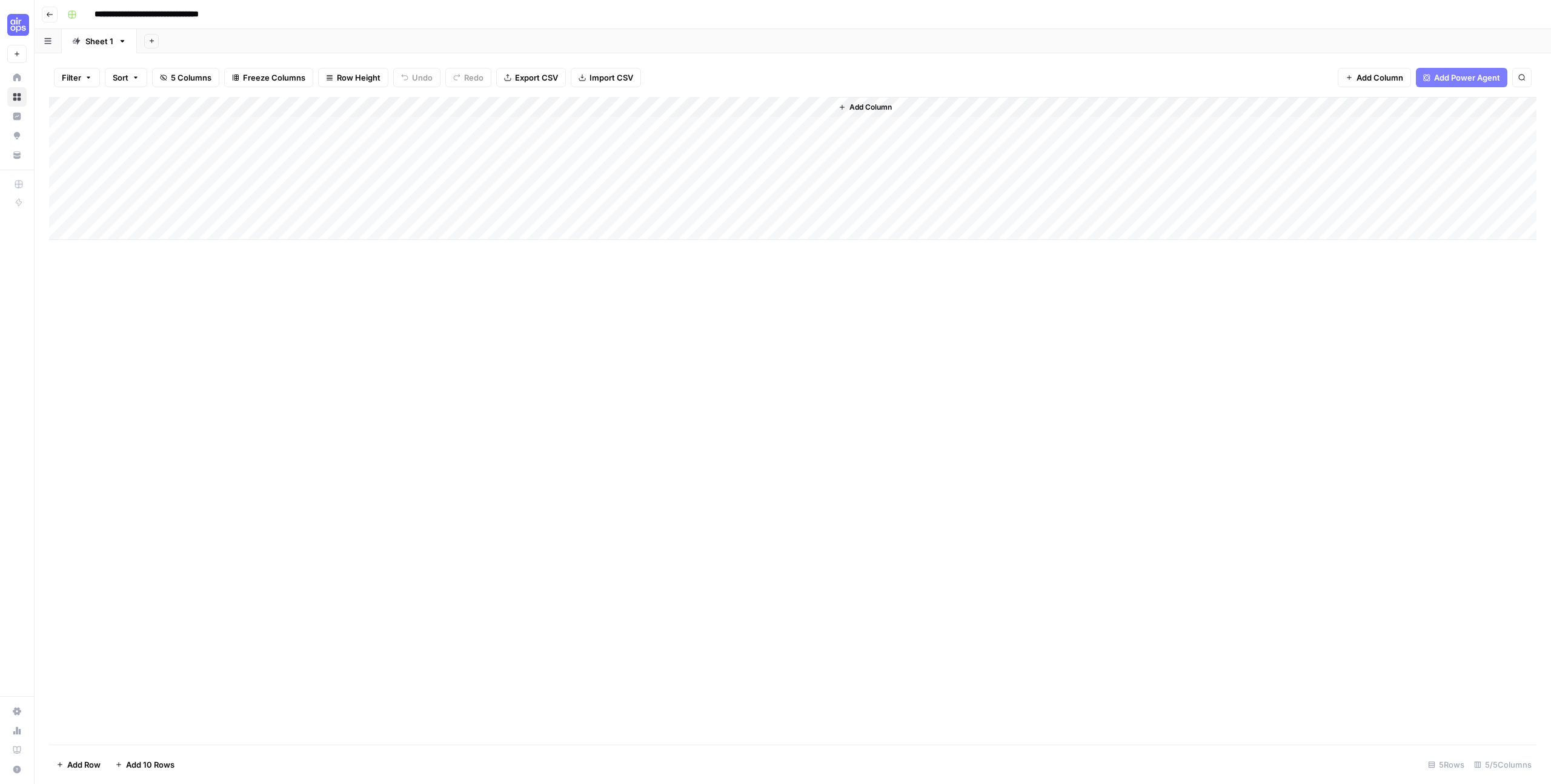
click at [244, 129] on div "Add Column" at bounding box center [792, 168] width 1487 height 143
click at [244, 129] on input "text" at bounding box center [268, 131] width 105 height 11
click at [275, 196] on button "Return SERP Data Only" at bounding box center [255, 196] width 92 height 15
click at [339, 130] on div "Add Column" at bounding box center [792, 168] width 1487 height 143
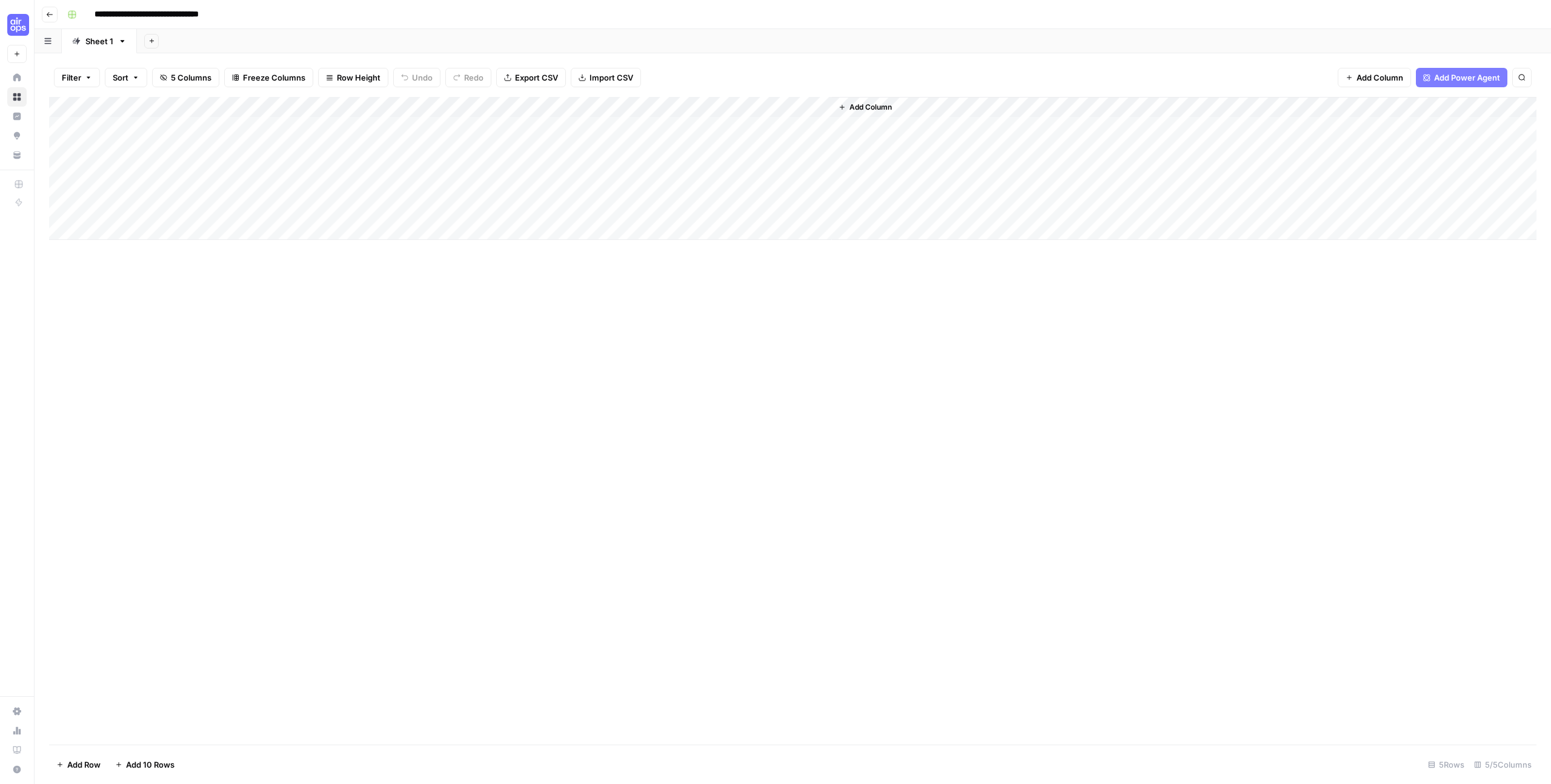
click at [339, 130] on div "Add Column" at bounding box center [792, 168] width 1487 height 143
click at [339, 130] on textarea at bounding box center [406, 128] width 194 height 17
type textarea "*******"
click at [596, 120] on div "Add Column" at bounding box center [792, 168] width 1487 height 143
click at [592, 123] on div "Add Column" at bounding box center [792, 168] width 1487 height 143
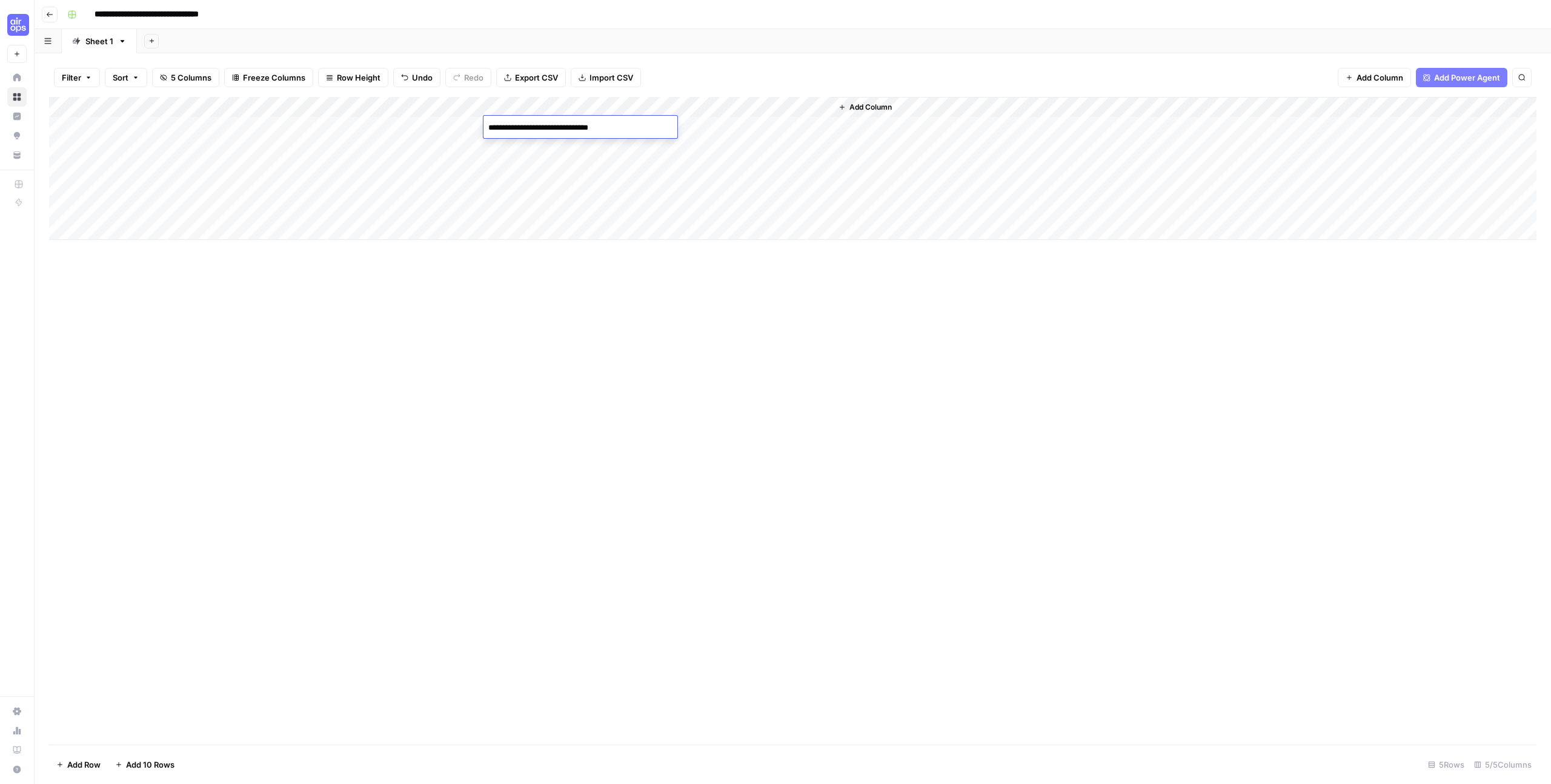
type textarea "**********"
click at [518, 282] on div "Add Column" at bounding box center [792, 420] width 1487 height 647
click at [741, 126] on div "Add Column" at bounding box center [792, 168] width 1487 height 143
click at [751, 124] on div "Add Column" at bounding box center [792, 168] width 1487 height 143
click at [1536, 739] on icon "close" at bounding box center [1534, 735] width 8 height 10
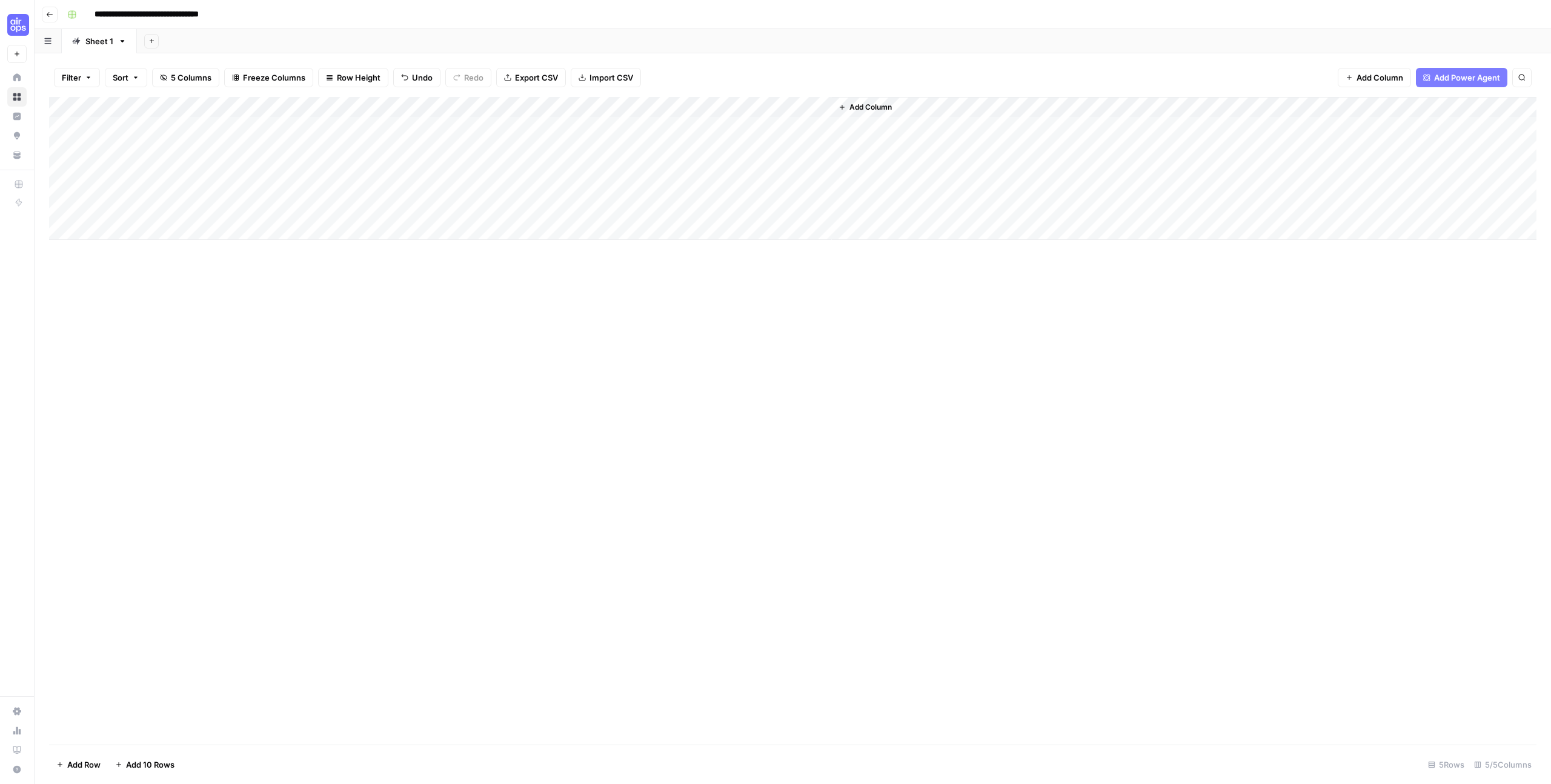
click at [1394, 79] on span "Add Column" at bounding box center [1380, 77] width 47 height 12
click at [1402, 26] on button "Power Agents" at bounding box center [1395, 35] width 64 height 18
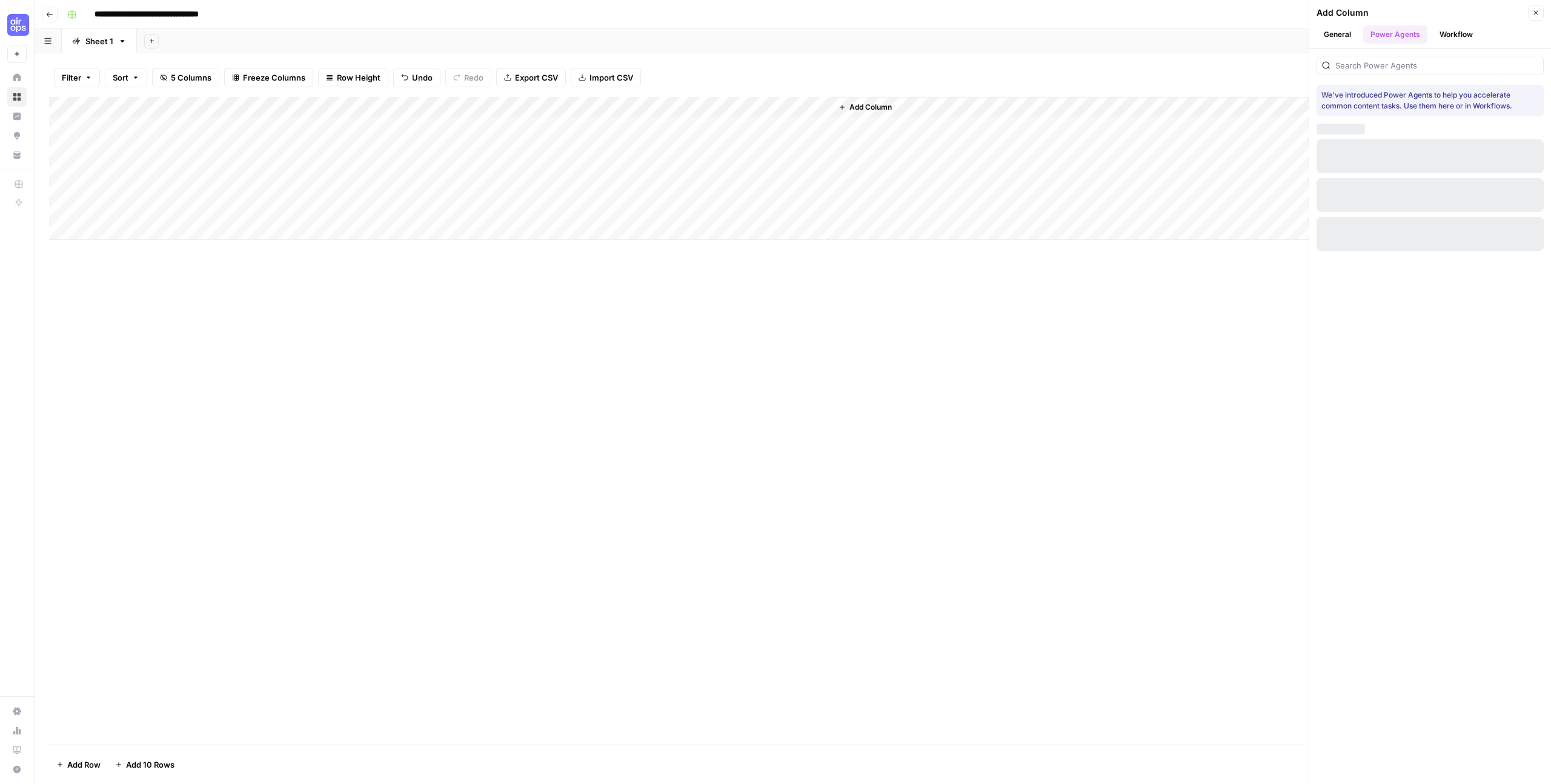
click at [1344, 28] on button "General" at bounding box center [1337, 35] width 42 height 18
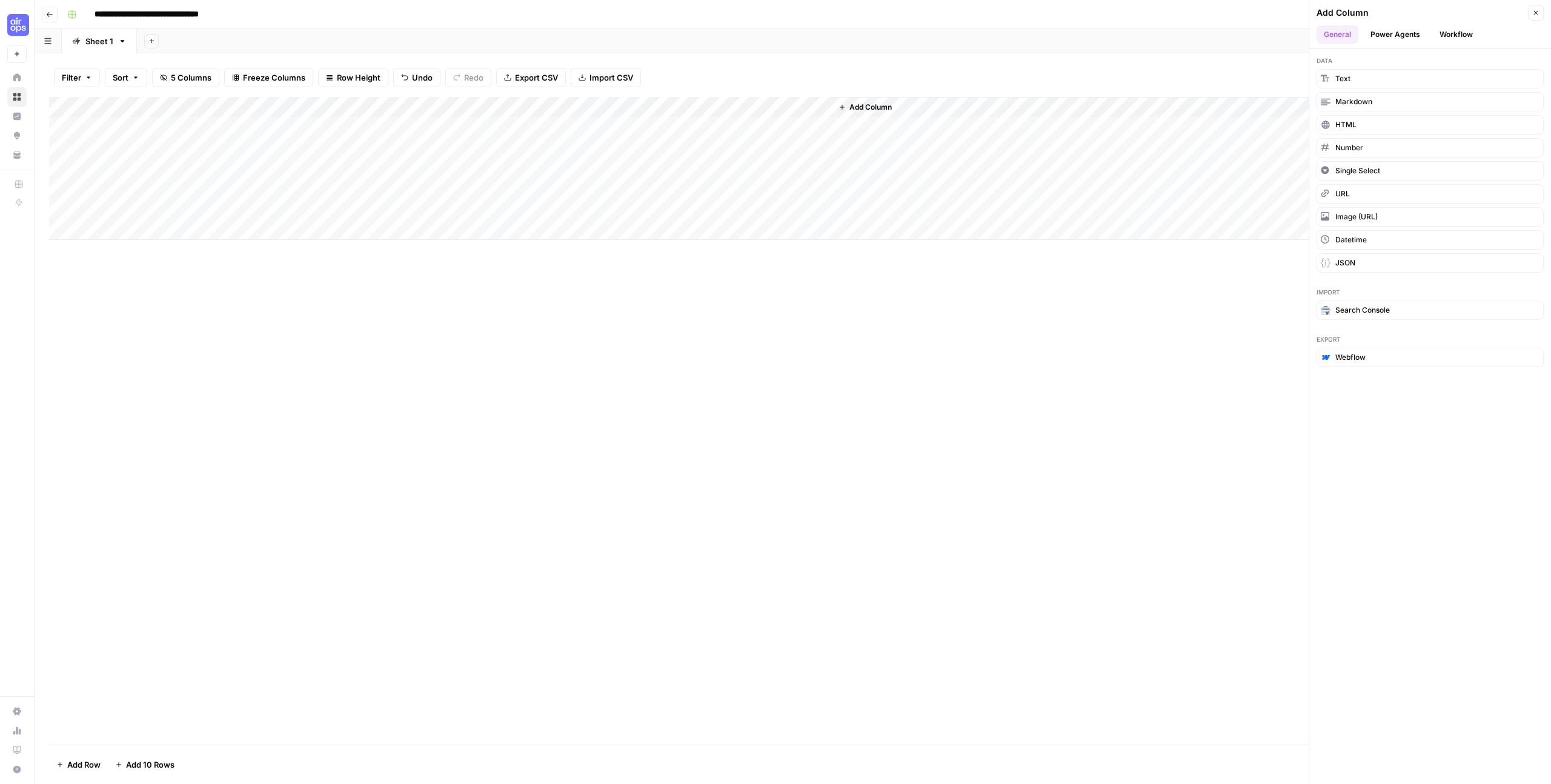
click at [1445, 33] on button "Workflow" at bounding box center [1456, 35] width 48 height 18
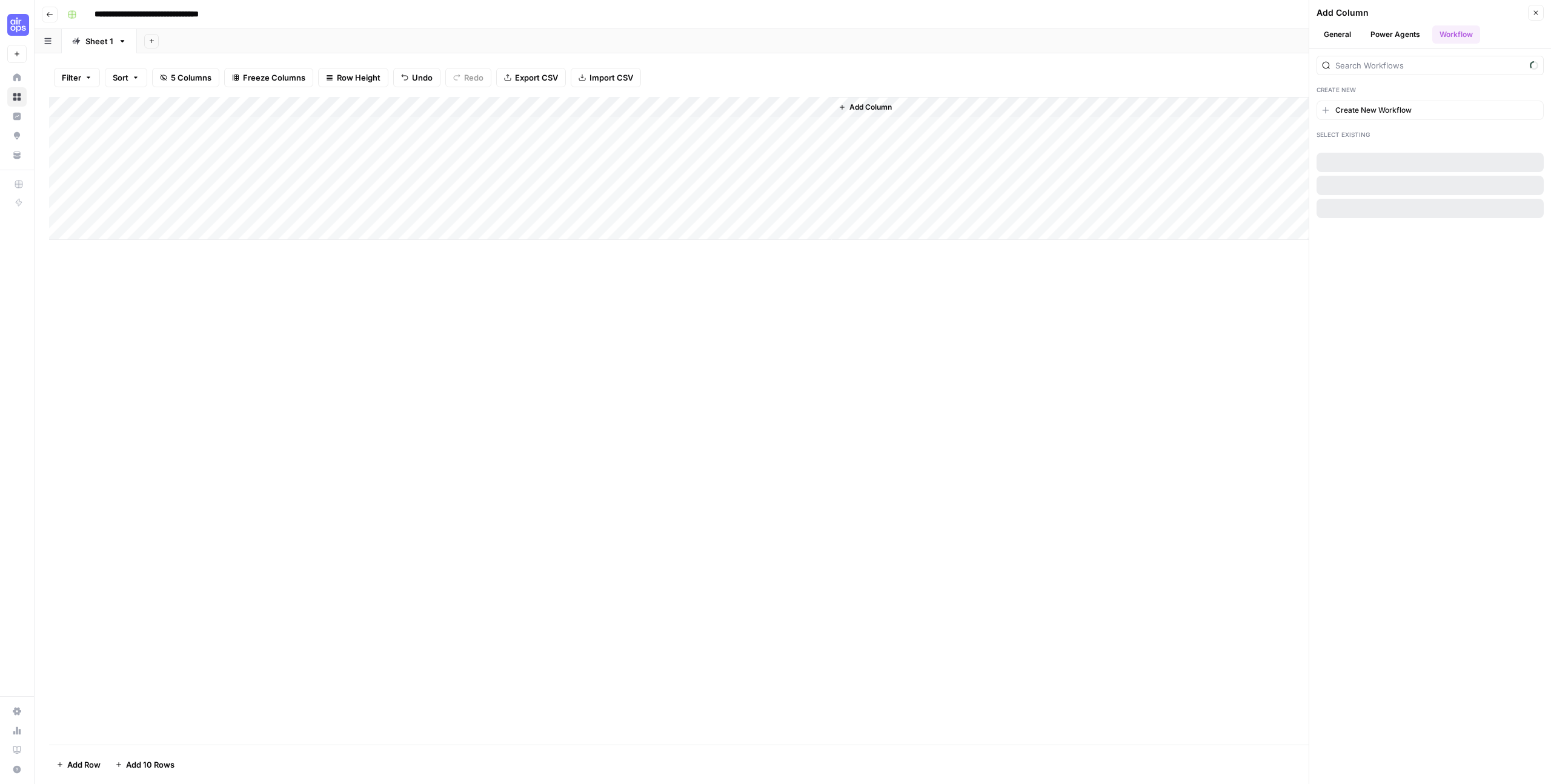
click at [1341, 38] on button "General" at bounding box center [1337, 35] width 42 height 18
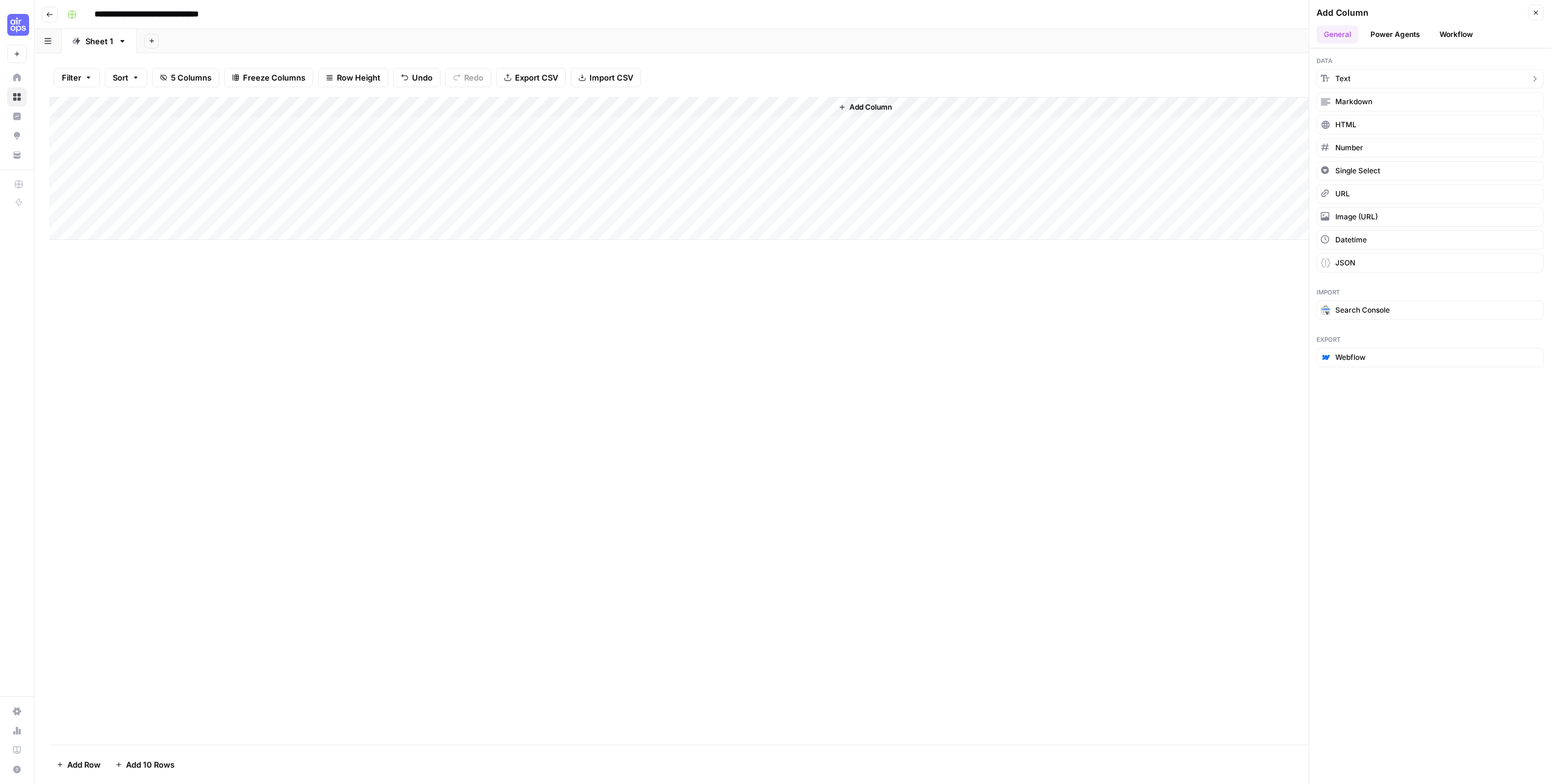
click at [1341, 83] on span "Text" at bounding box center [1343, 78] width 15 height 11
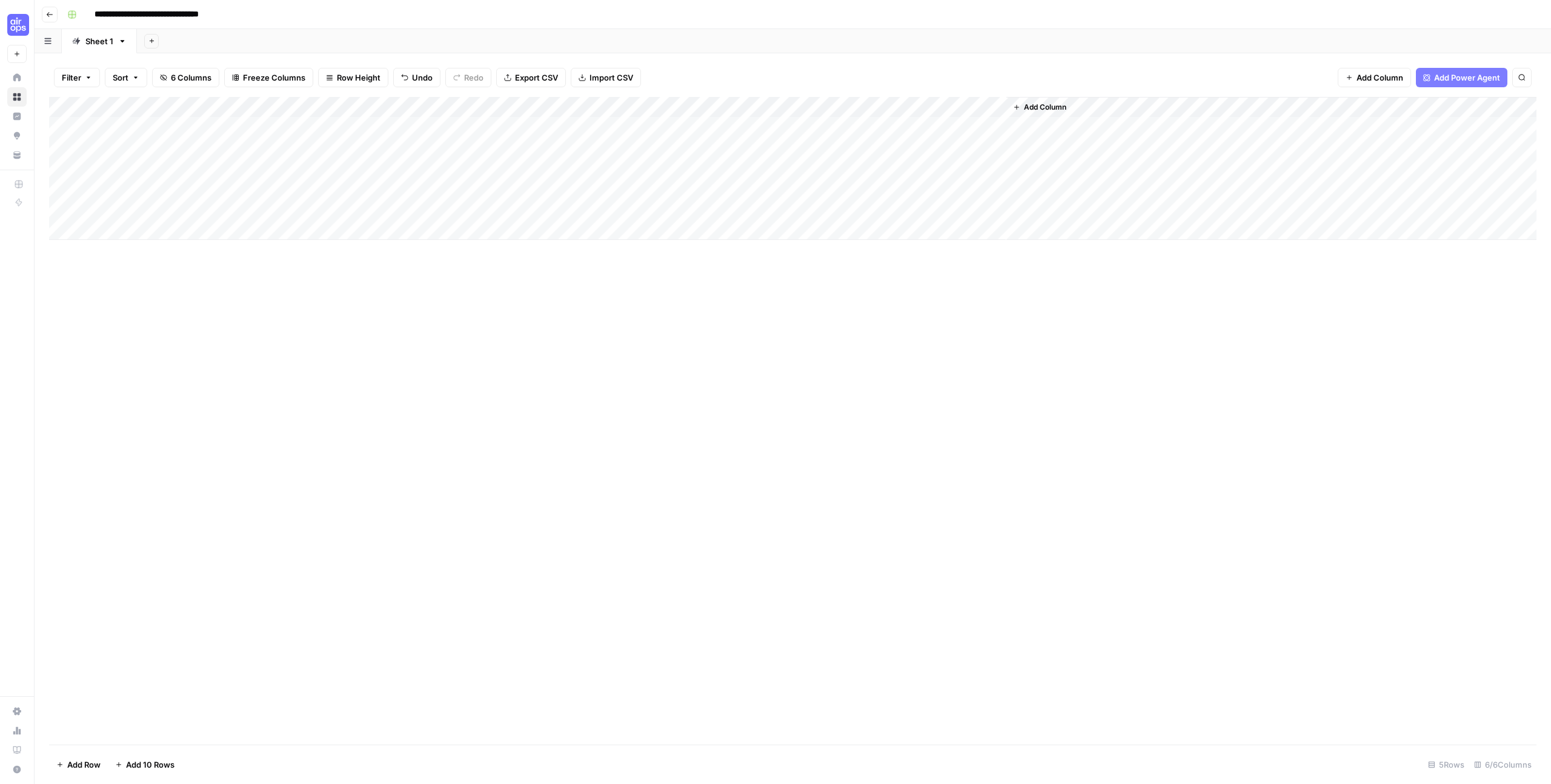
click at [855, 124] on div "Add Column" at bounding box center [792, 168] width 1487 height 143
click at [865, 110] on div "Add Column" at bounding box center [792, 168] width 1487 height 143
click at [866, 108] on div at bounding box center [918, 109] width 175 height 24
click at [998, 103] on div at bounding box center [918, 109] width 175 height 24
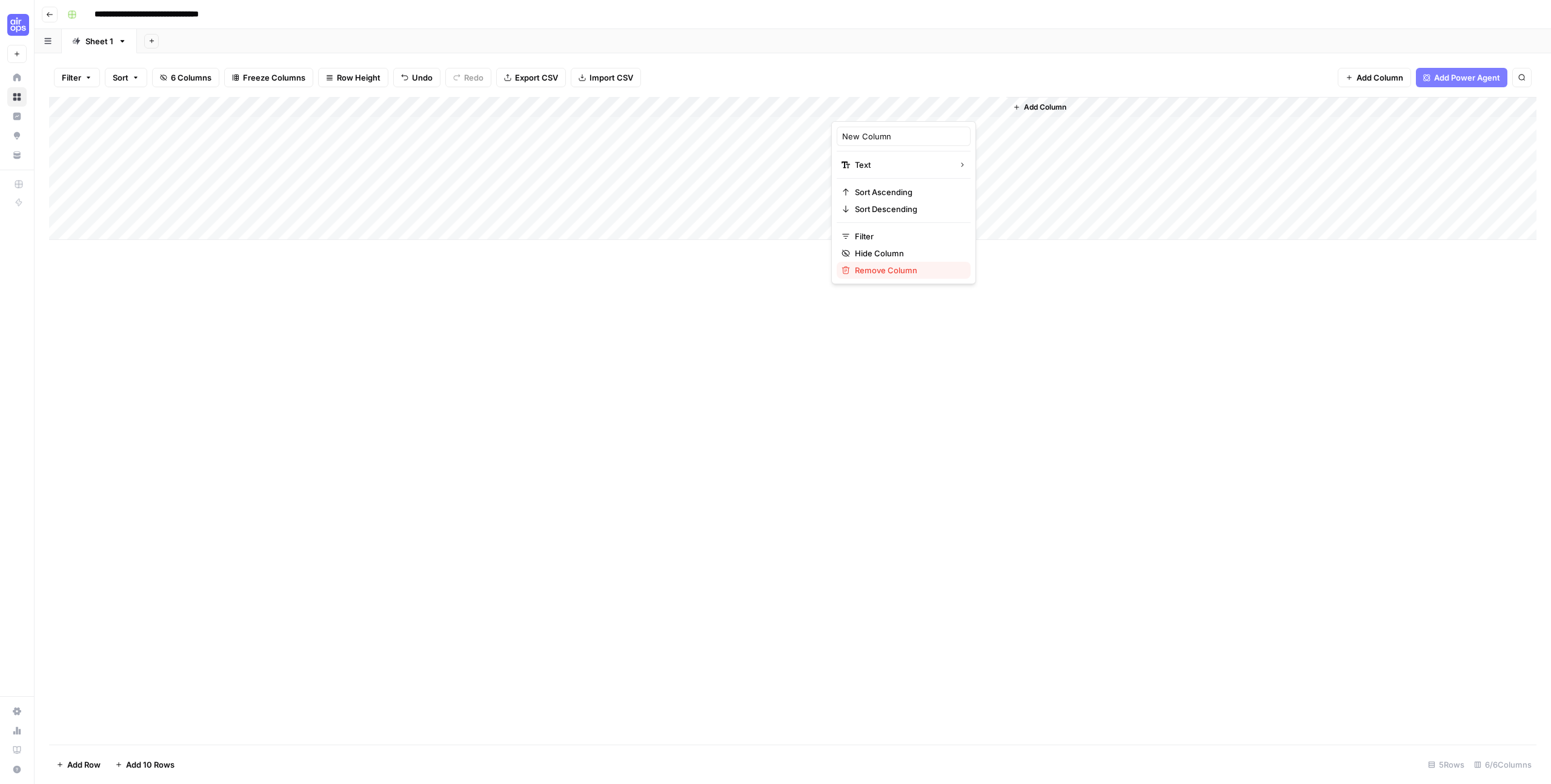
click at [891, 269] on span "Remove Column" at bounding box center [907, 270] width 106 height 12
click at [728, 123] on span "Delete" at bounding box center [732, 125] width 26 height 12
click at [726, 124] on div "Add Column" at bounding box center [792, 168] width 1487 height 143
click at [739, 127] on div "Add Column" at bounding box center [792, 168] width 1487 height 143
click at [74, 16] on rect "button" at bounding box center [72, 14] width 7 height 7
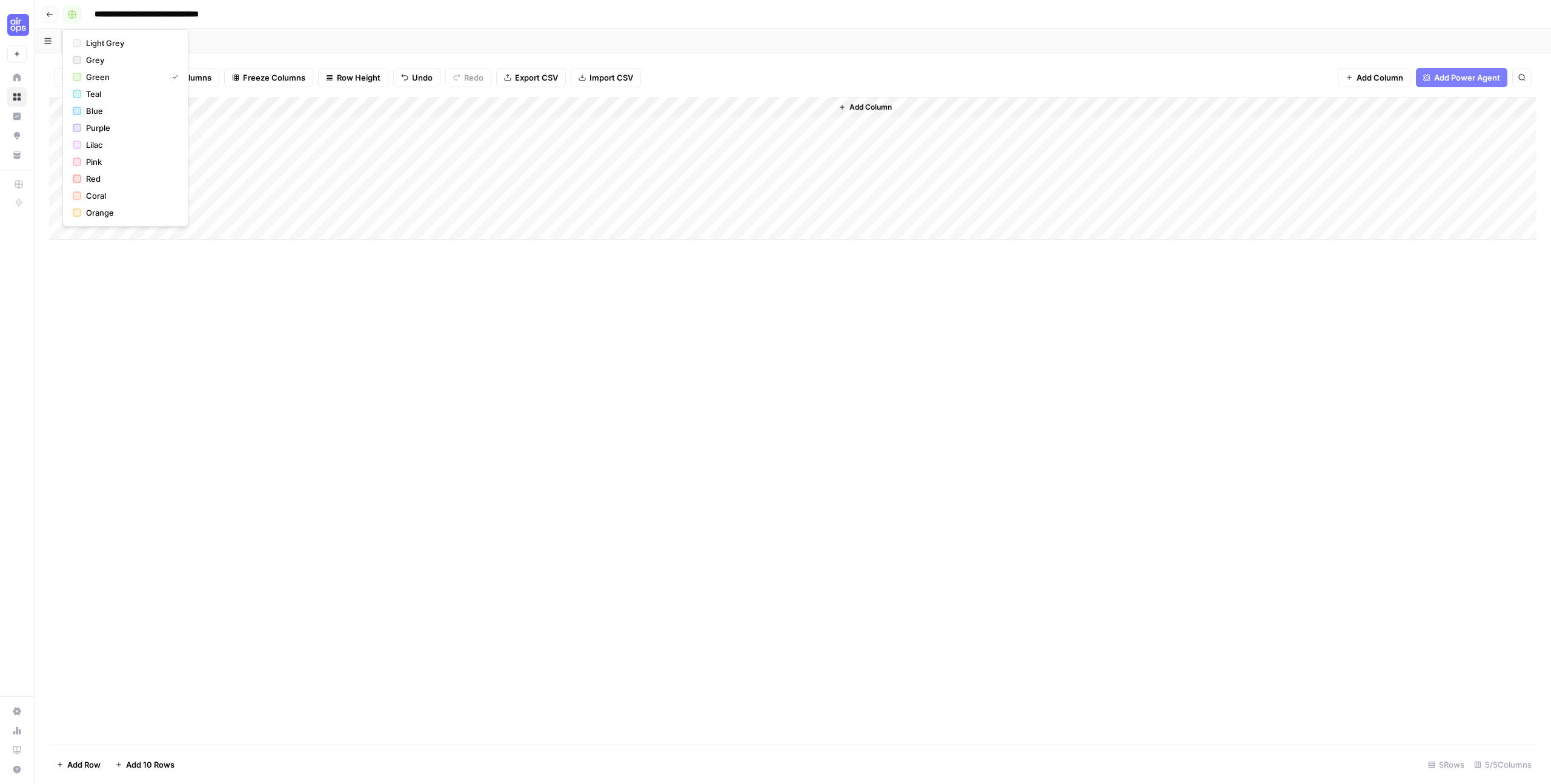
click at [74, 16] on rect "button" at bounding box center [72, 14] width 7 height 7
click at [46, 12] on icon "button" at bounding box center [49, 14] width 7 height 7
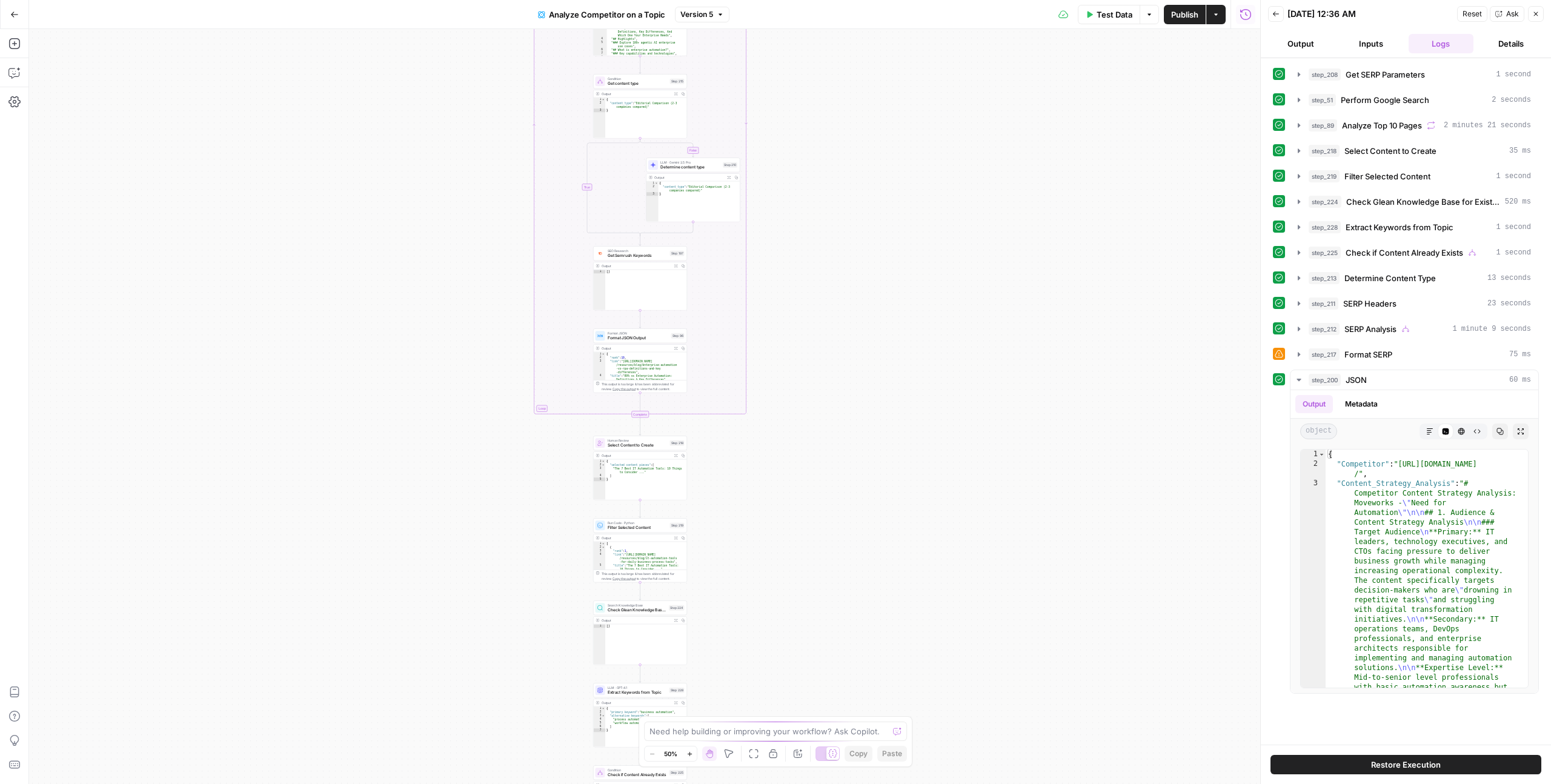
click at [1289, 48] on button "Output" at bounding box center [1301, 44] width 65 height 19
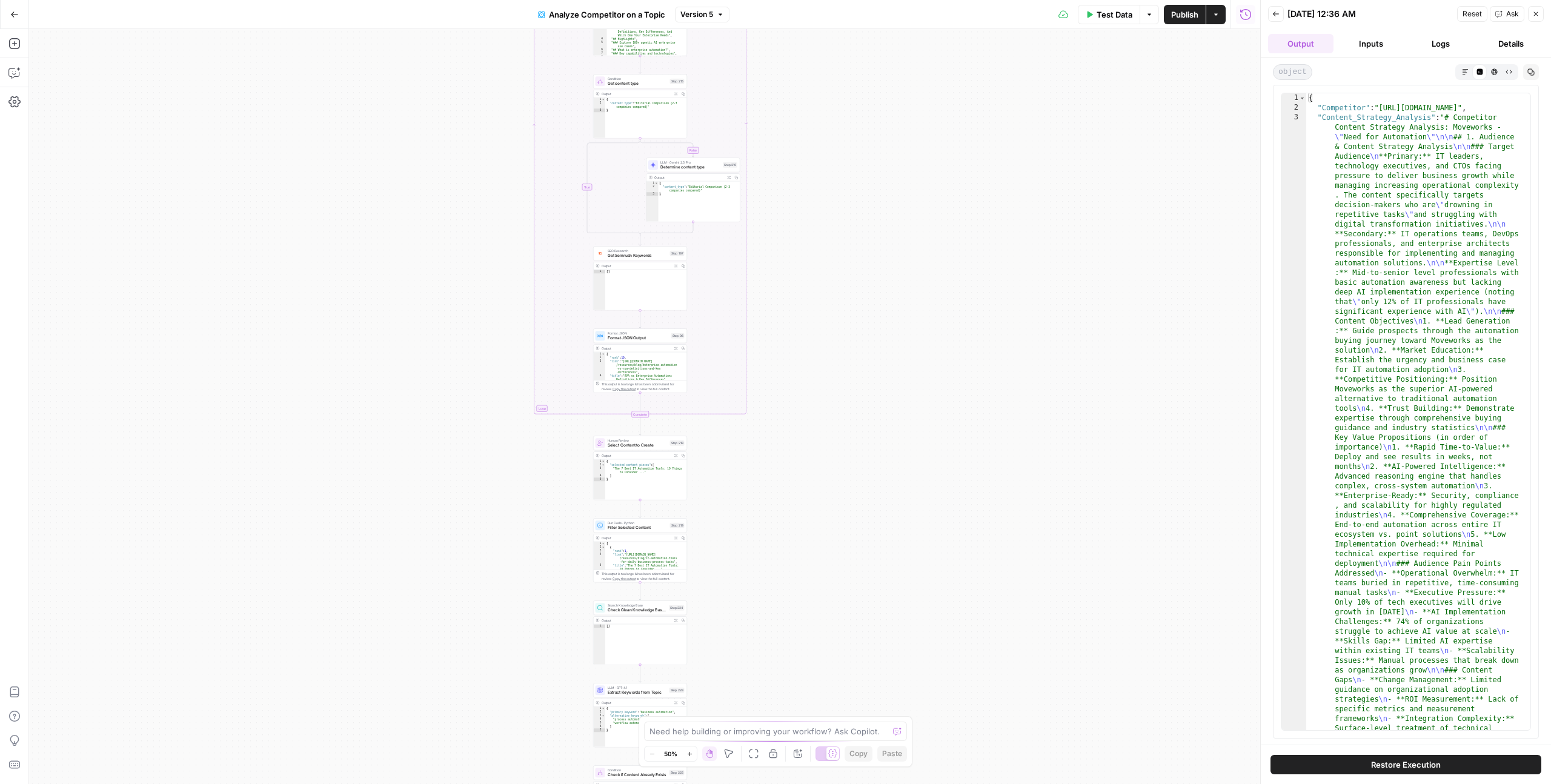
click at [1357, 48] on button "Inputs" at bounding box center [1371, 44] width 65 height 19
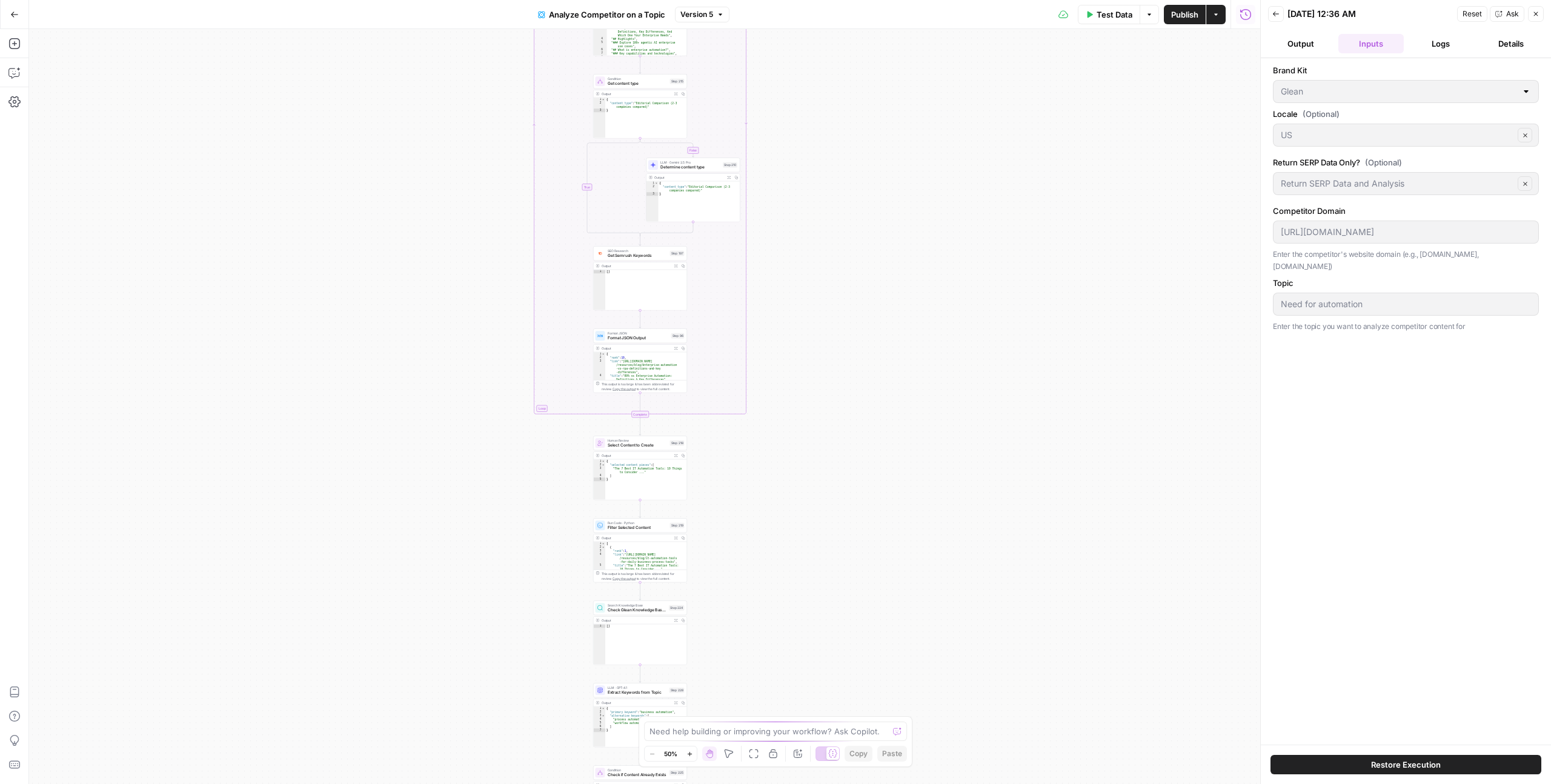
click at [1527, 91] on div at bounding box center [1525, 91] width 10 height 12
click at [1278, 200] on div "Brand Kit Glean Locale (Optional) US Clear Return SERP Data Only? (Optional) Re…" at bounding box center [1405, 401] width 266 height 674
click at [686, 731] on textarea at bounding box center [769, 731] width 239 height 12
type textarea "In place of brand kit. Add an input for your domain, as in USer will enter his …"
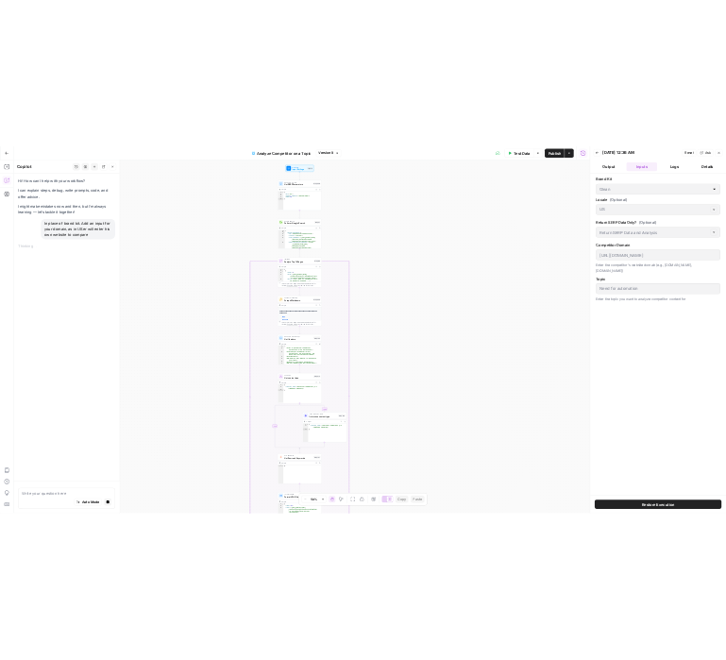
scroll to position [101, 0]
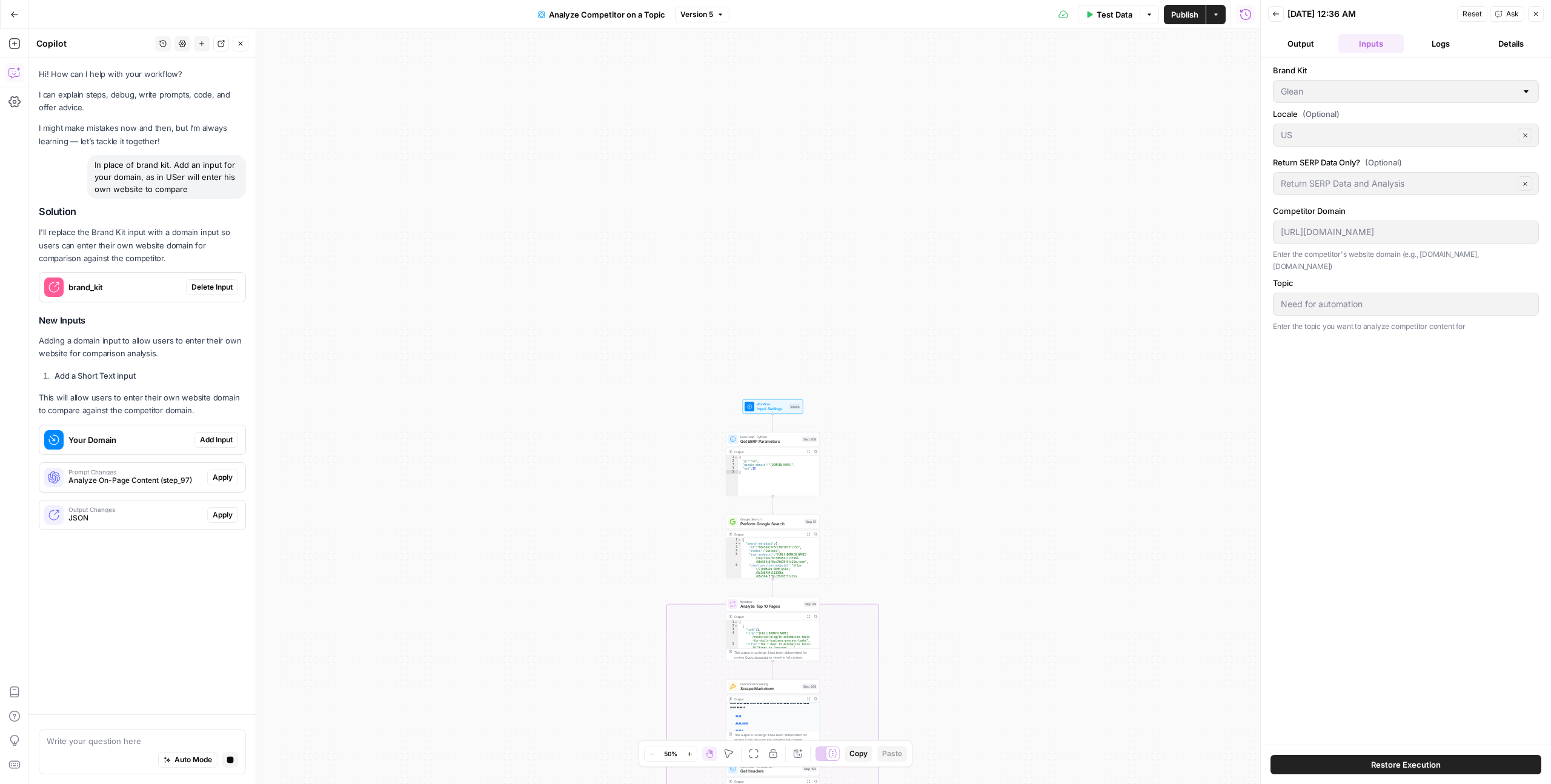
click at [210, 290] on span "Delete Input" at bounding box center [212, 287] width 41 height 11
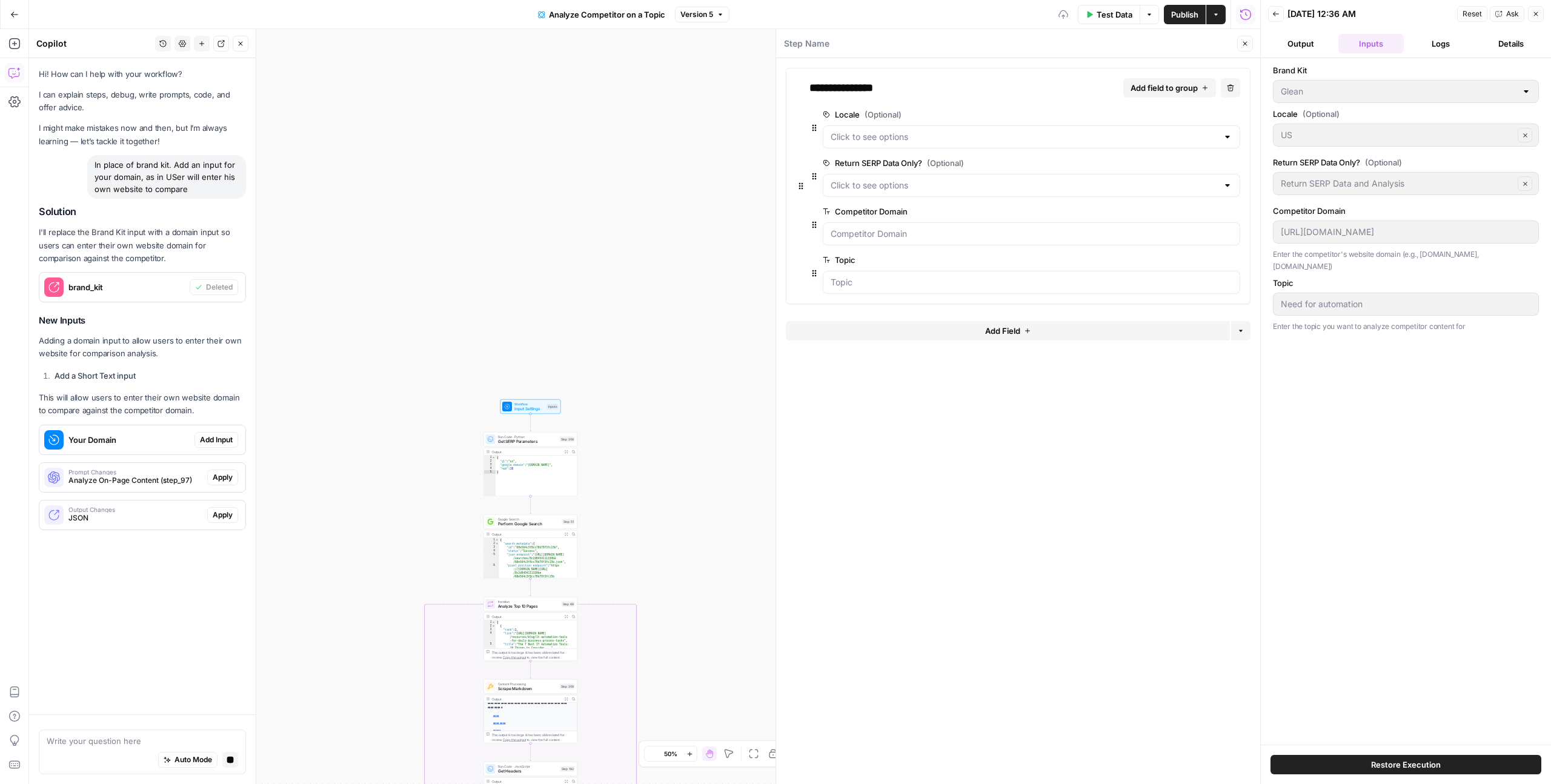
click at [224, 436] on span "Add Input" at bounding box center [216, 439] width 33 height 11
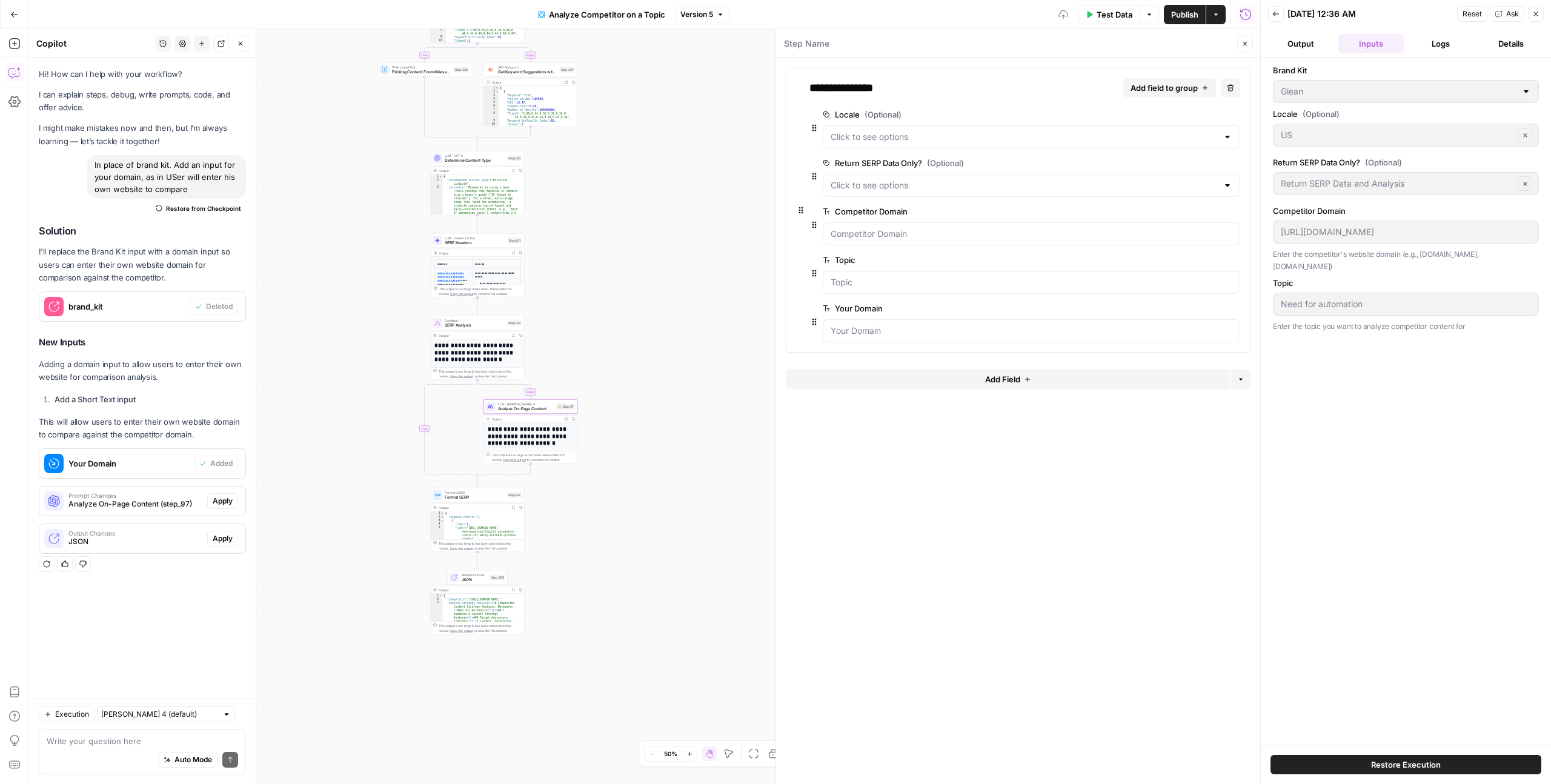
click at [224, 499] on span "Apply" at bounding box center [222, 500] width 20 height 11
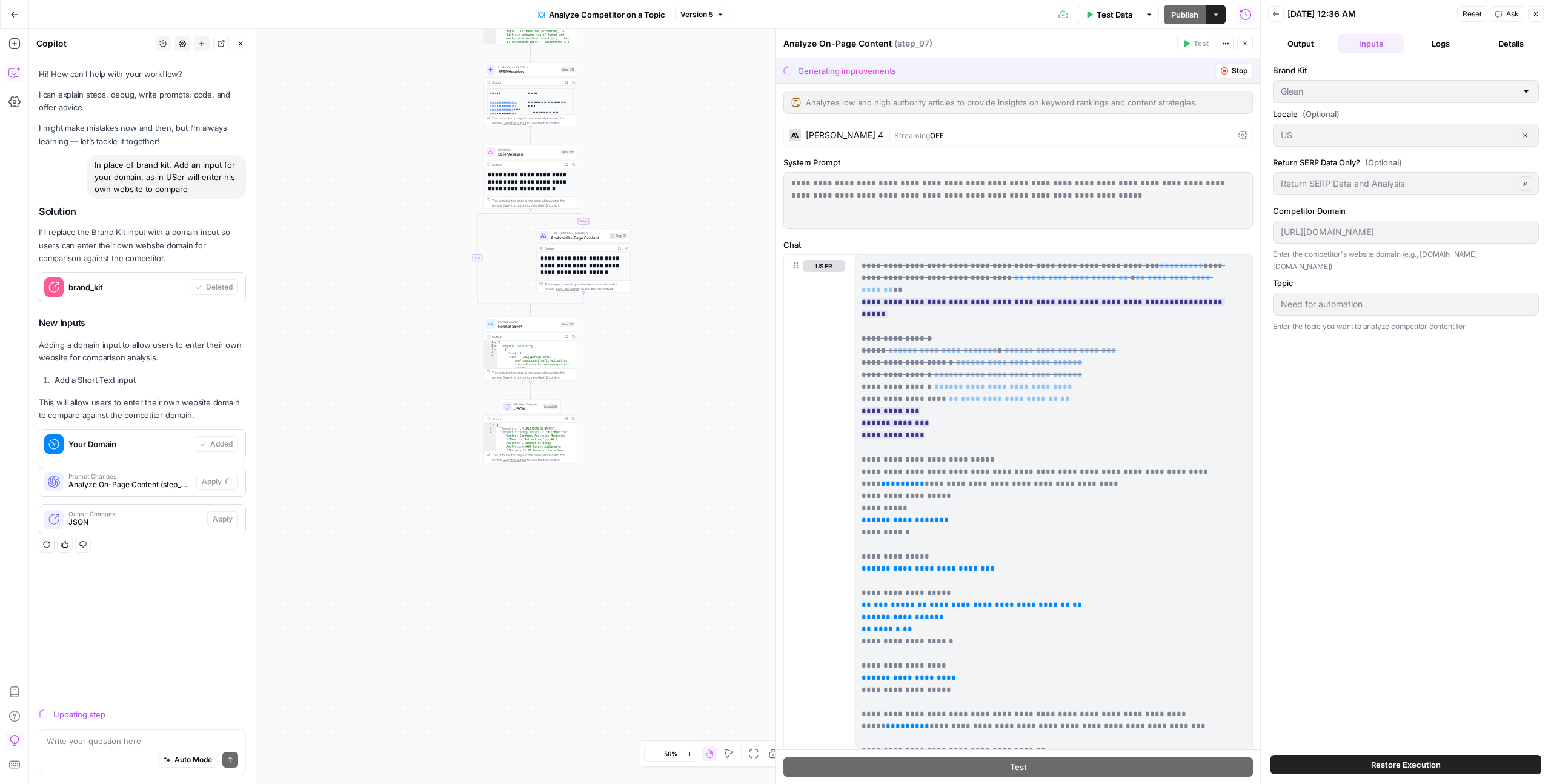
click at [1538, 15] on icon "button" at bounding box center [1535, 13] width 7 height 7
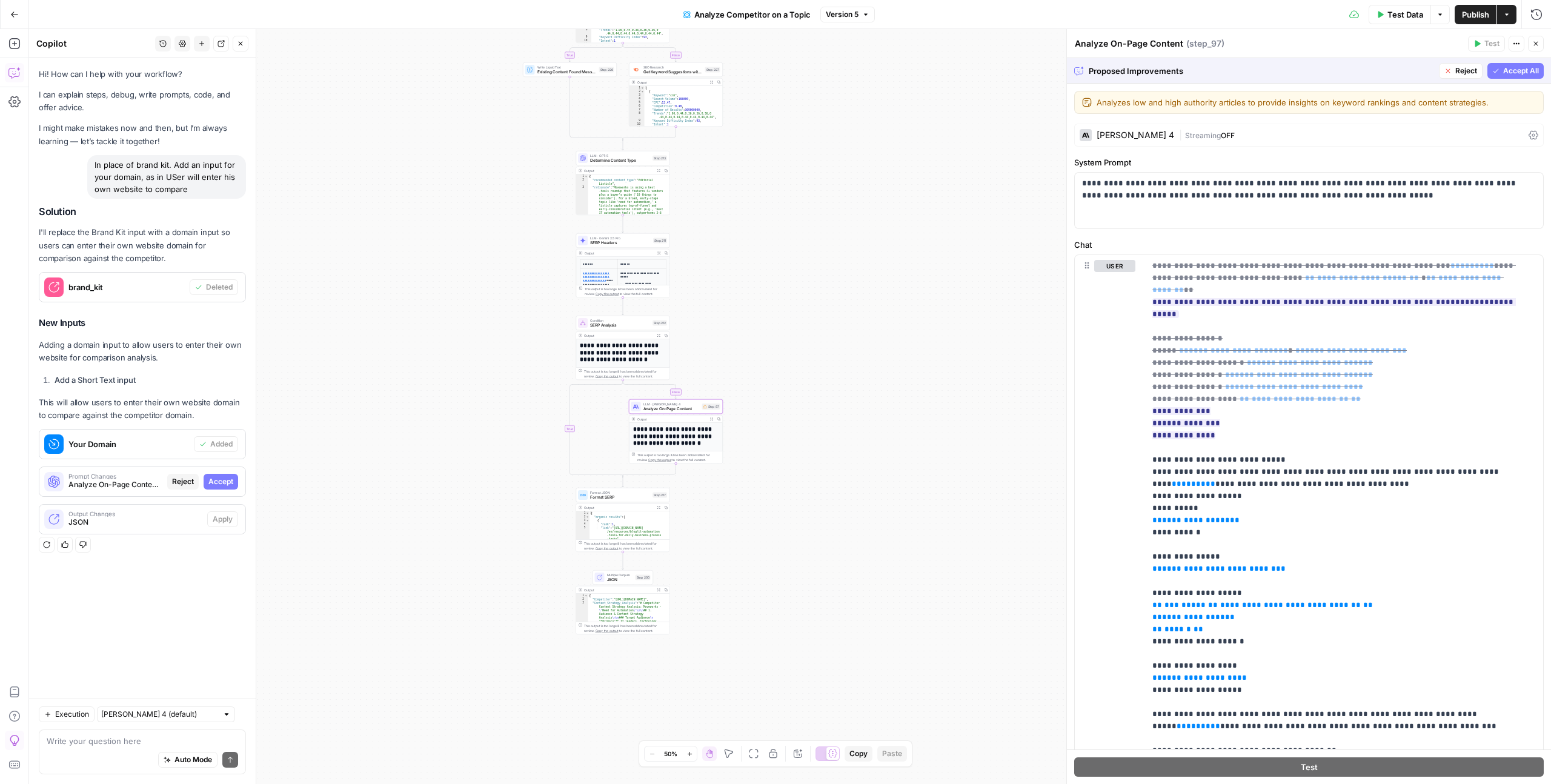
click at [219, 482] on span "Accept" at bounding box center [221, 481] width 25 height 11
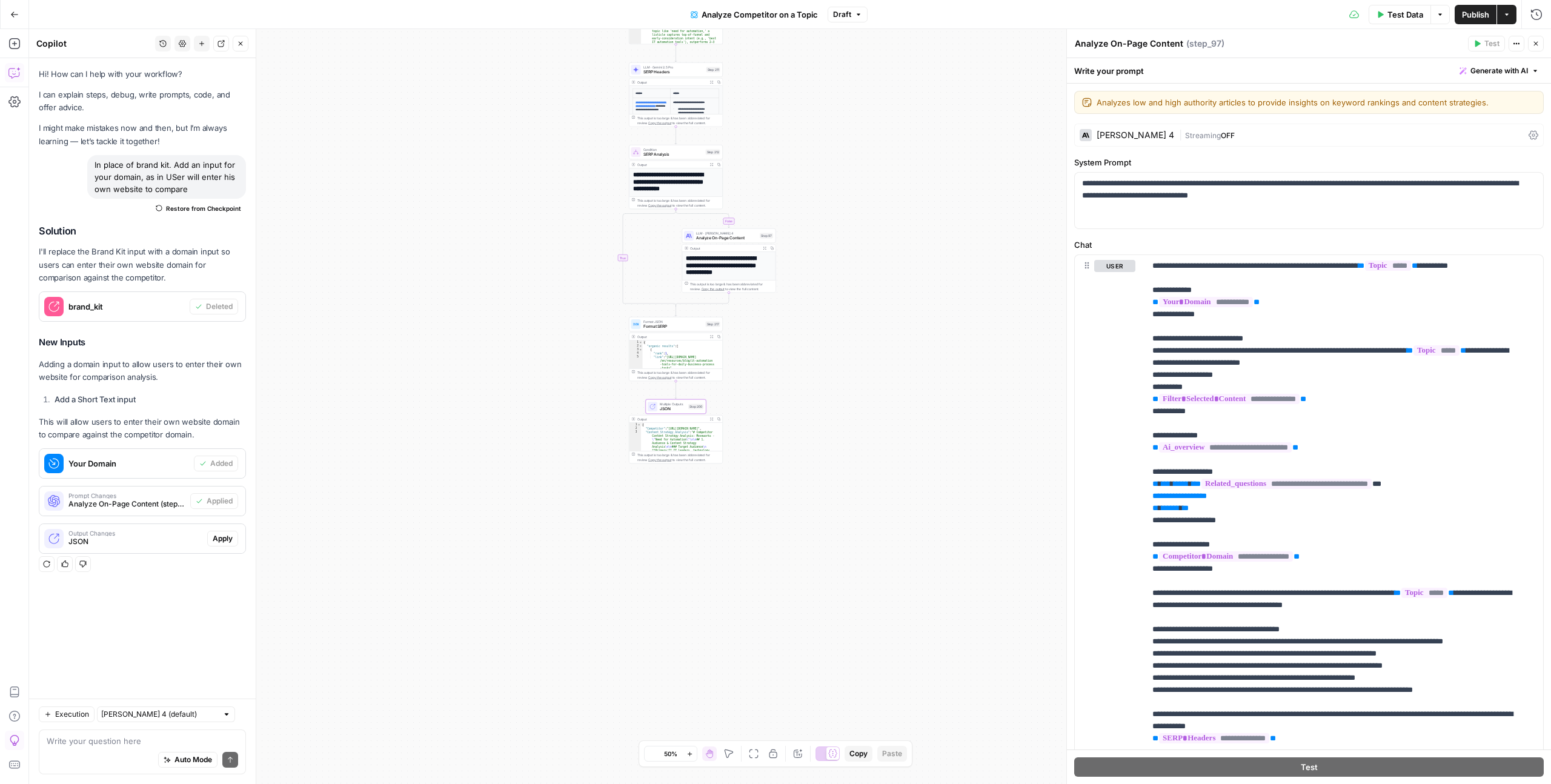
click at [229, 538] on span "Apply" at bounding box center [222, 538] width 20 height 11
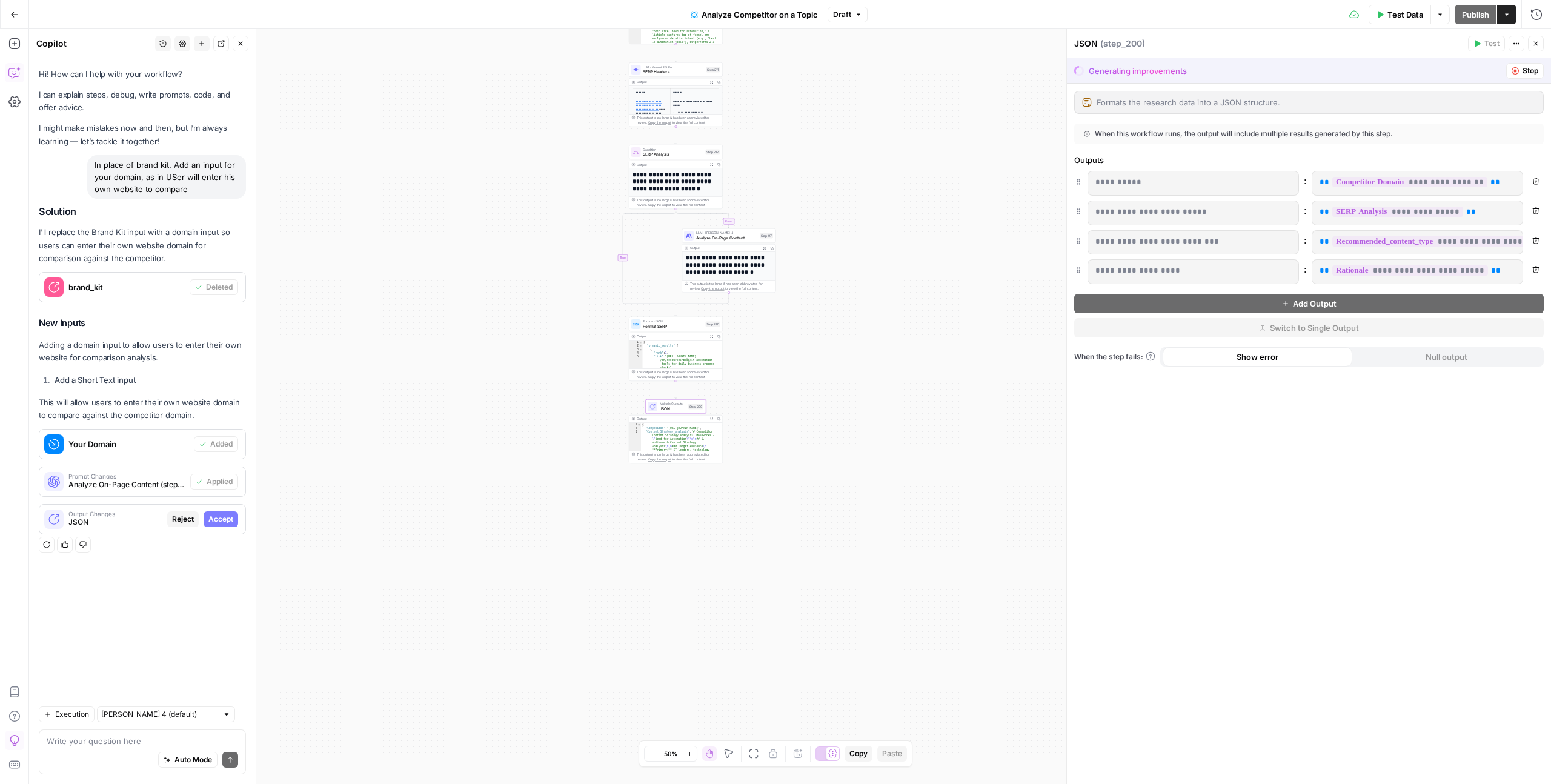
click at [222, 520] on span "Accept" at bounding box center [221, 519] width 25 height 11
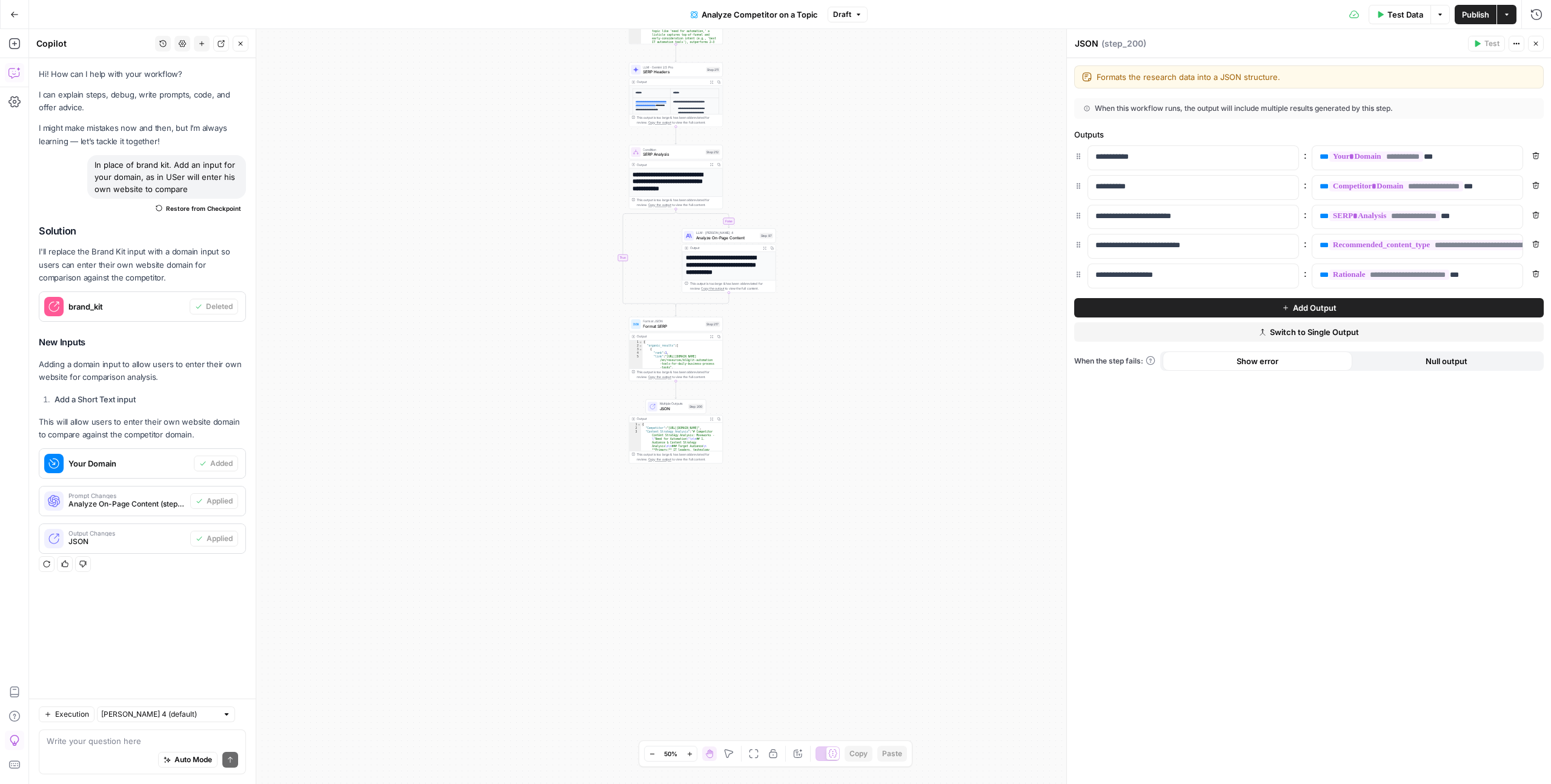
click at [1539, 46] on button "Close" at bounding box center [1536, 44] width 16 height 16
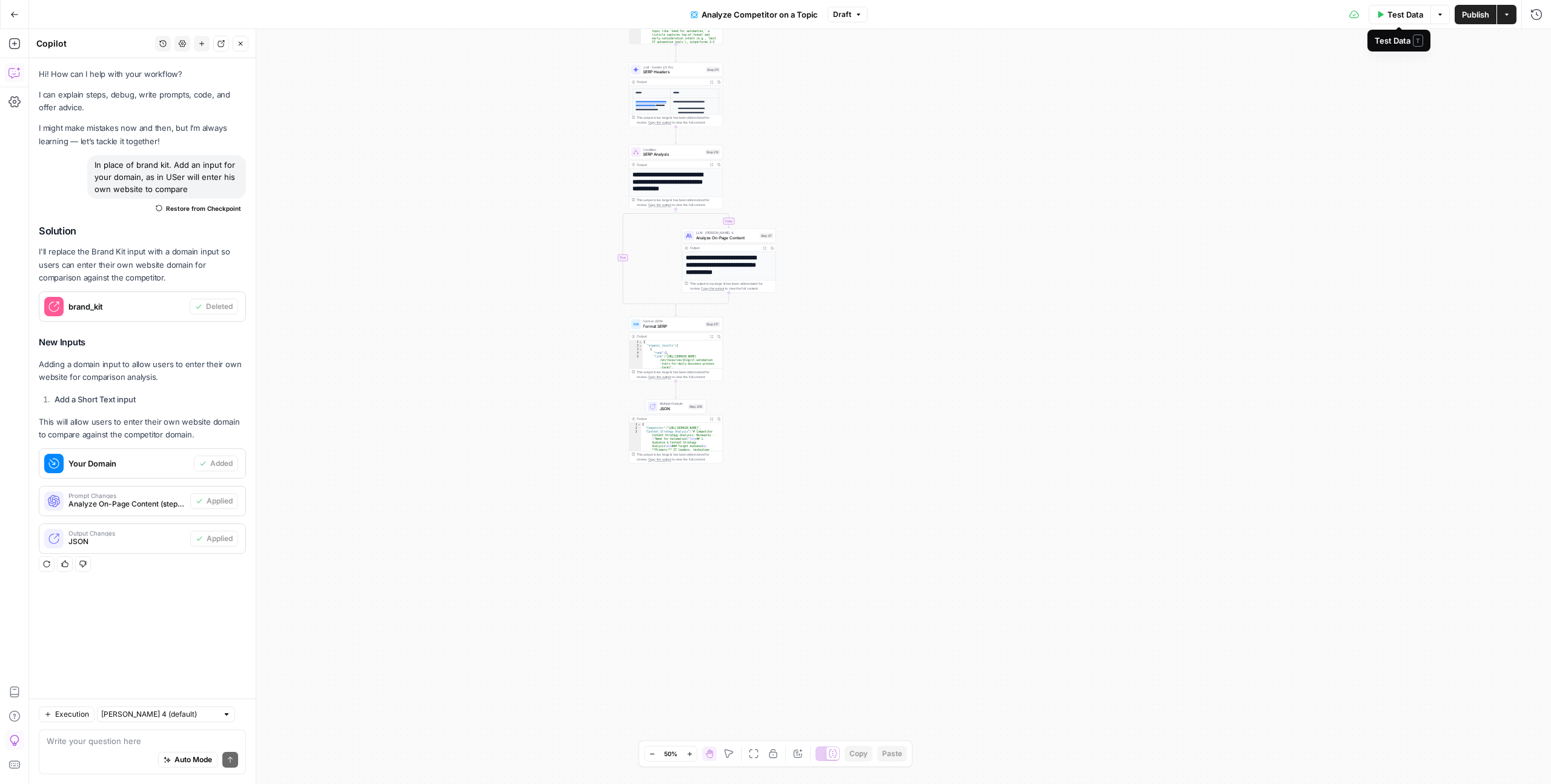
click at [1417, 24] on button "Test Data" at bounding box center [1399, 15] width 62 height 19
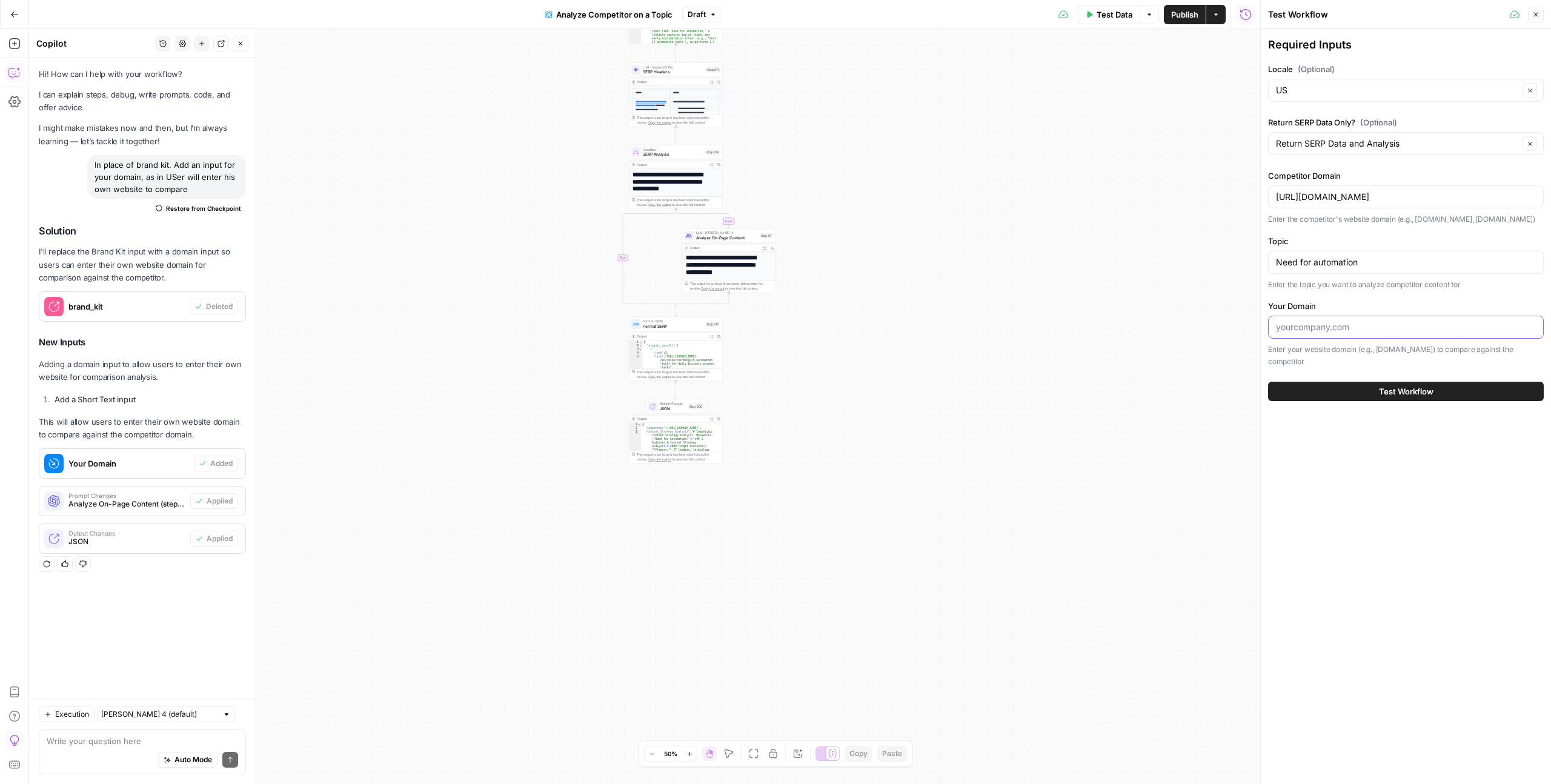
click at [1361, 328] on input "Your Domain" at bounding box center [1405, 327] width 260 height 12
type input "[DOMAIN_NAME]"
click at [1376, 256] on input "Need for automation" at bounding box center [1405, 262] width 260 height 12
type input "A"
type input "Best AI Tools"
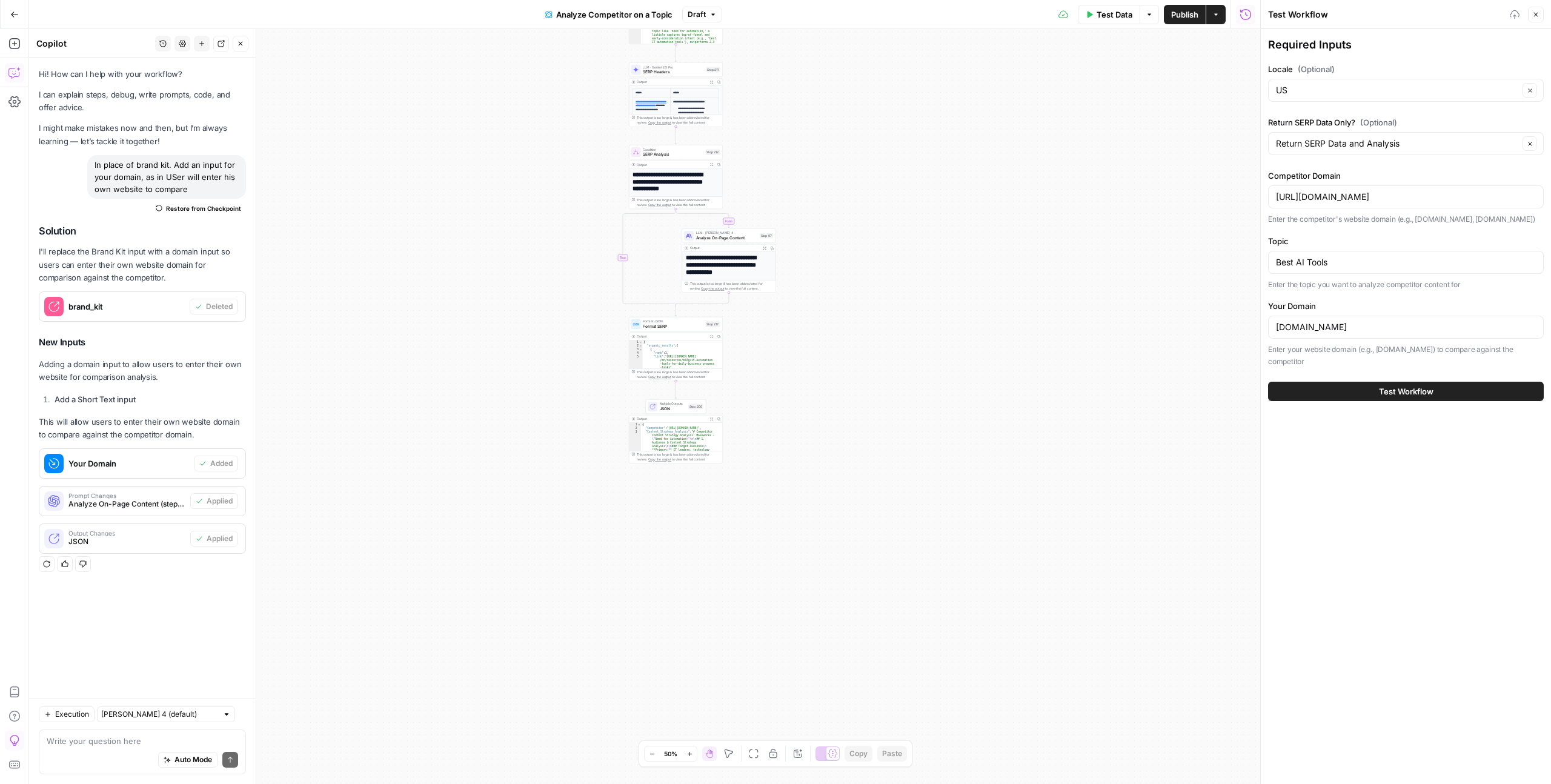
click at [1437, 396] on button "Test Workflow" at bounding box center [1406, 391] width 276 height 19
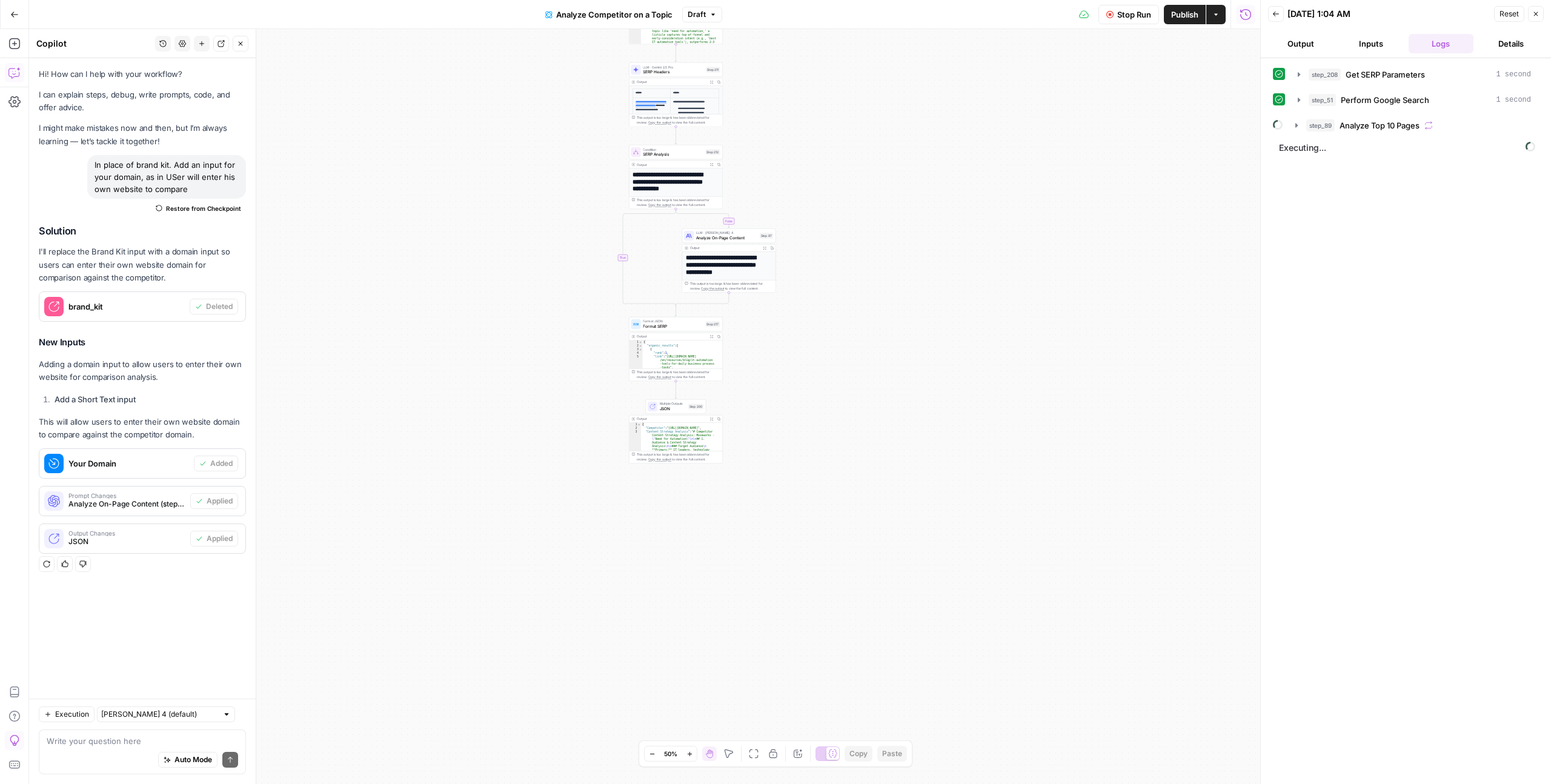
click at [1015, 300] on div "false true false false true true Workflow Input Settings Inputs Run Code · Pyth…" at bounding box center [644, 406] width 1231 height 754
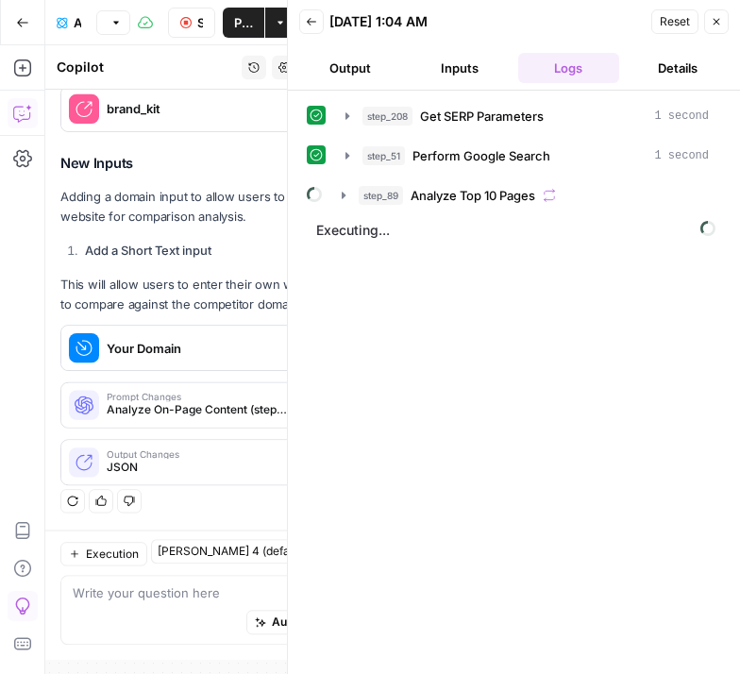
scroll to position [367, 0]
